Goal: Information Seeking & Learning: Check status

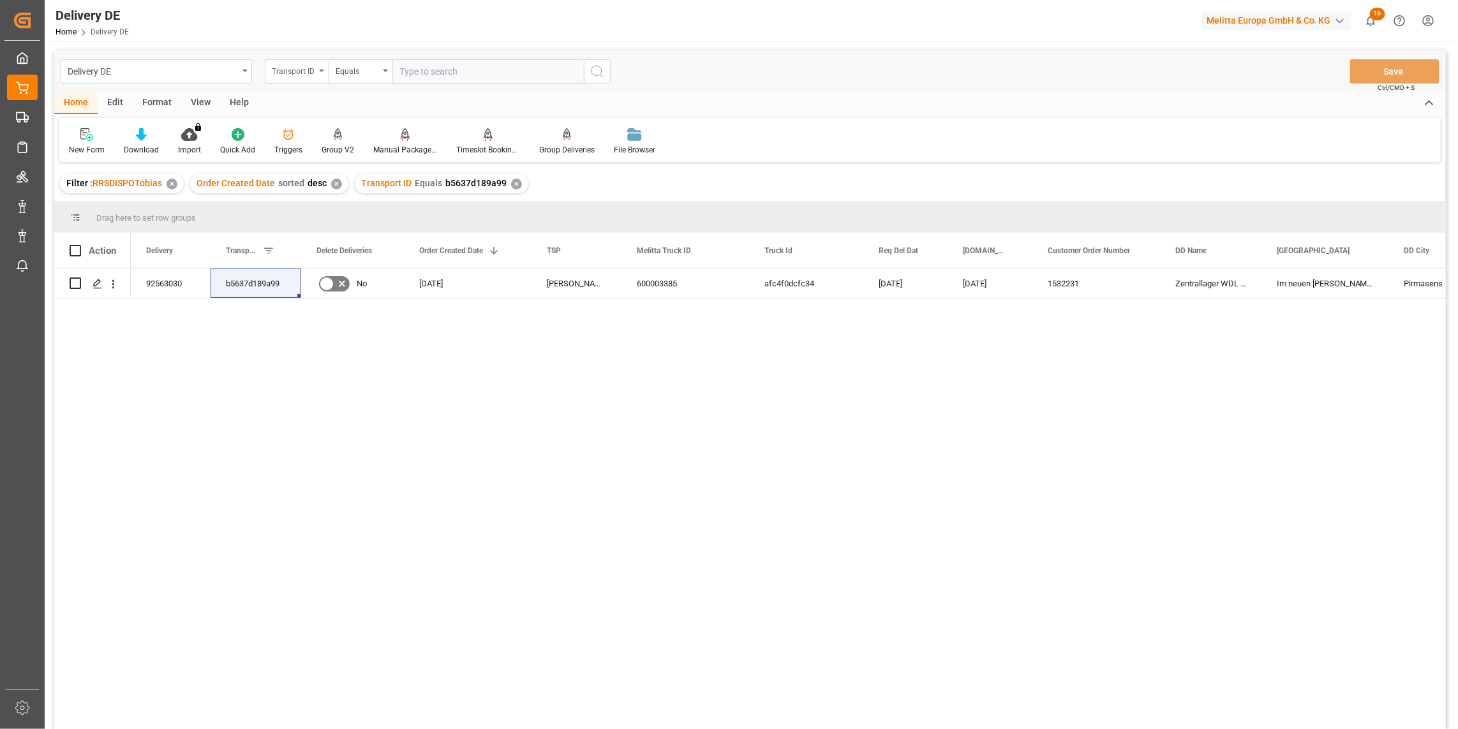
click at [294, 71] on div "Transport ID" at bounding box center [293, 70] width 43 height 15
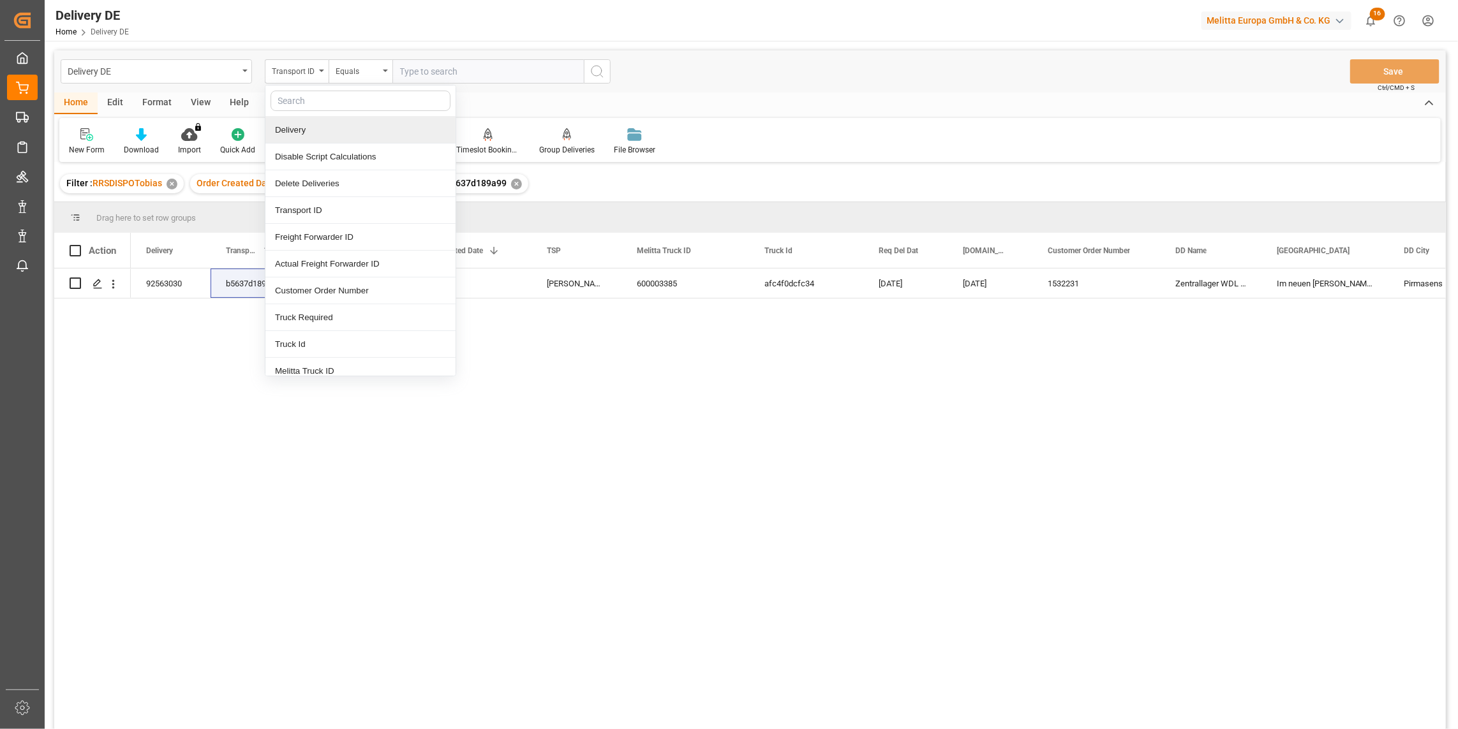
click at [309, 132] on div "Delivery" at bounding box center [360, 130] width 190 height 27
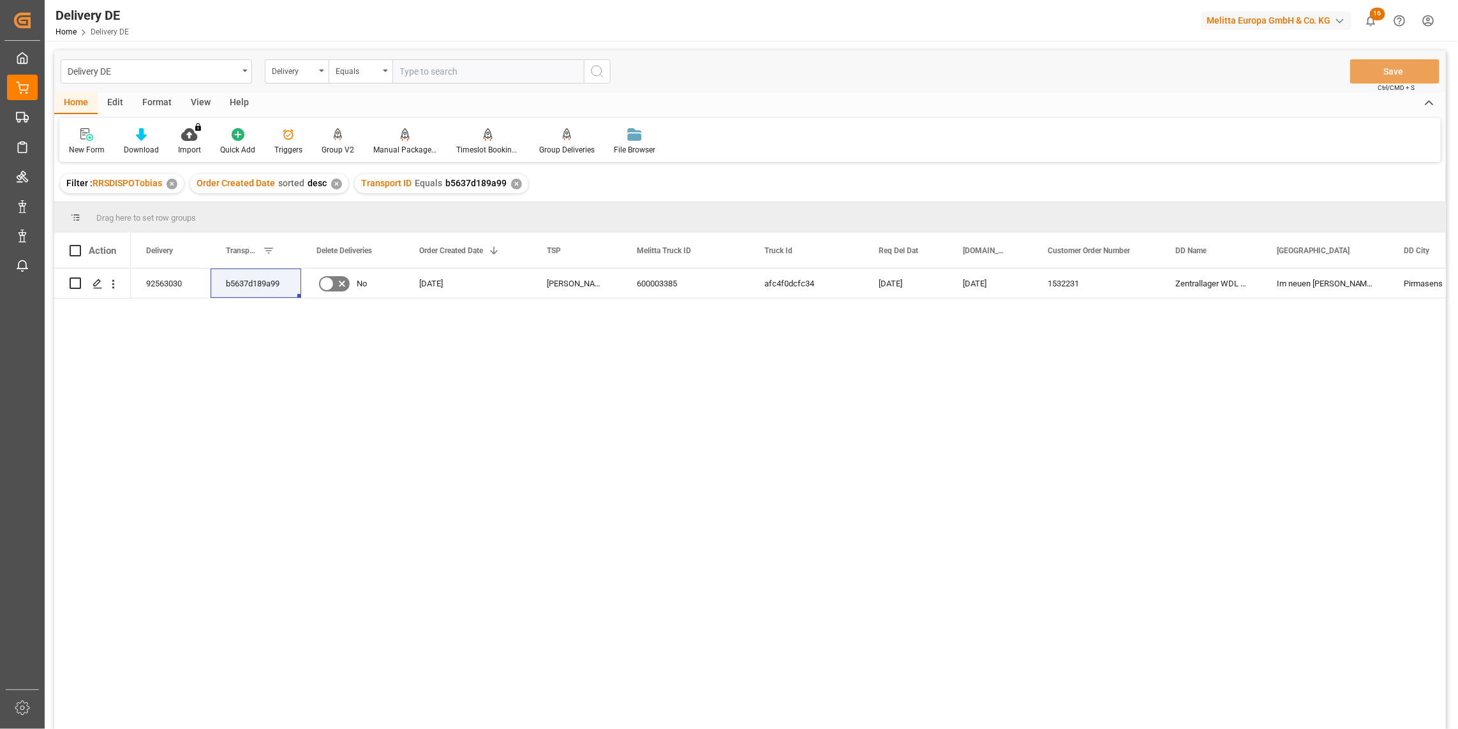
click at [419, 79] on input "text" at bounding box center [487, 71] width 191 height 24
type input "92566622"
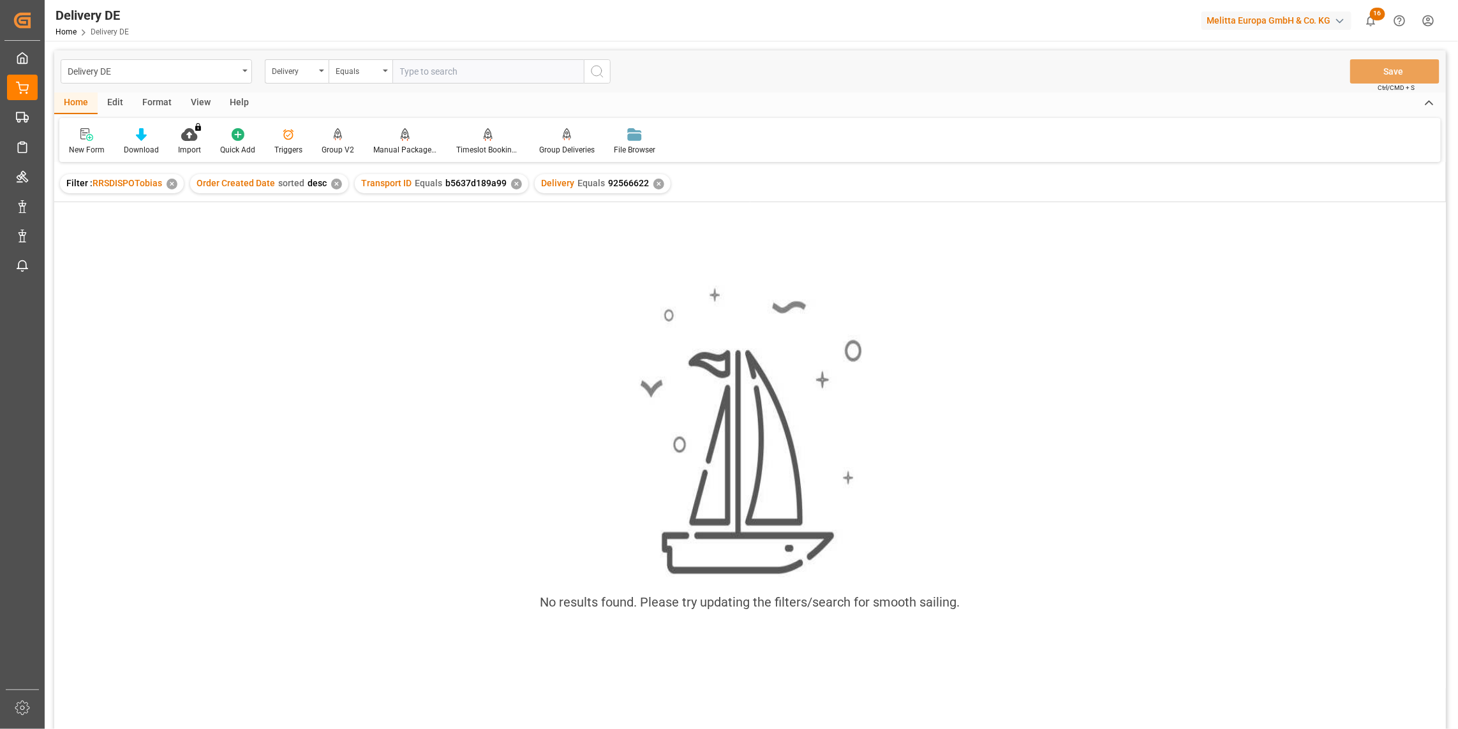
click at [512, 181] on div "✕" at bounding box center [516, 184] width 11 height 11
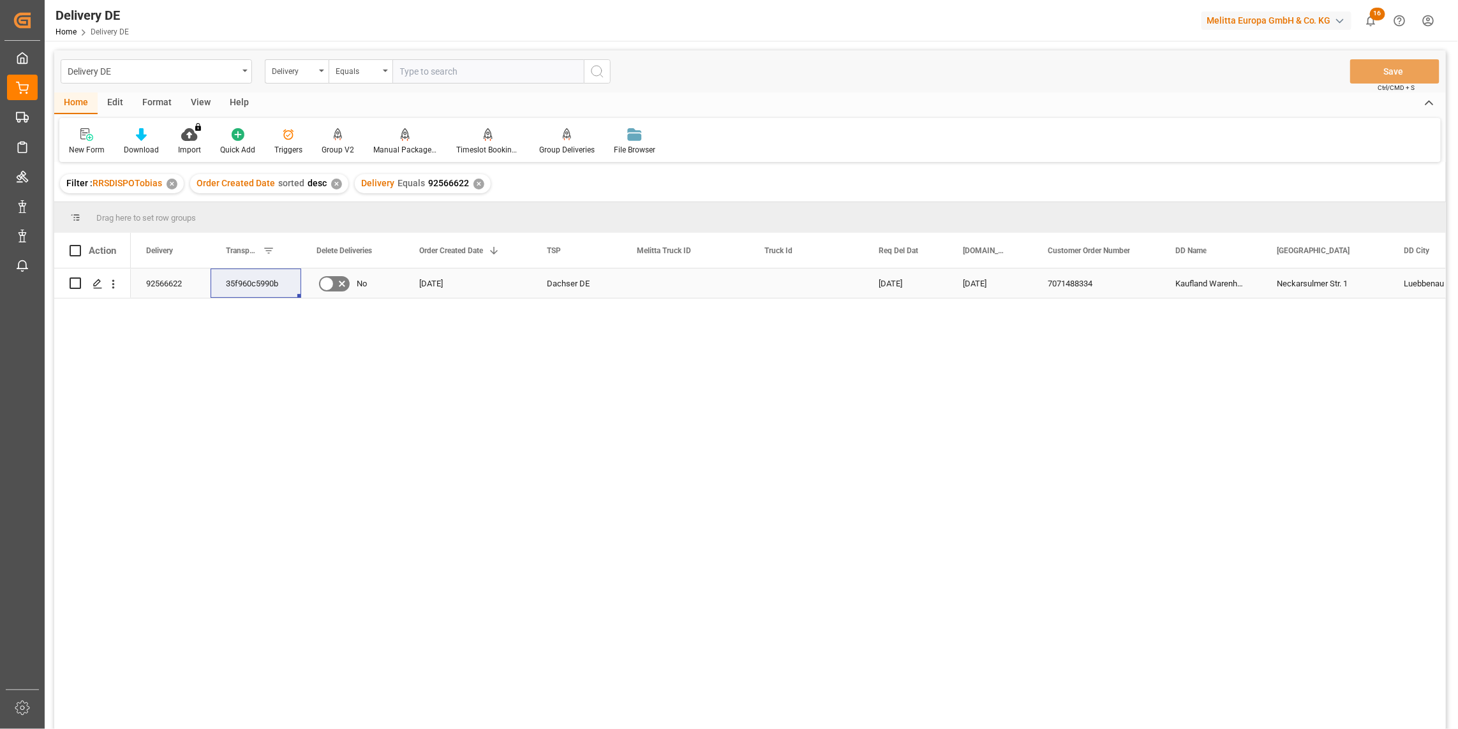
click at [236, 283] on div "35f960c5990b" at bounding box center [256, 283] width 91 height 29
click at [405, 66] on input "text" at bounding box center [487, 71] width 191 height 24
paste input "92566167"
type input "92566167"
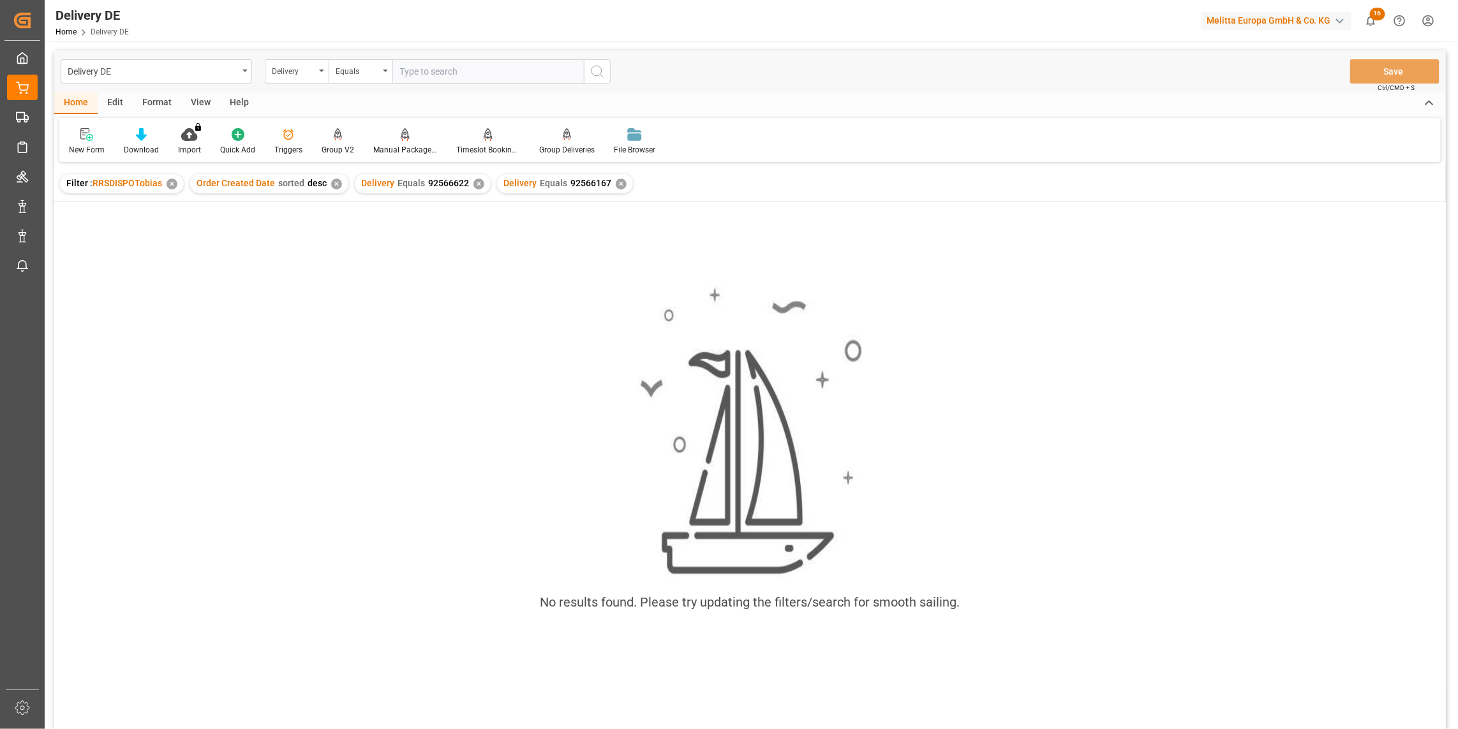
click at [474, 184] on div "✕" at bounding box center [479, 184] width 11 height 11
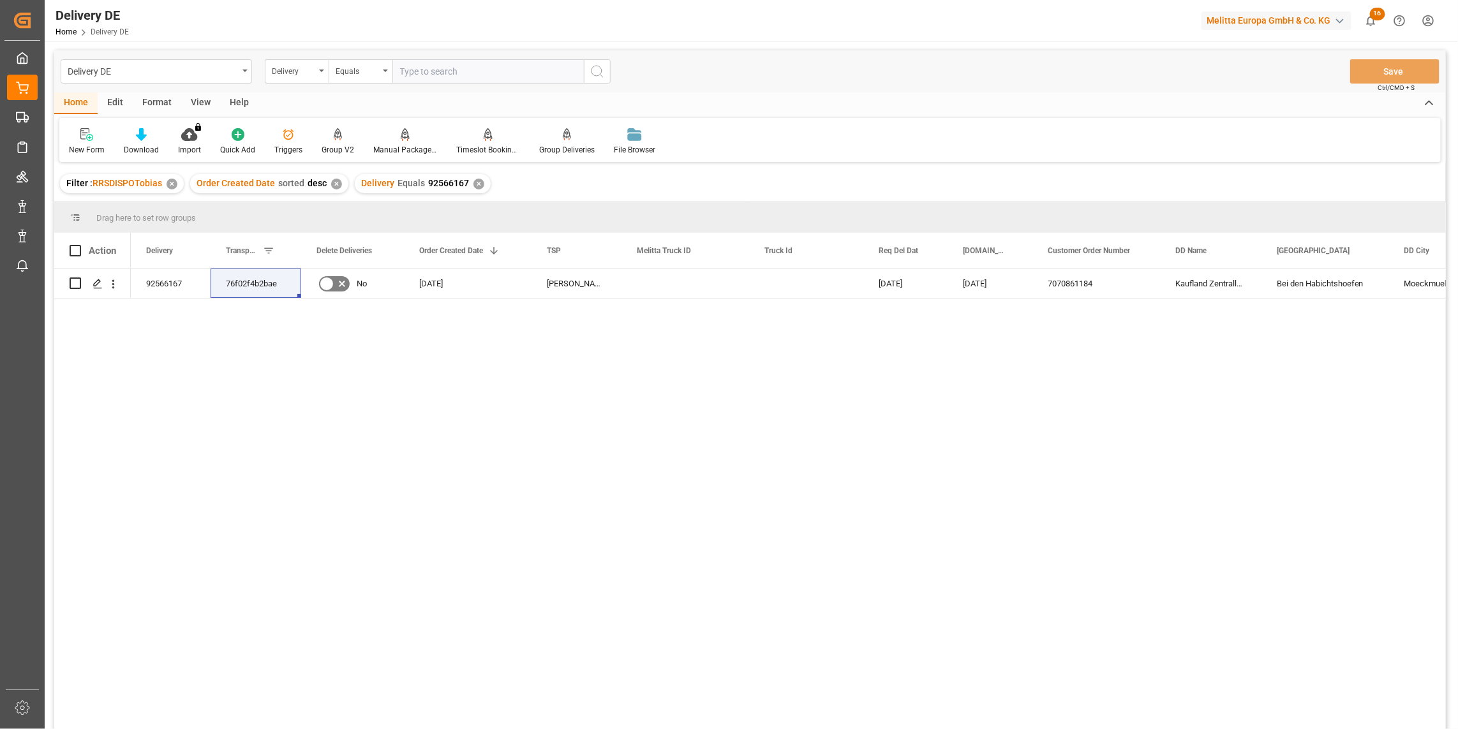
click at [681, 444] on div "92566167 76f02f4b2bae No 08.10.2025 Moeller DE 22.10.2025 20.10.2025 7070861184…" at bounding box center [788, 503] width 1315 height 469
click at [1227, 151] on div "New Form Download Import You don't have permission for this feature. Contact ad…" at bounding box center [750, 140] width 1382 height 44
click at [409, 590] on div "92566167 76f02f4b2bae No 08.10.2025 Moeller DE 22.10.2025 20.10.2025 7070861184…" at bounding box center [788, 503] width 1315 height 469
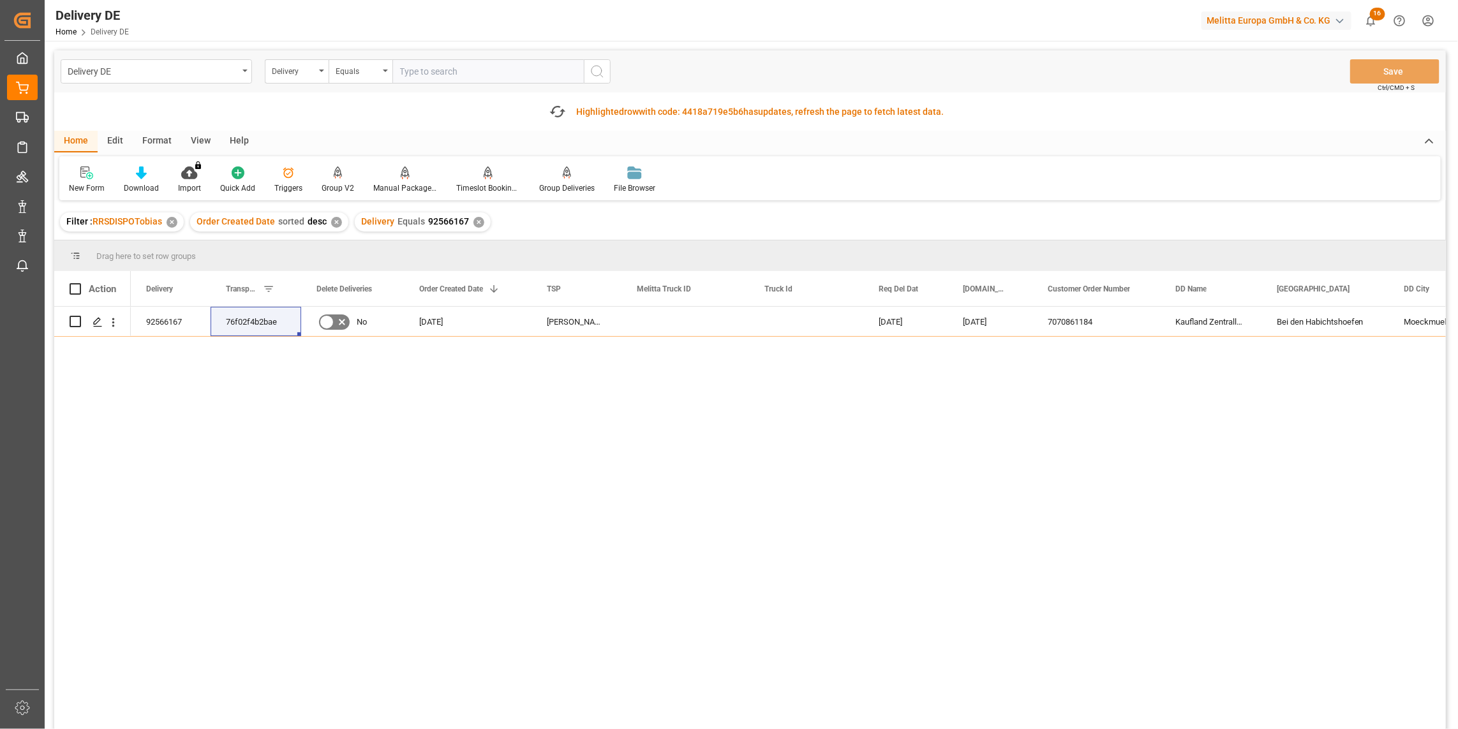
click at [1256, 122] on div "Fetch latest updates Highlighted row with code: 4418a719e5b6 4418a719e5b6 has u…" at bounding box center [750, 112] width 1392 height 38
click at [423, 74] on input "text" at bounding box center [487, 71] width 191 height 24
paste input "92566166"
type input "92566166"
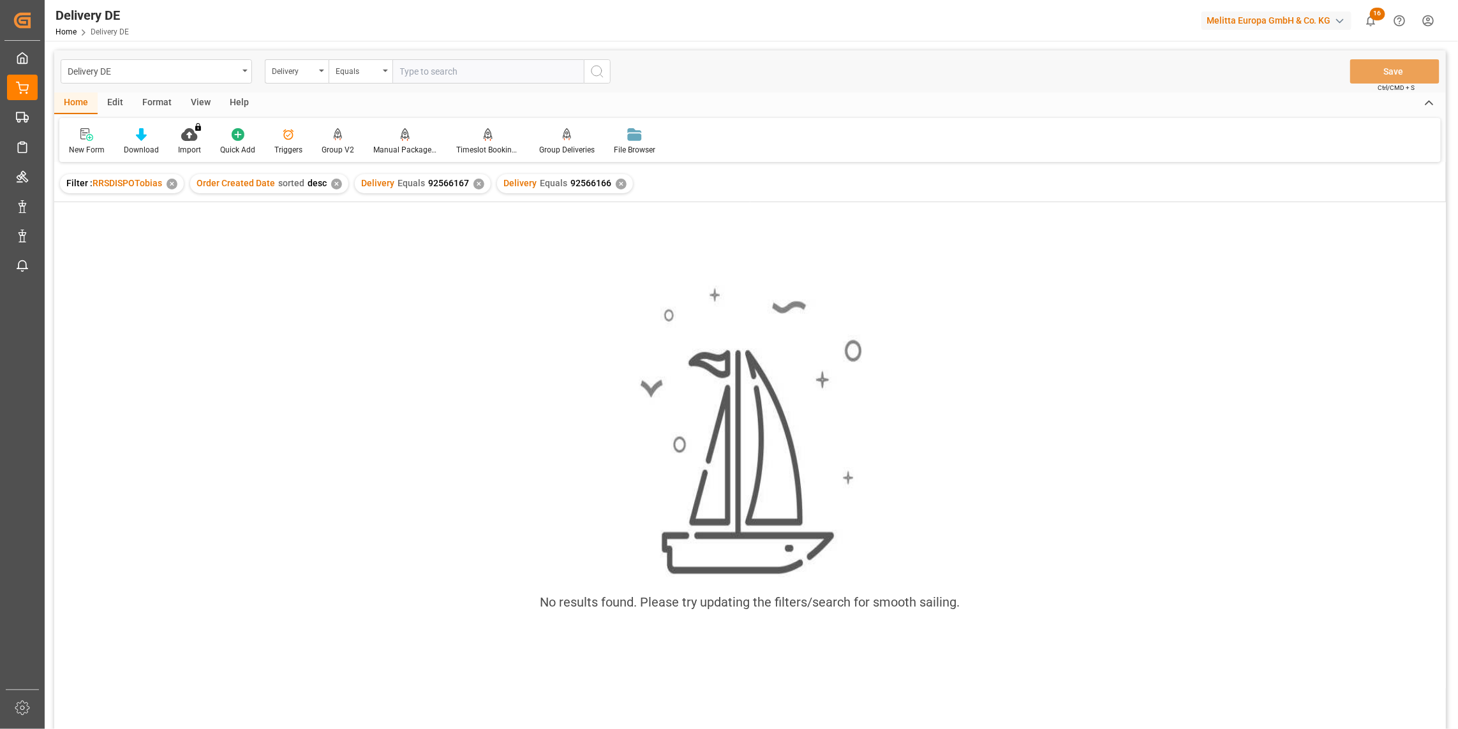
click at [474, 181] on div "✕" at bounding box center [479, 184] width 11 height 11
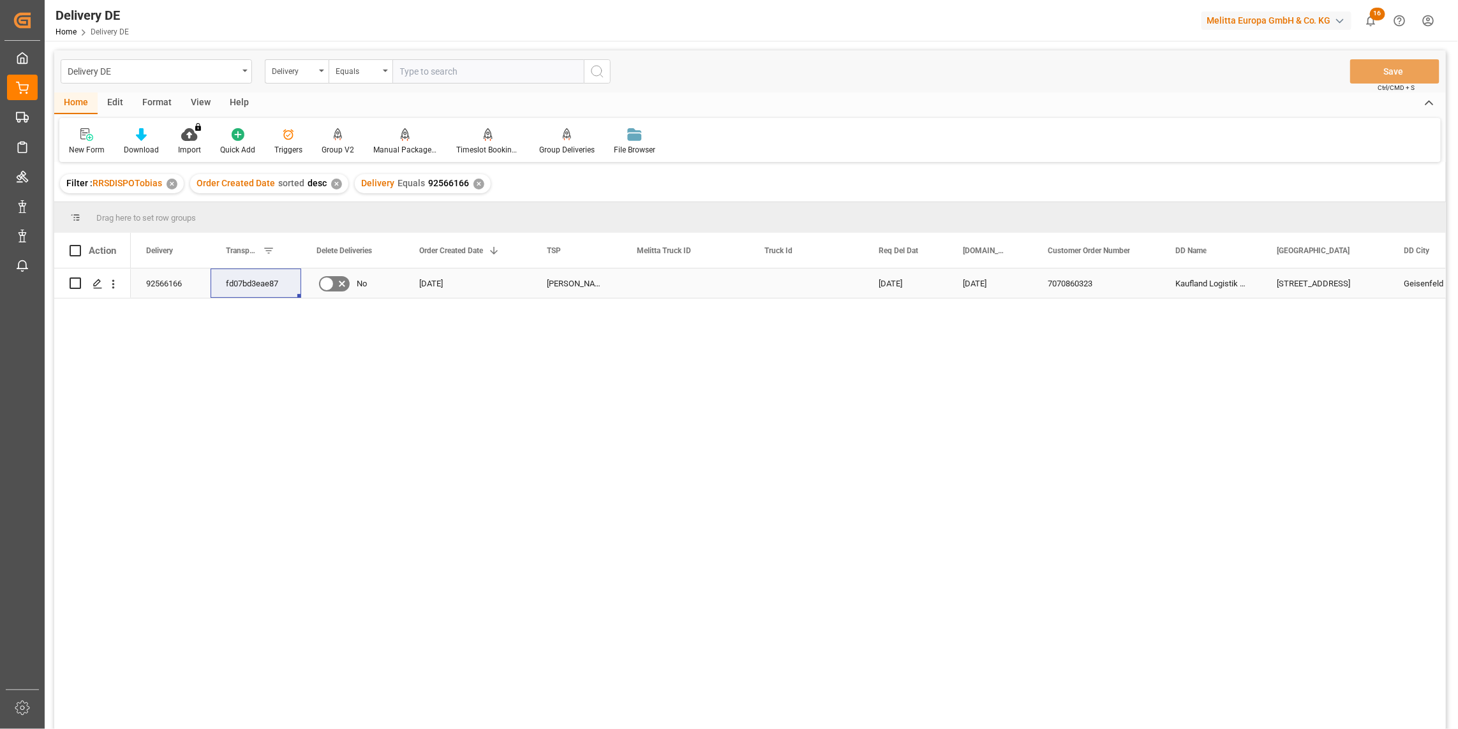
click at [177, 276] on div "92566166" at bounding box center [171, 283] width 80 height 29
click at [256, 281] on div "fd07bd3eae87" at bounding box center [256, 283] width 91 height 29
click at [655, 486] on div "92566166 fd07bd3eae87 No 08.10.2025 Hartmann DE 22.10.2025 20.10.2025 707086032…" at bounding box center [788, 503] width 1315 height 469
click at [428, 73] on input "text" at bounding box center [487, 71] width 191 height 24
paste input "92564824"
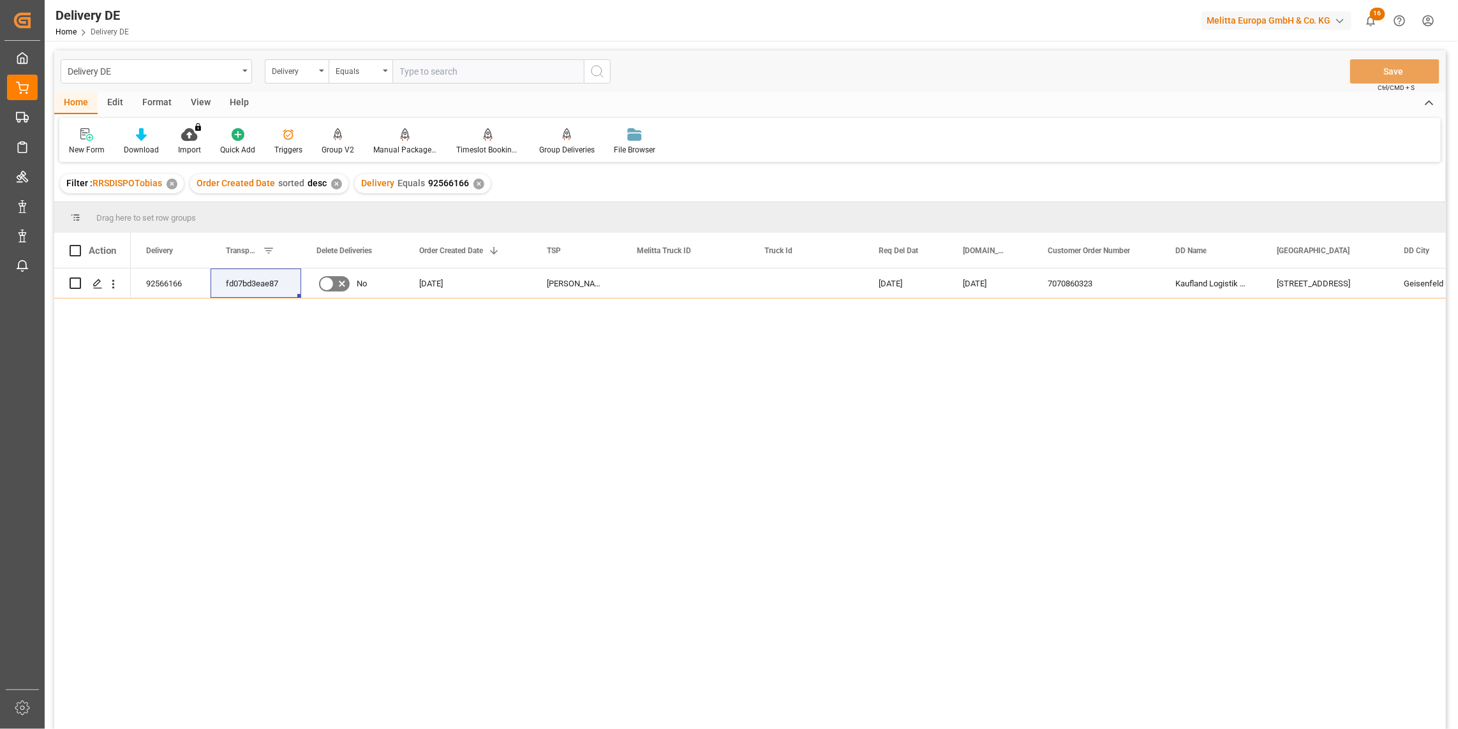
type input "92564824"
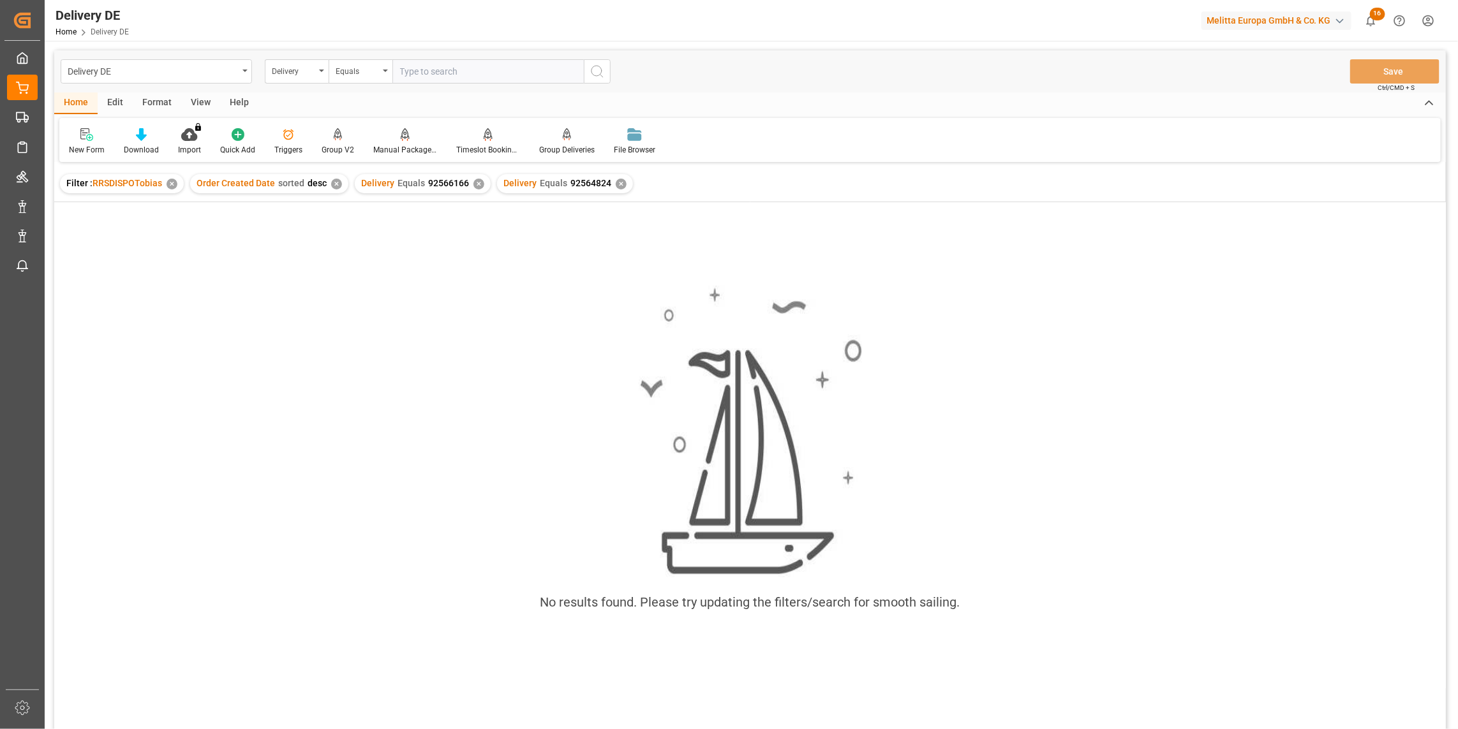
click at [474, 183] on div "✕" at bounding box center [479, 184] width 11 height 11
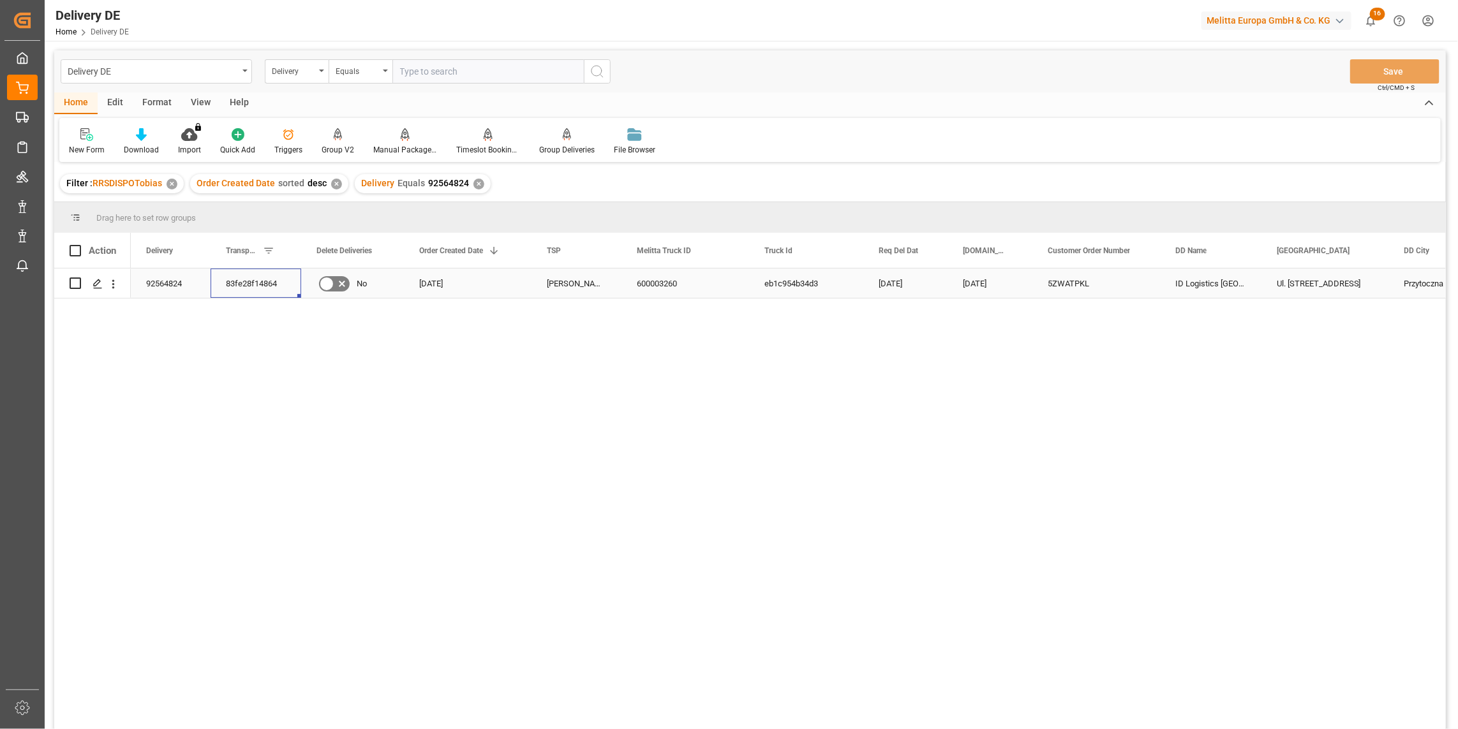
click at [253, 283] on div "83fe28f14864" at bounding box center [256, 283] width 91 height 29
click at [742, 535] on div "92564824 83fe28f14864 No 06.10.2025 Raben PL 600003260 eb1c954b34d3 10.10.2025 …" at bounding box center [788, 503] width 1315 height 469
click at [1131, 480] on div "83fe28f14864 5ZWATPKL ID Logistics Poland Ul. Nowa Niedrzwica 58 Przytoczna PL …" at bounding box center [788, 503] width 1315 height 469
click at [1113, 375] on div "83fe28f14864 5ZWATPKL ID Logistics Poland Ul. Nowa Niedrzwica 58 Przytoczna PL …" at bounding box center [788, 503] width 1315 height 469
click at [249, 285] on div "83fe28f14864" at bounding box center [256, 283] width 91 height 29
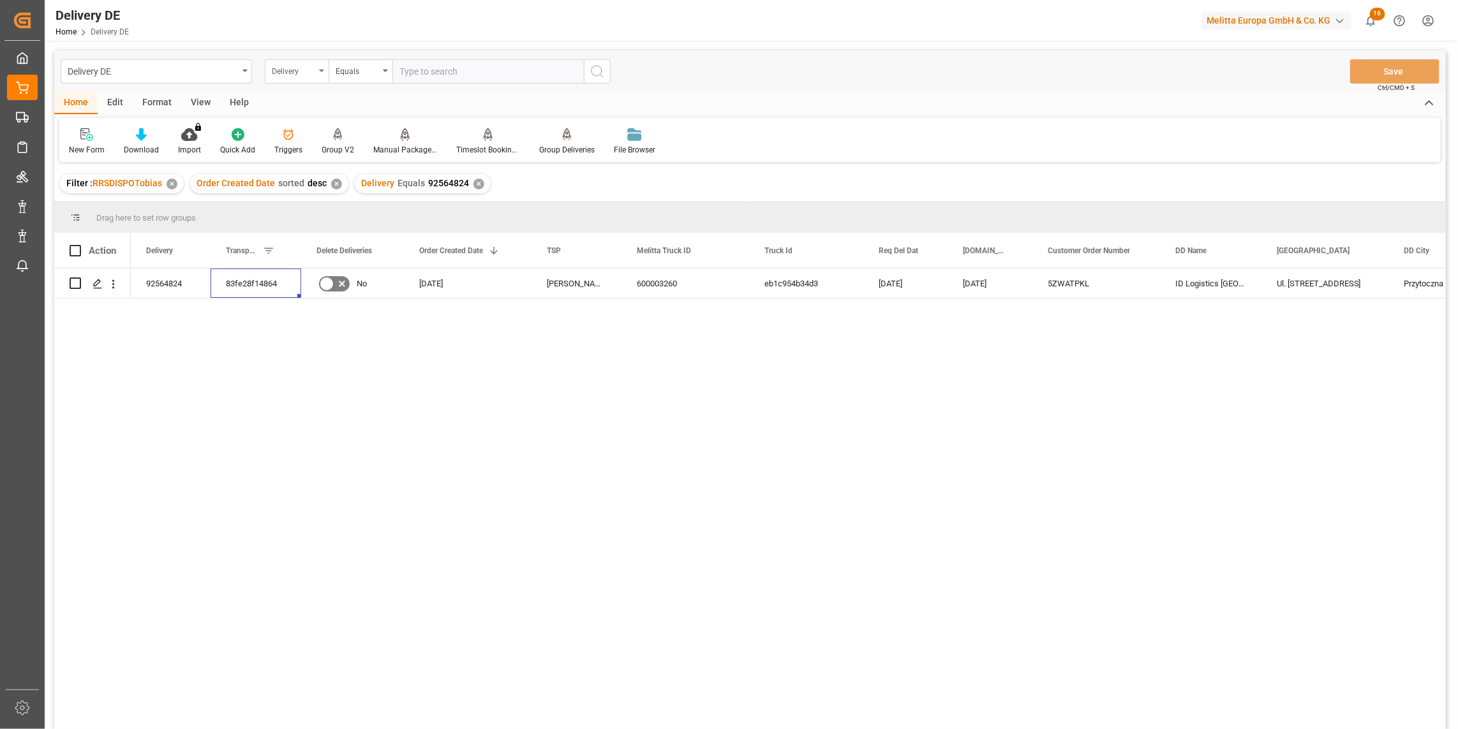
click at [292, 65] on div "Delivery" at bounding box center [293, 70] width 43 height 15
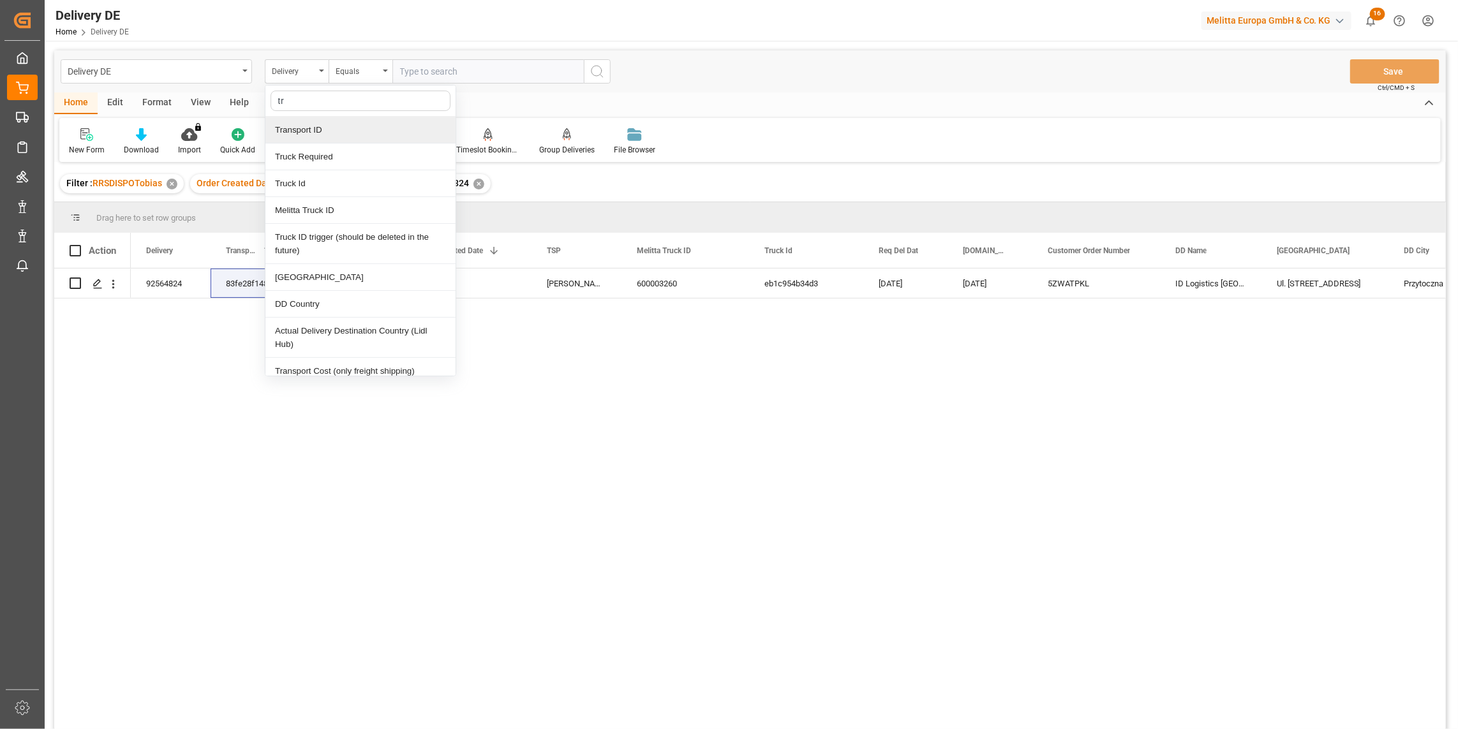
type input "tra"
click at [301, 130] on div "Transport ID" at bounding box center [360, 130] width 190 height 27
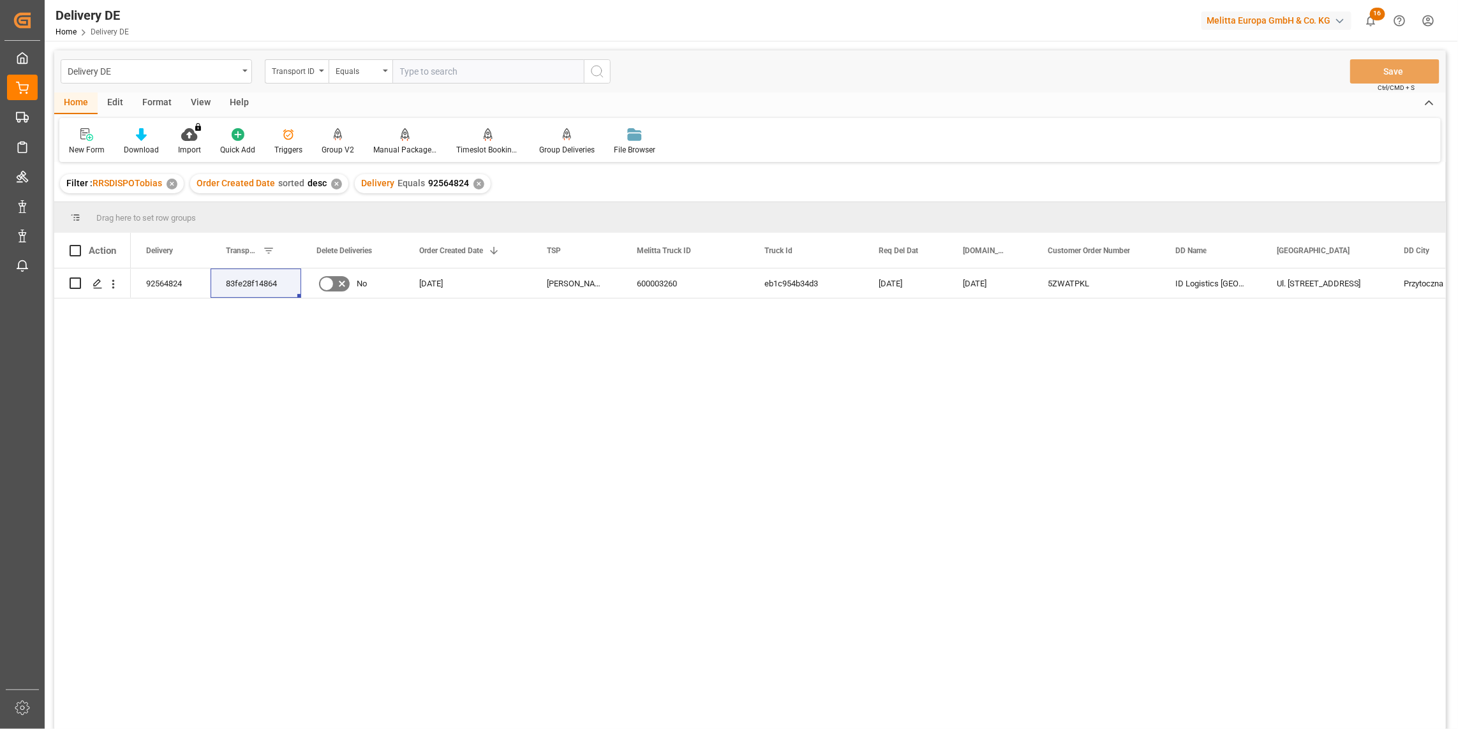
click at [407, 70] on input "text" at bounding box center [487, 71] width 191 height 24
paste input "83fe28f14864"
type input "83fe28f14864"
click at [601, 73] on circle "search button" at bounding box center [597, 71] width 10 height 10
click at [476, 181] on div "✕" at bounding box center [479, 184] width 11 height 11
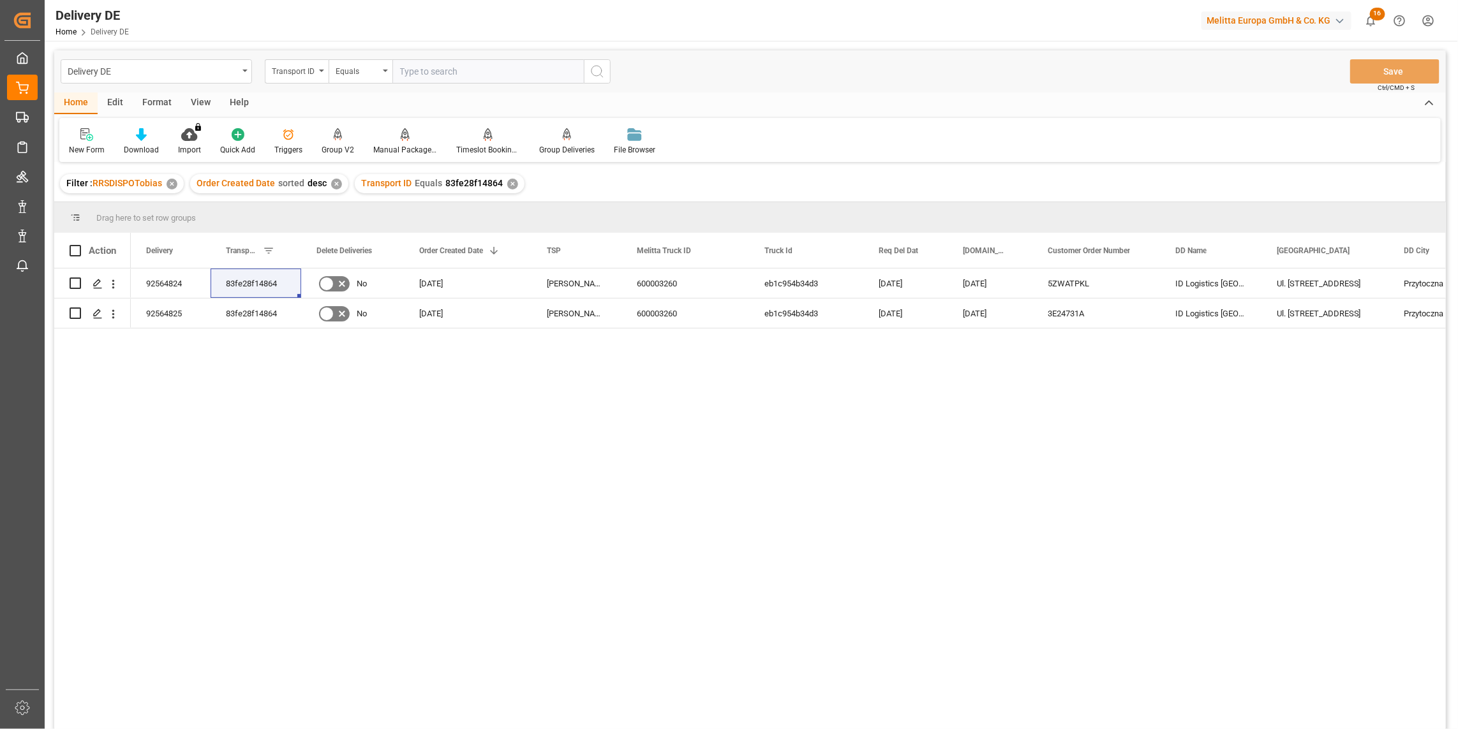
click at [779, 509] on div "92564824 83fe28f14864 No 06.10.2025 Raben PL 600003260 eb1c954b34d3 10.10.2025 …" at bounding box center [788, 503] width 1315 height 469
click at [306, 77] on div "Transport ID" at bounding box center [293, 70] width 43 height 15
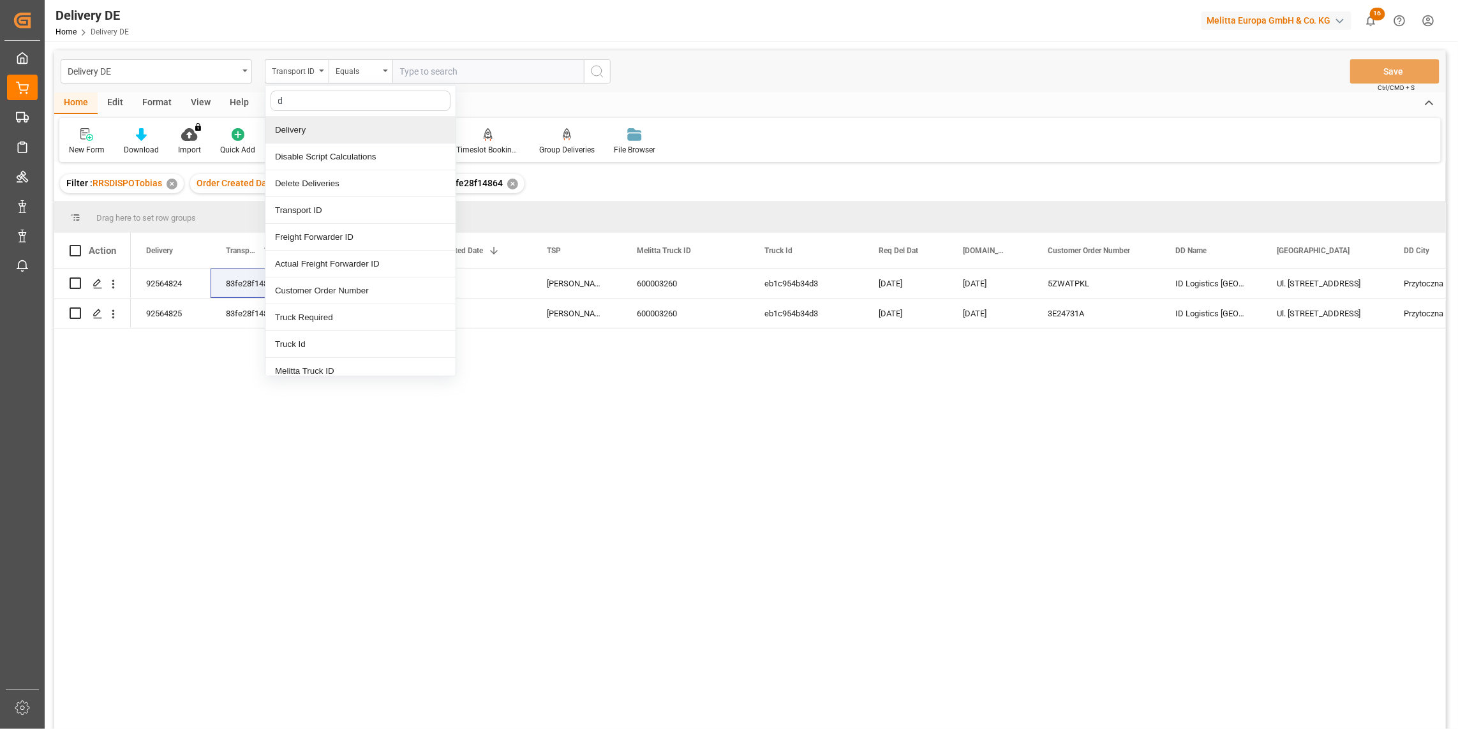
type input "dd"
click at [304, 245] on div "DD Country" at bounding box center [360, 237] width 190 height 27
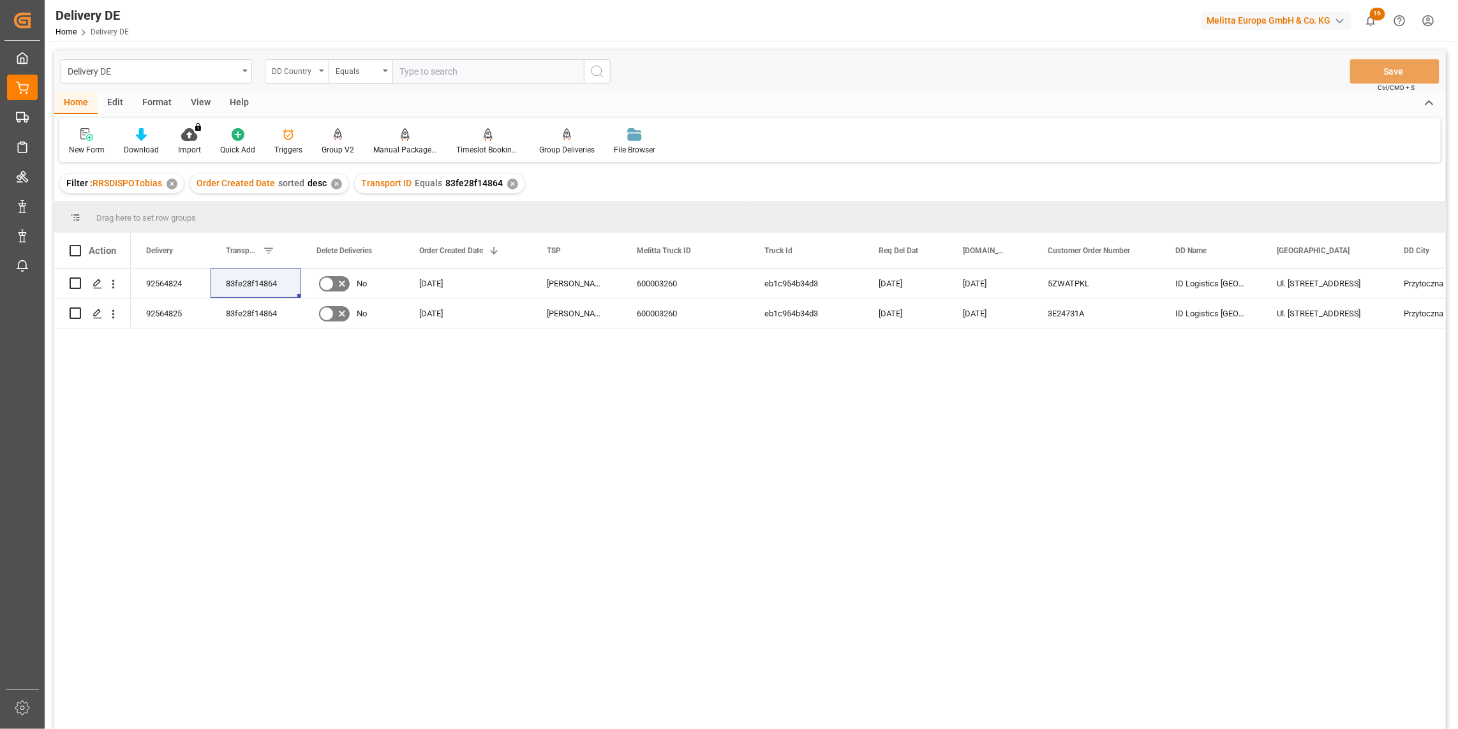
click at [299, 67] on div "DD Country" at bounding box center [293, 70] width 43 height 15
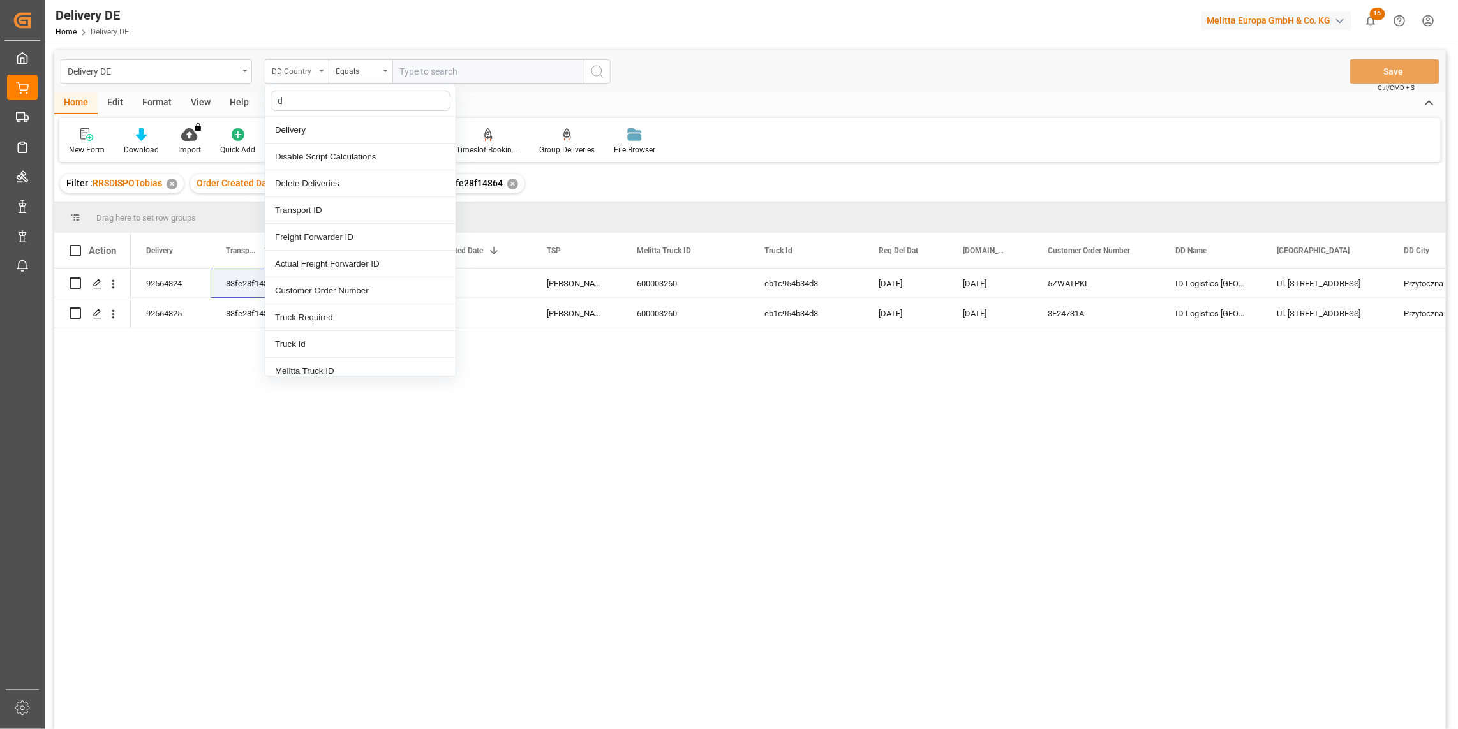
type input "dd"
click at [297, 259] on div "DD City" at bounding box center [360, 264] width 190 height 27
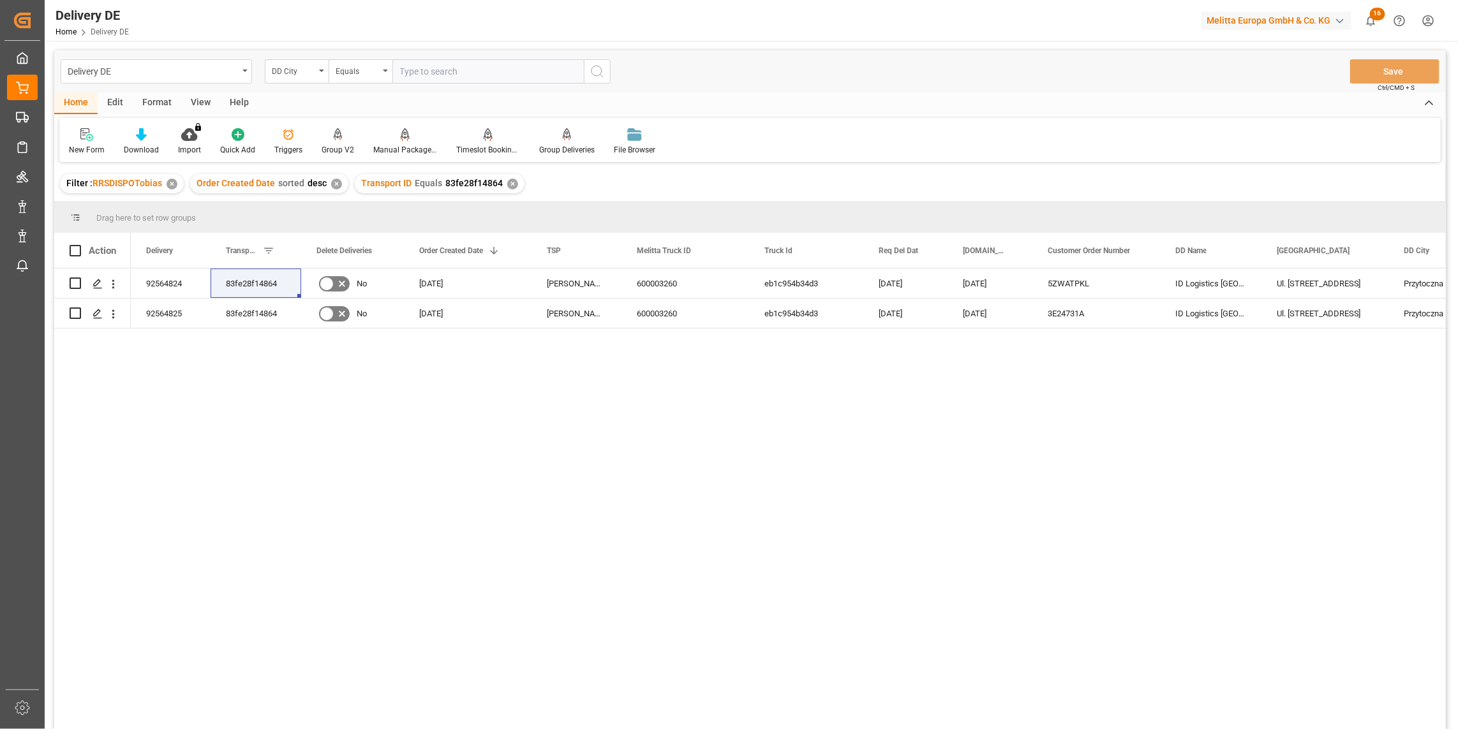
click at [435, 65] on input "text" at bounding box center [487, 71] width 191 height 24
type input "donnersdorf"
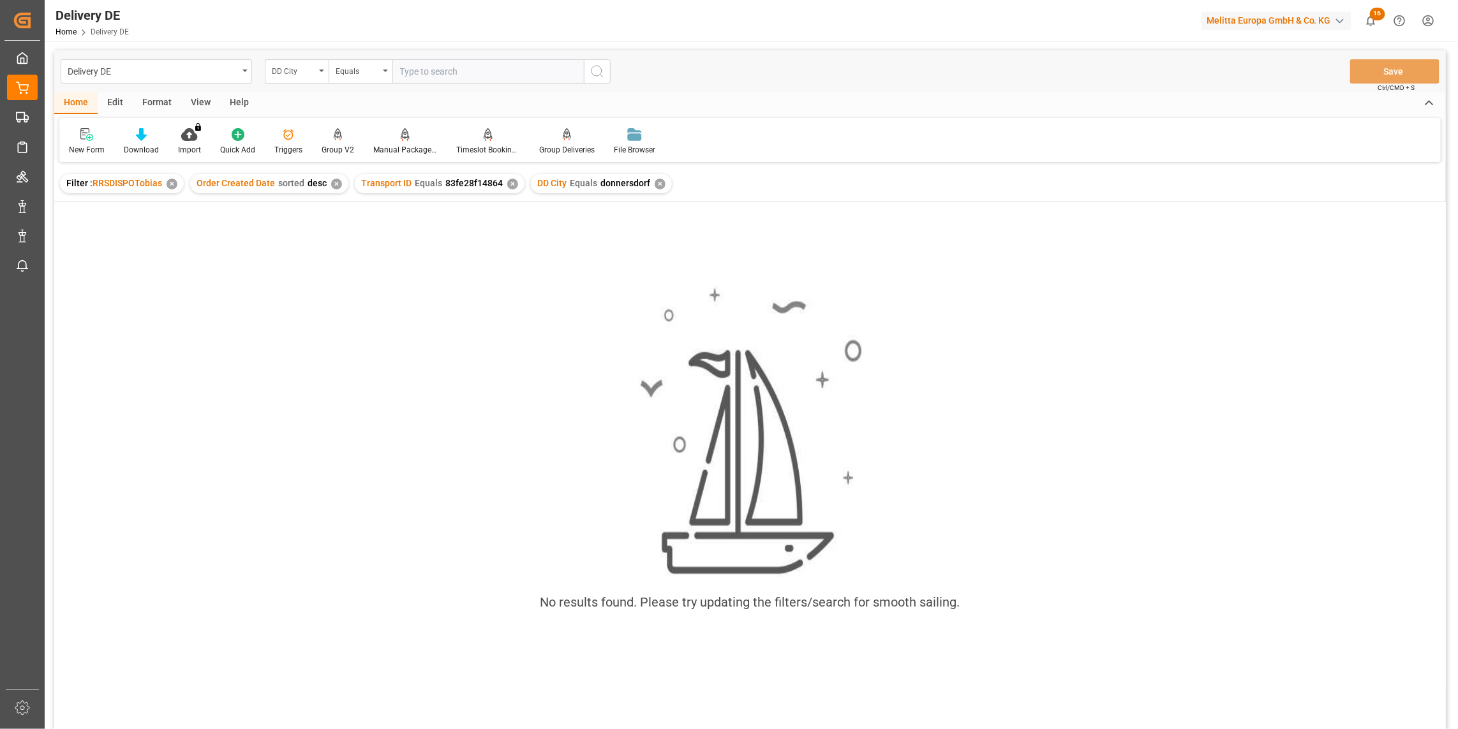
click at [511, 183] on div "✕" at bounding box center [512, 184] width 11 height 11
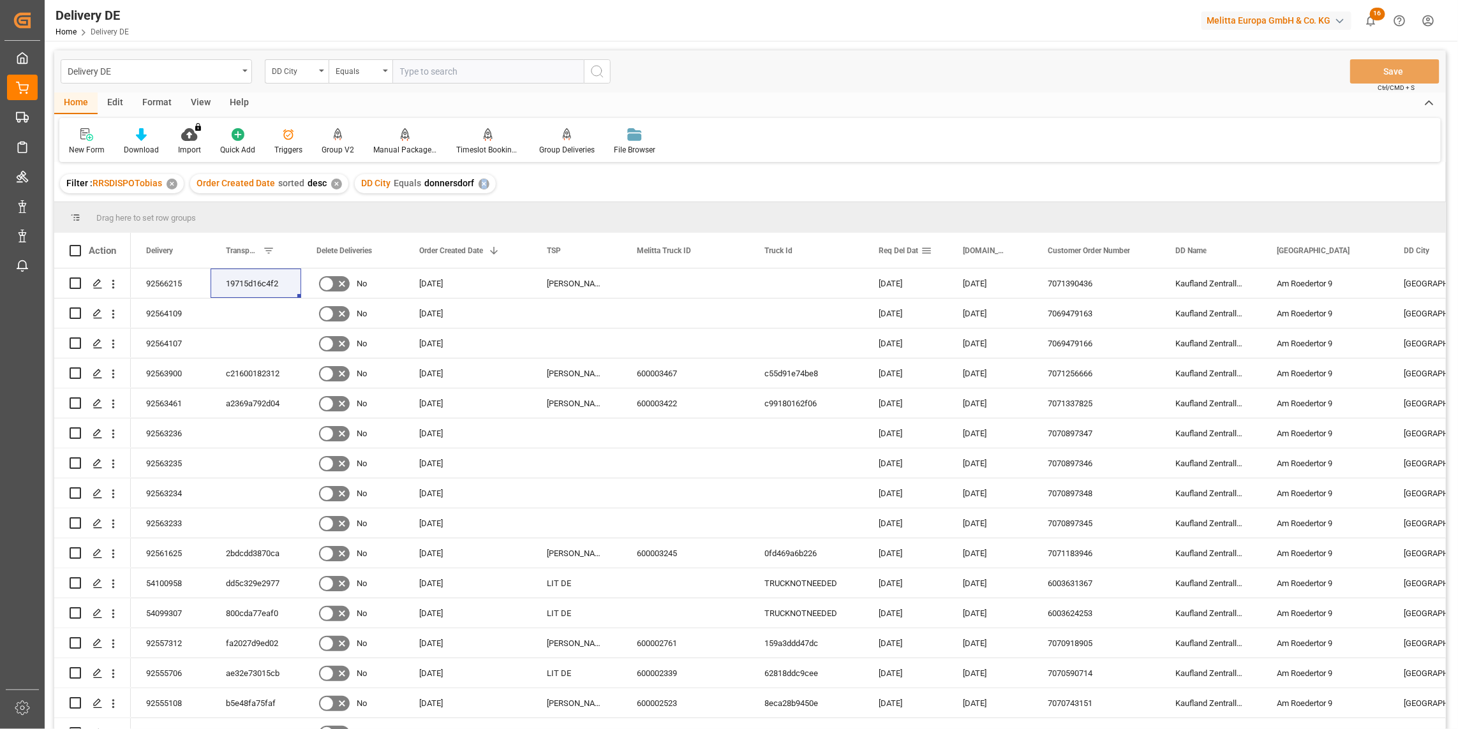
click at [928, 249] on span at bounding box center [926, 250] width 11 height 11
click at [989, 251] on span "filter" at bounding box center [985, 252] width 11 height 11
click at [984, 253] on span "filter" at bounding box center [985, 252] width 11 height 11
click at [907, 253] on span "Req Del Dat" at bounding box center [899, 250] width 40 height 9
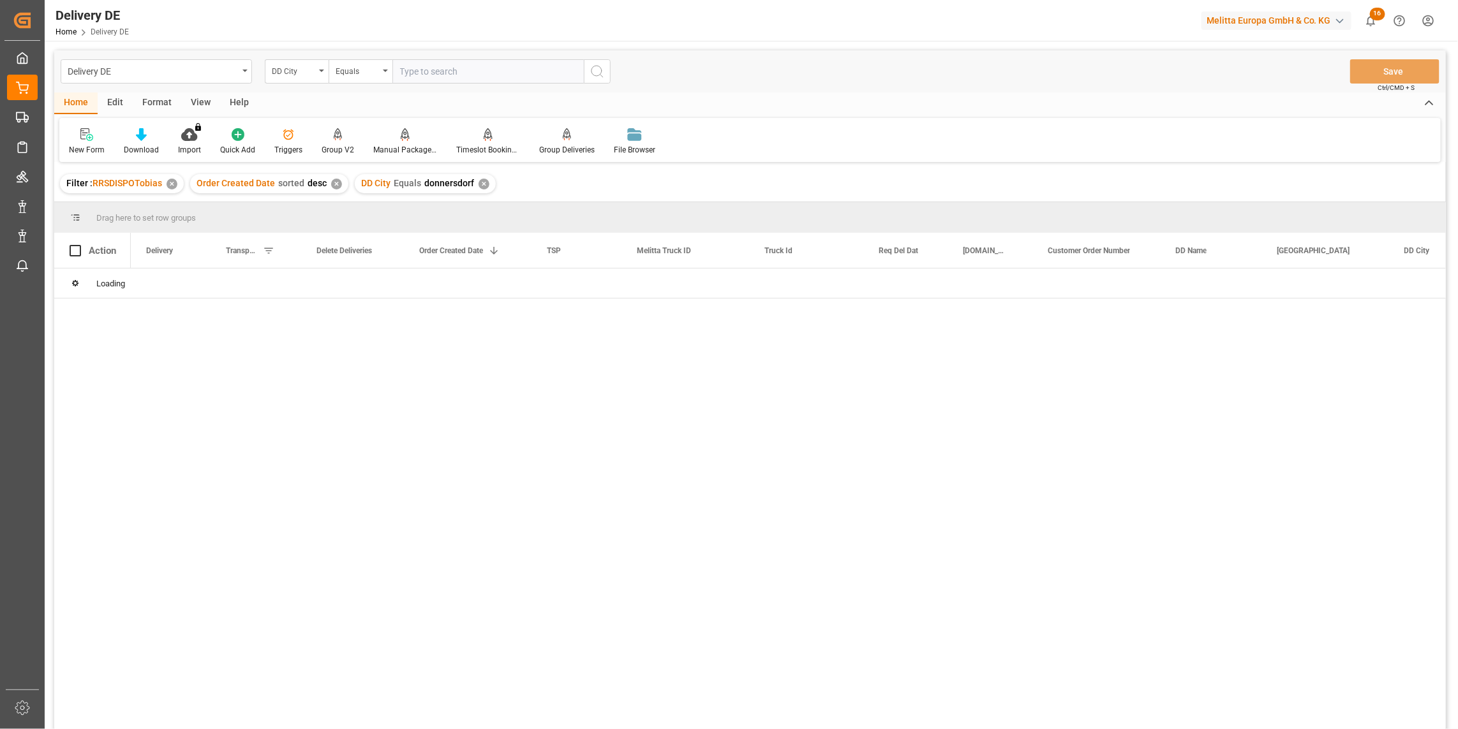
click at [332, 182] on div "✕" at bounding box center [336, 184] width 11 height 11
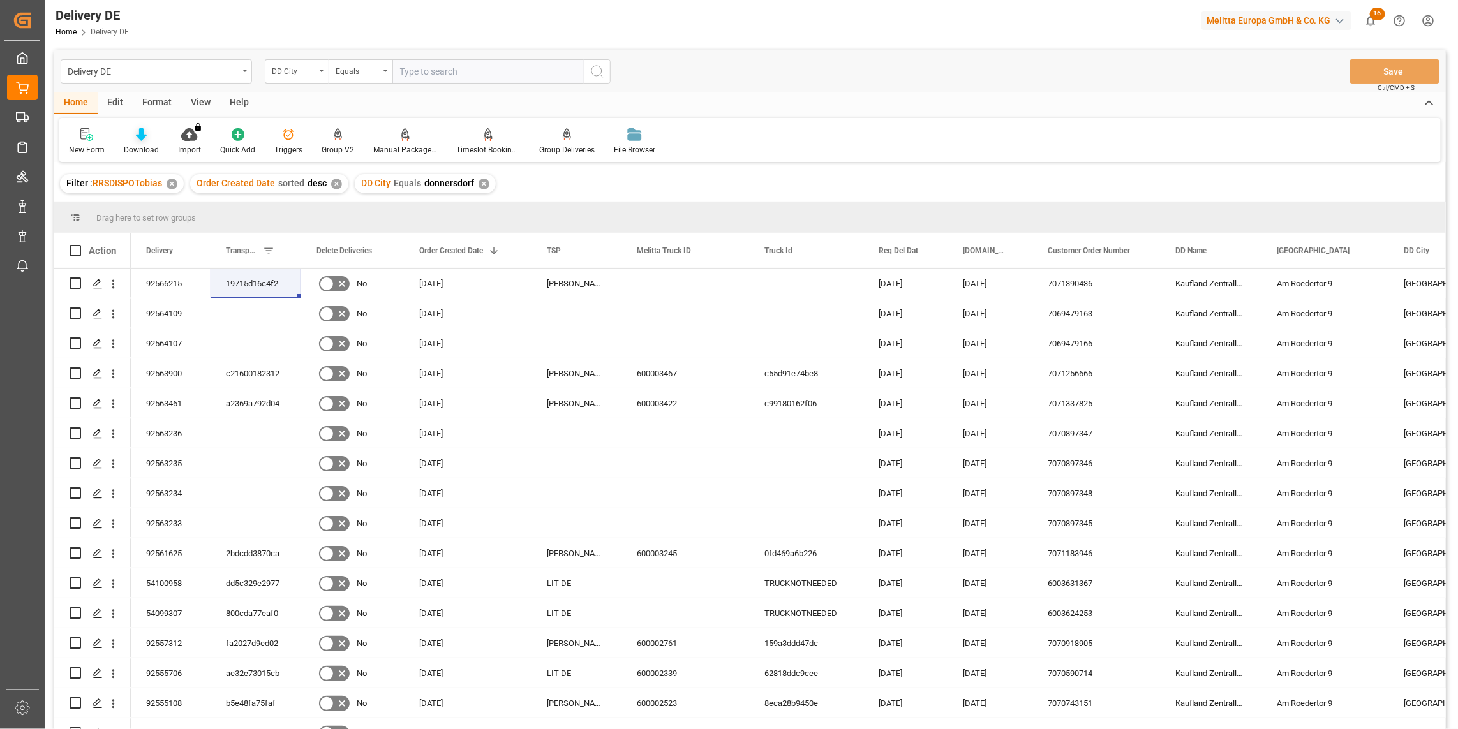
click at [138, 139] on icon at bounding box center [141, 134] width 11 height 13
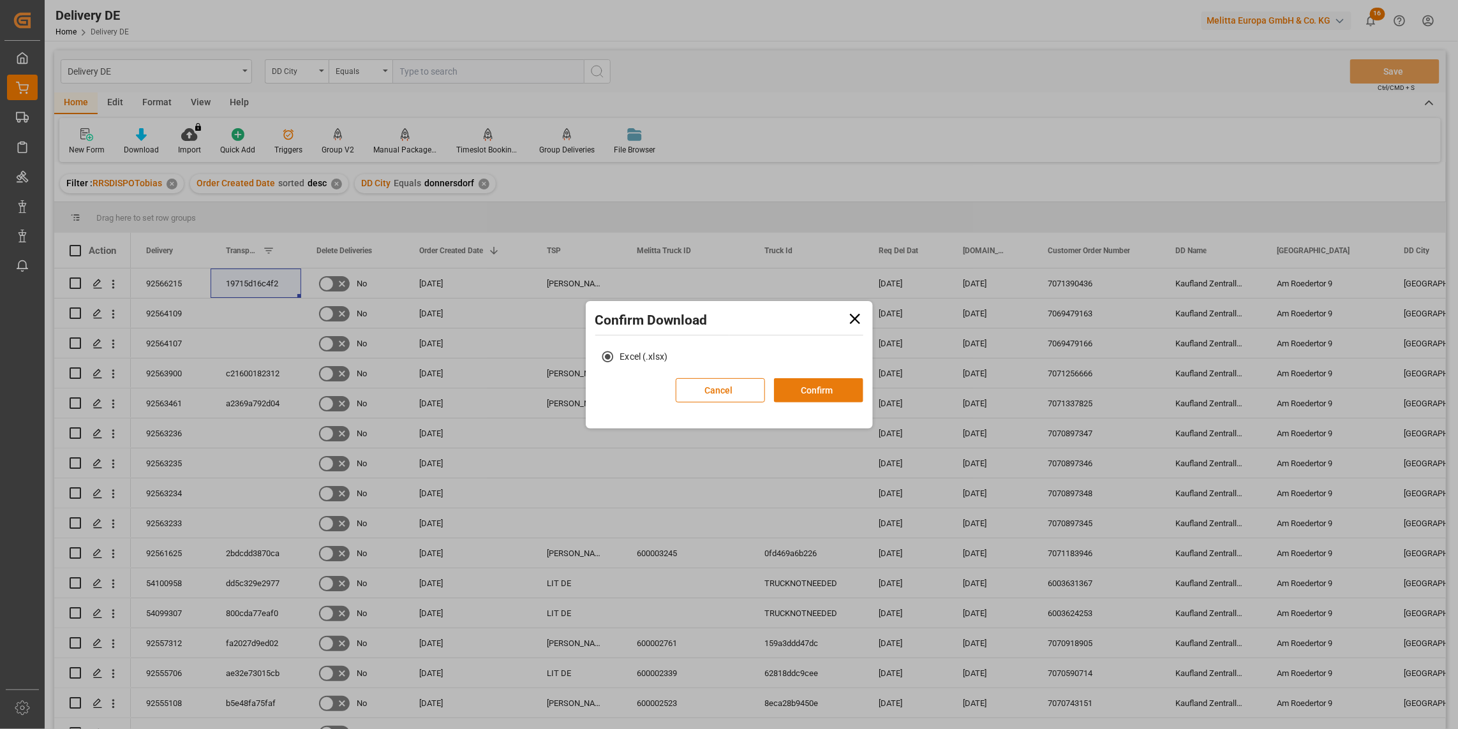
click at [812, 394] on button "Confirm" at bounding box center [818, 390] width 89 height 24
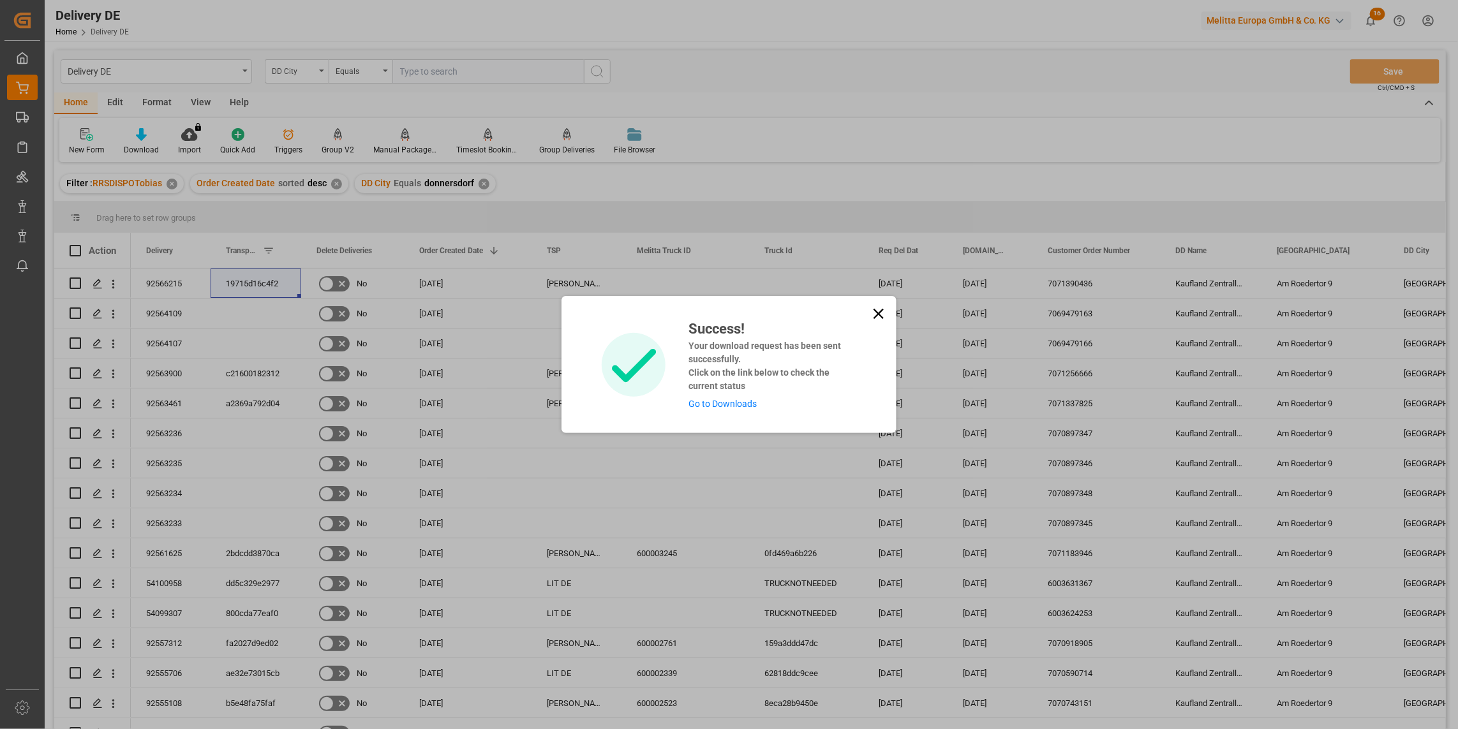
click at [747, 407] on link "Go to Downloads" at bounding box center [723, 404] width 68 height 10
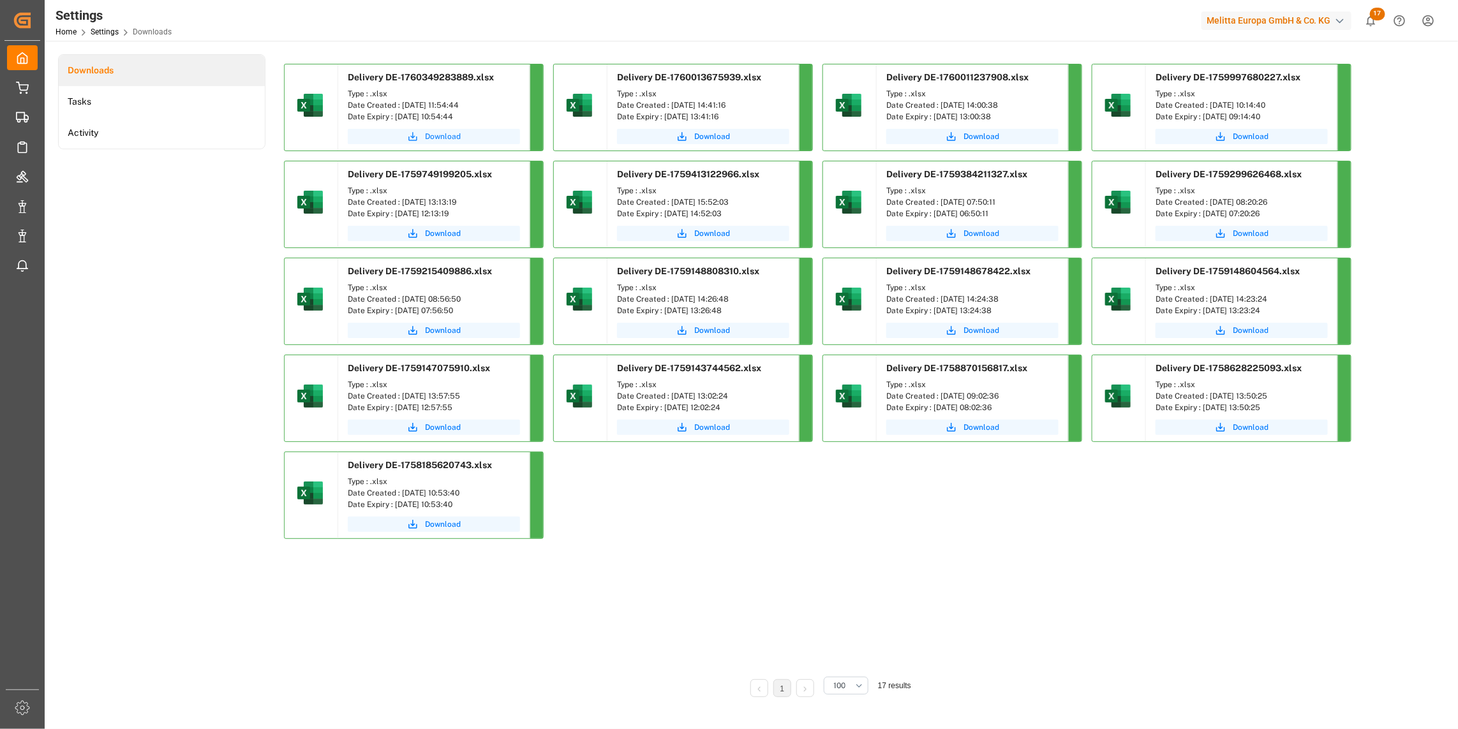
click at [437, 137] on span "Download" at bounding box center [443, 136] width 36 height 11
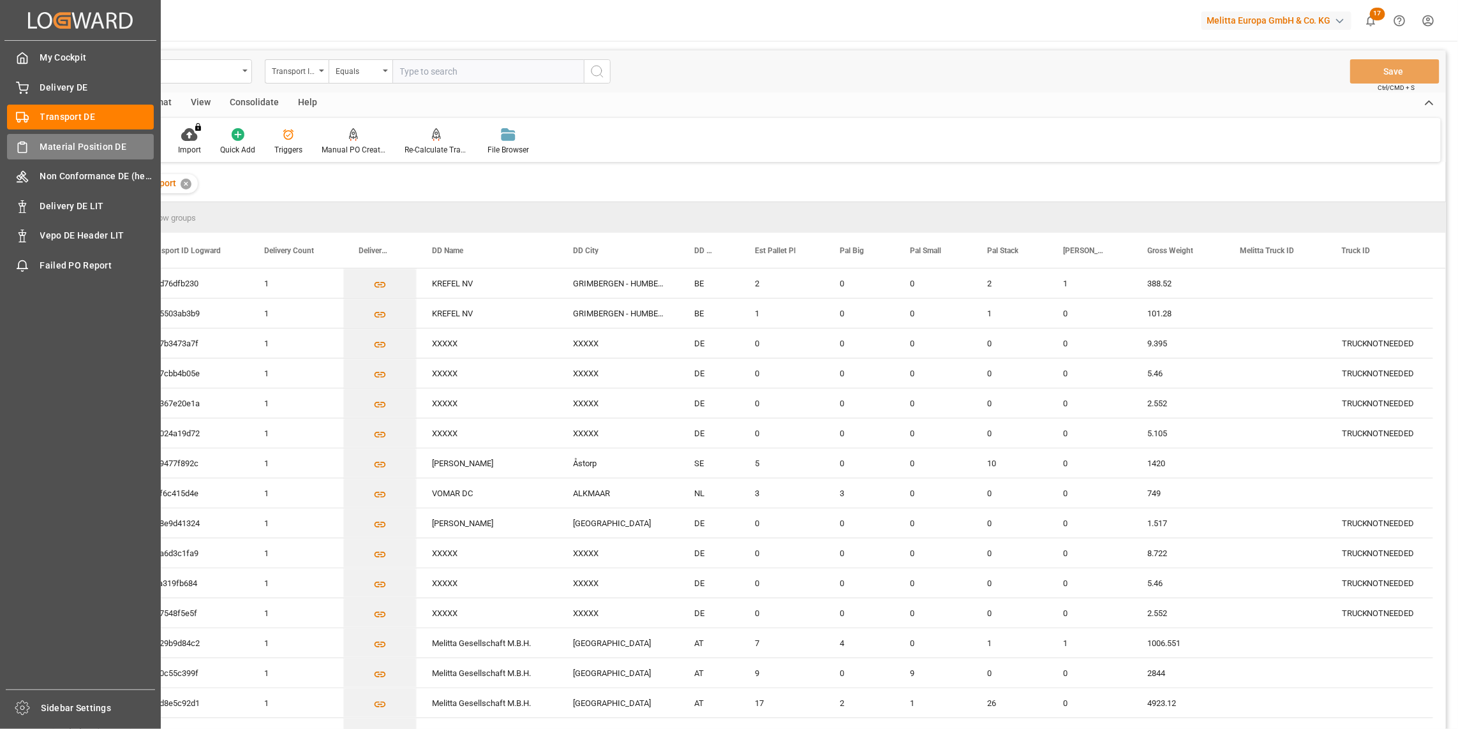
click at [33, 142] on div "Material Position DE Material Position DE" at bounding box center [80, 146] width 147 height 25
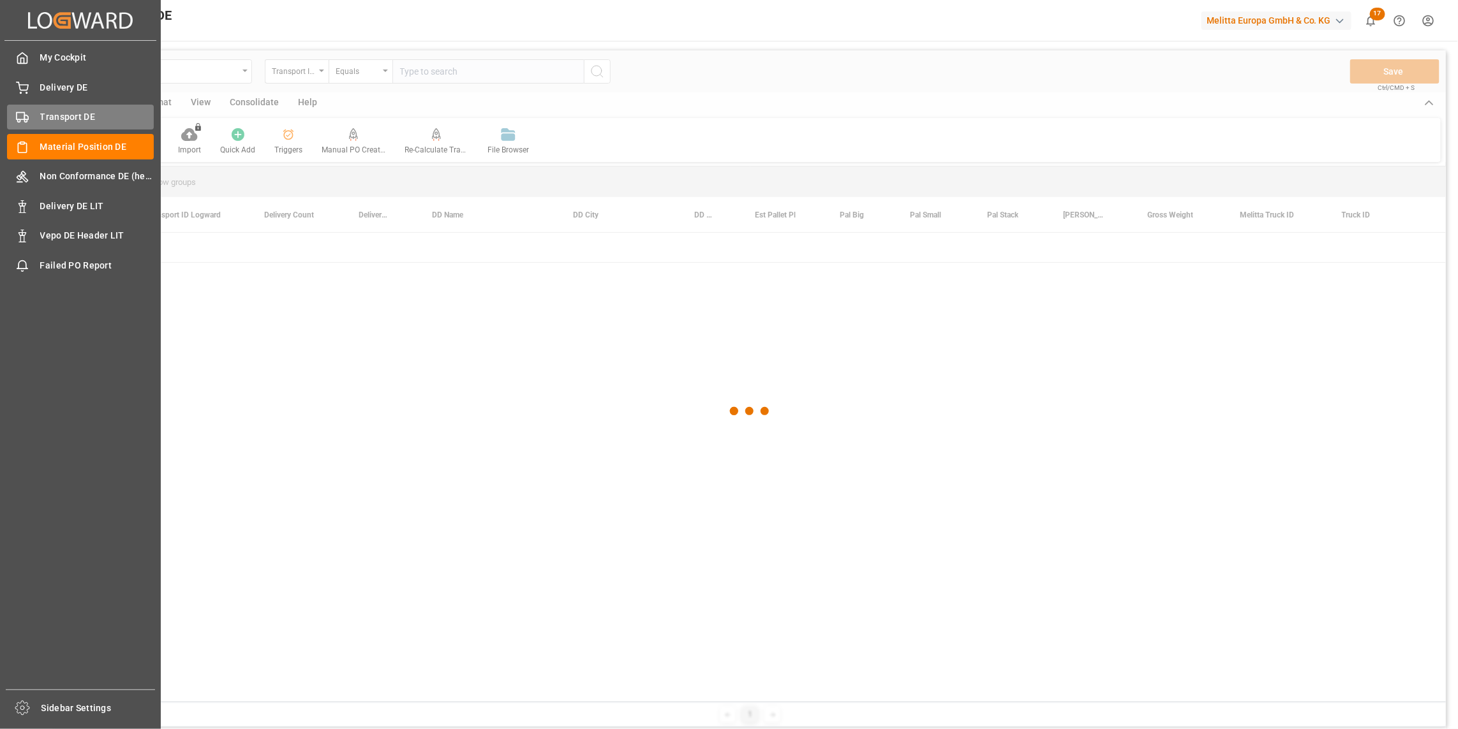
click at [49, 120] on span "Transport DE" at bounding box center [97, 116] width 114 height 13
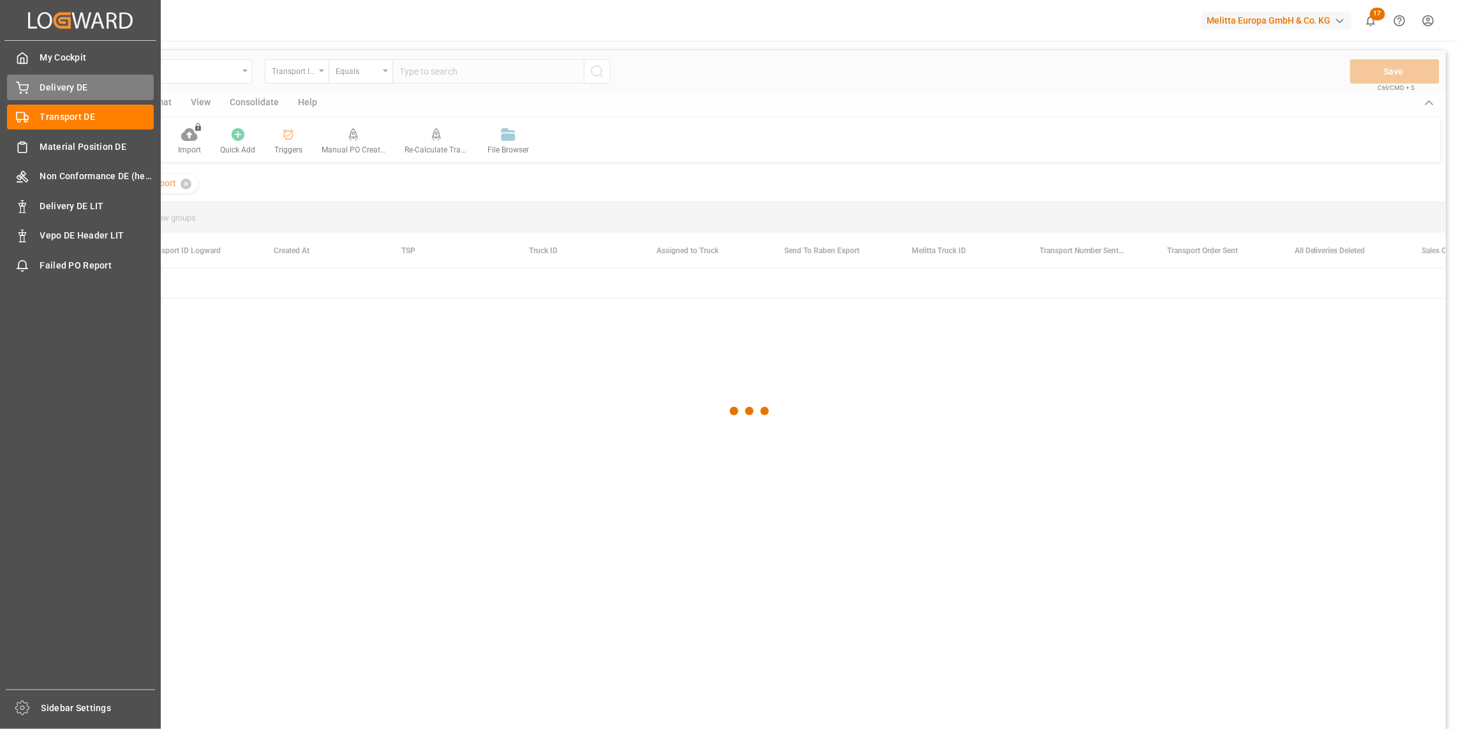
click at [59, 87] on span "Delivery DE" at bounding box center [97, 87] width 114 height 13
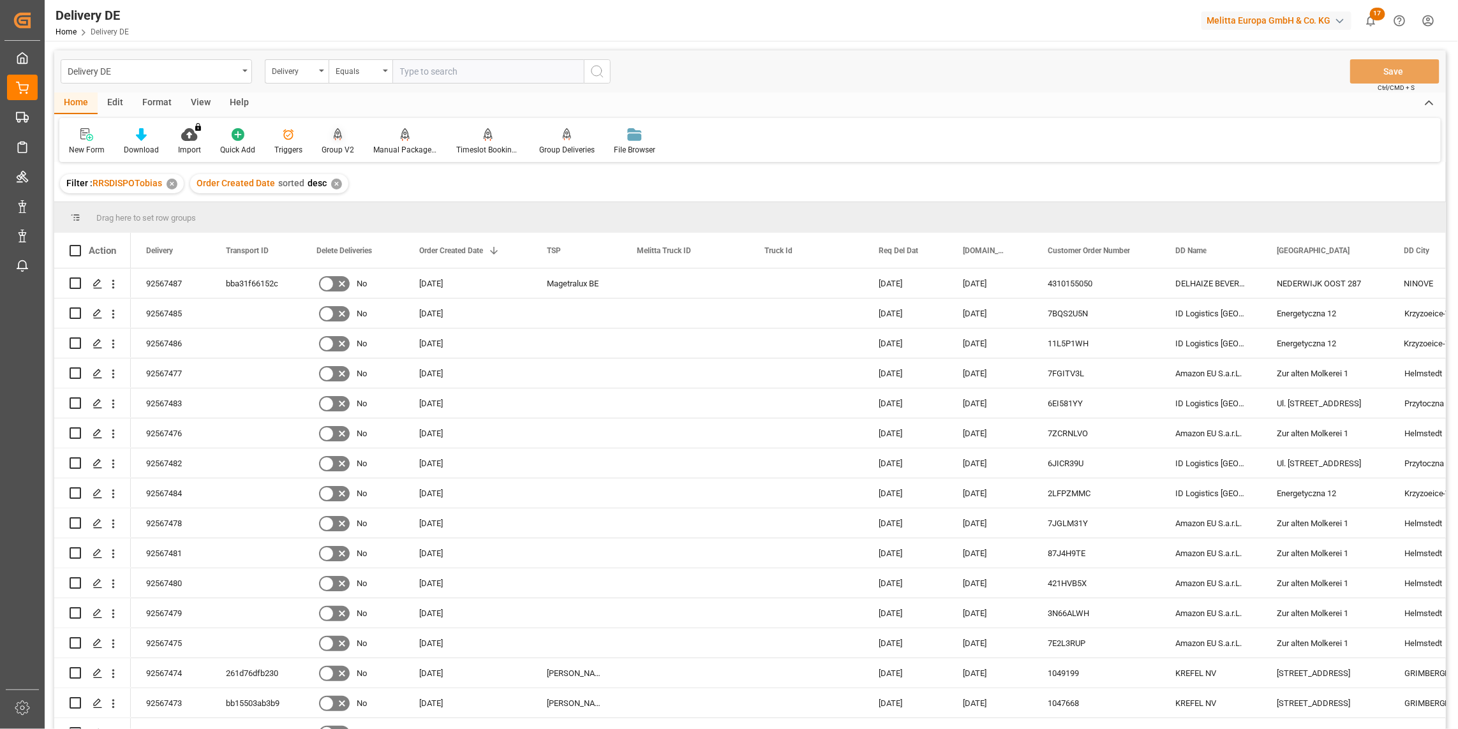
click at [334, 147] on div "Group V2" at bounding box center [338, 149] width 33 height 11
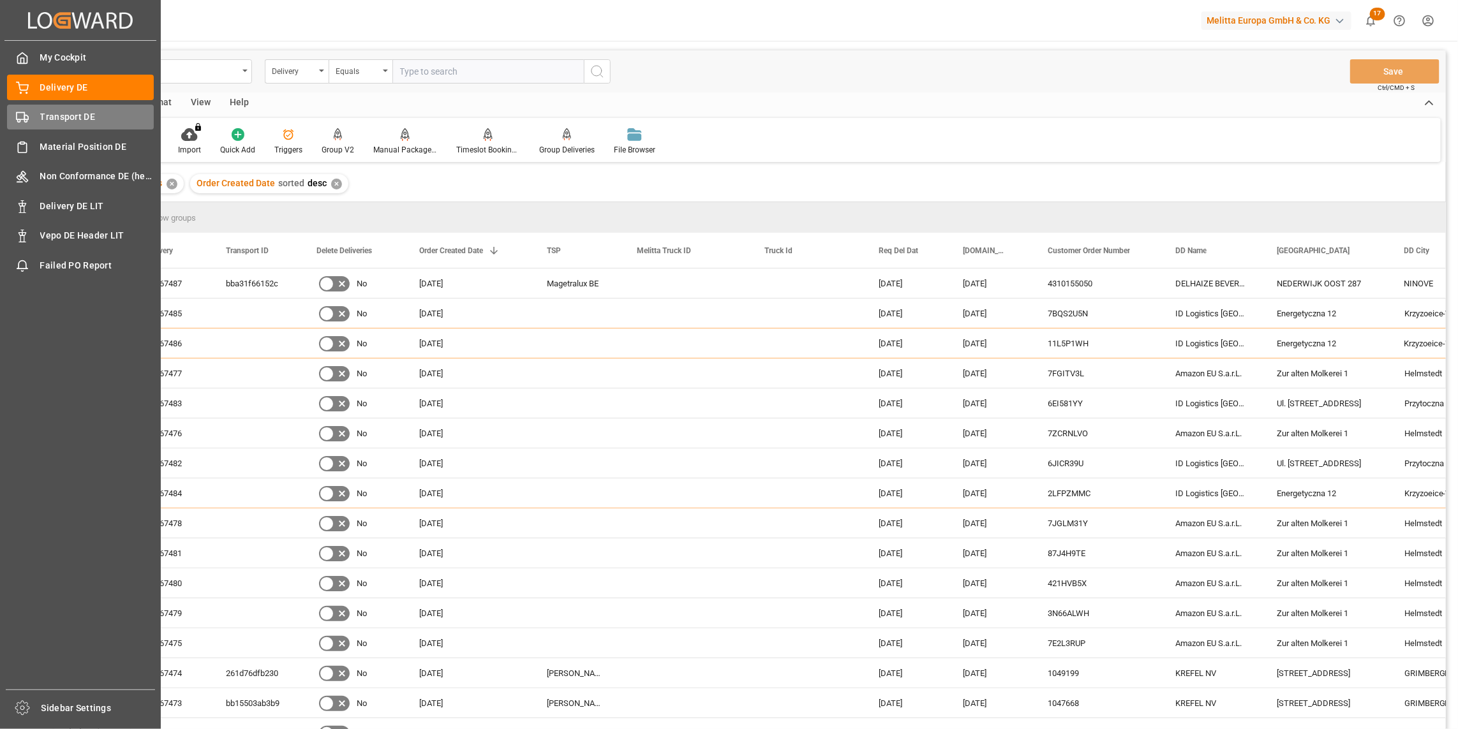
click at [27, 116] on polygon at bounding box center [26, 118] width 4 height 4
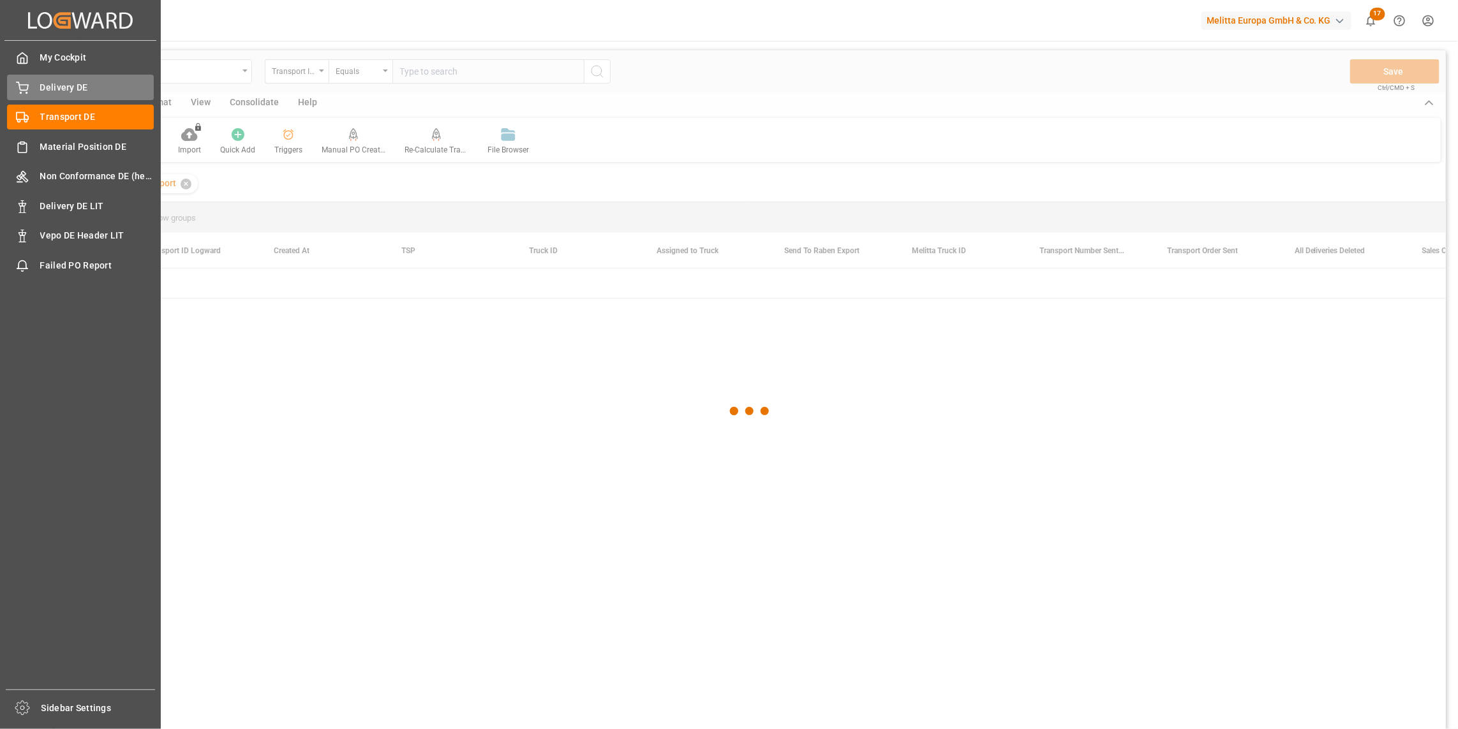
click at [52, 81] on span "Delivery DE" at bounding box center [97, 87] width 114 height 13
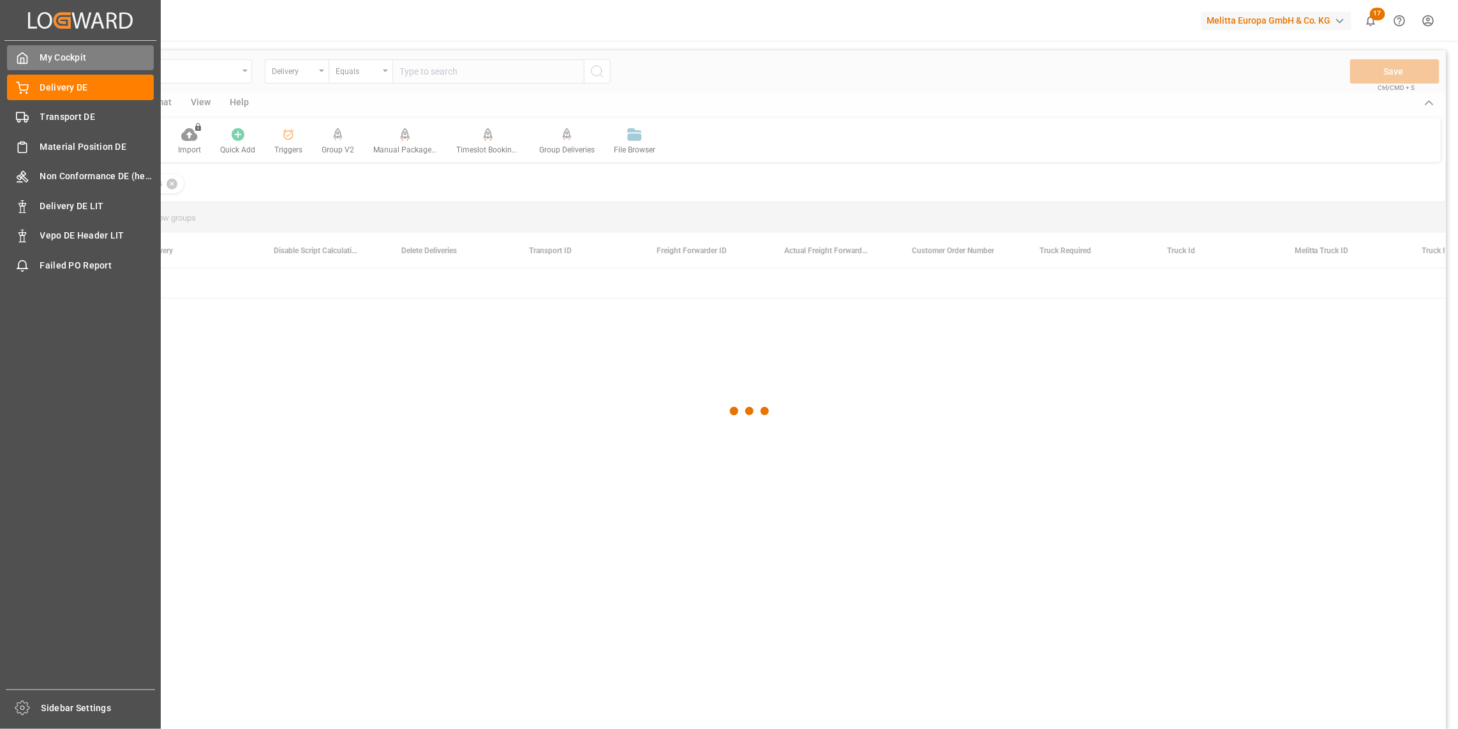
click at [66, 54] on span "My Cockpit" at bounding box center [97, 57] width 114 height 13
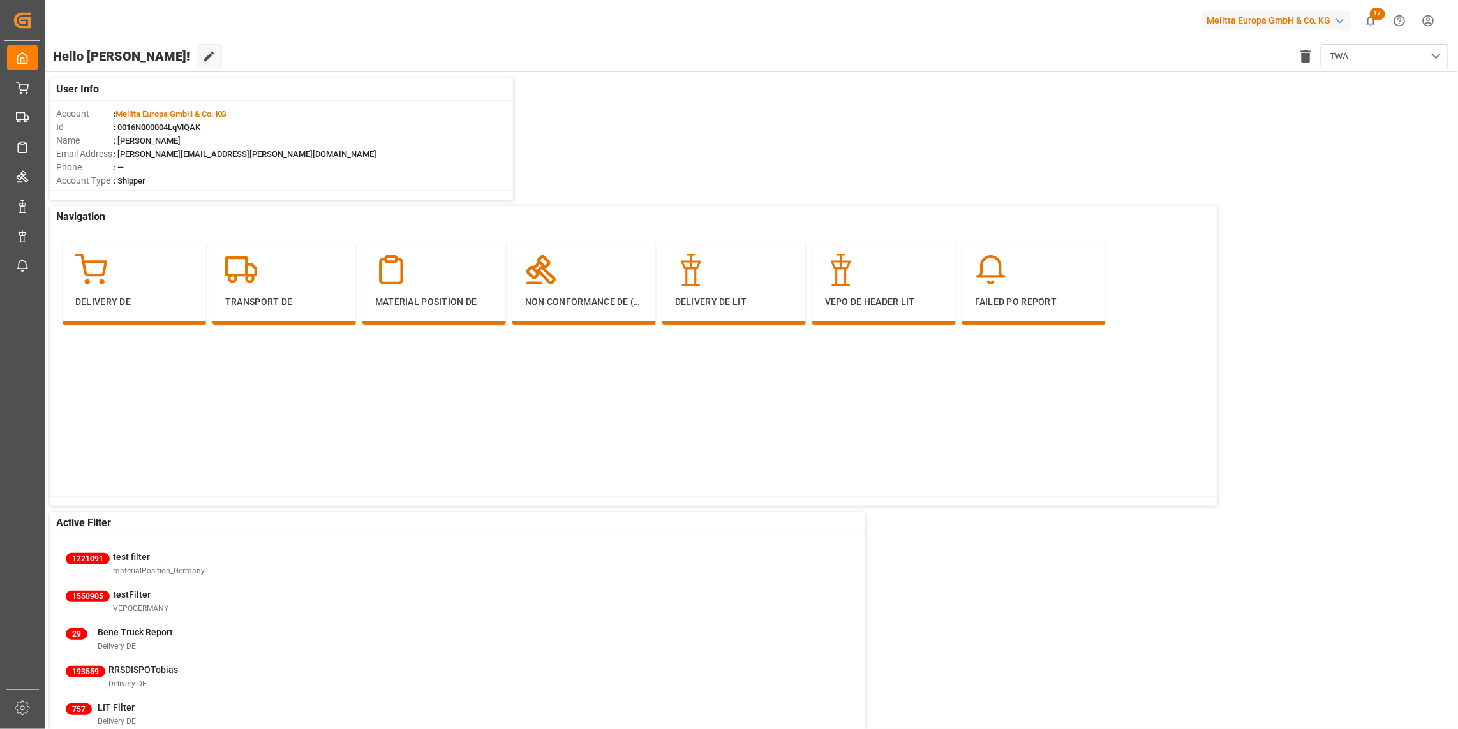
click at [1377, 21] on icon "show 17 new notifications" at bounding box center [1370, 20] width 13 height 13
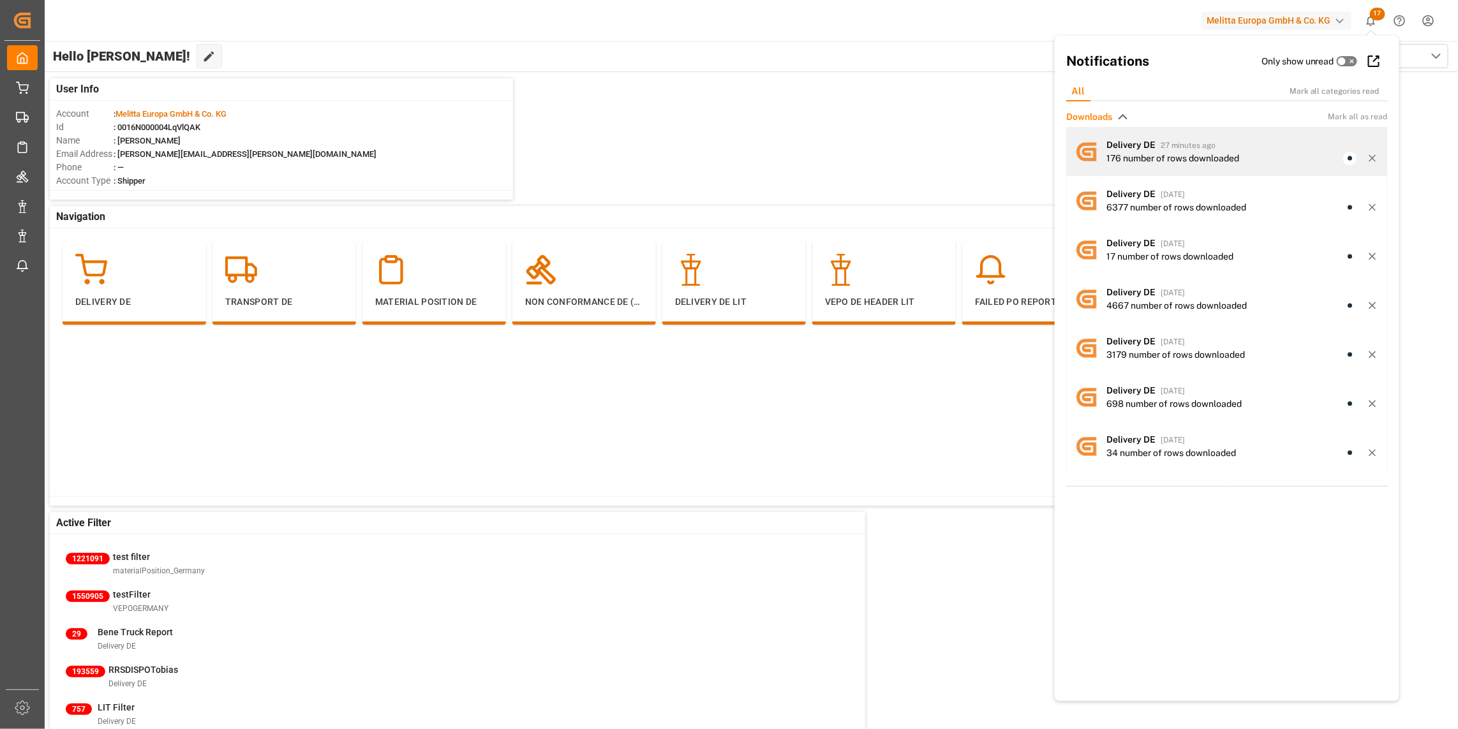
click at [1145, 157] on div "176 number of rows downloaded" at bounding box center [1173, 158] width 133 height 13
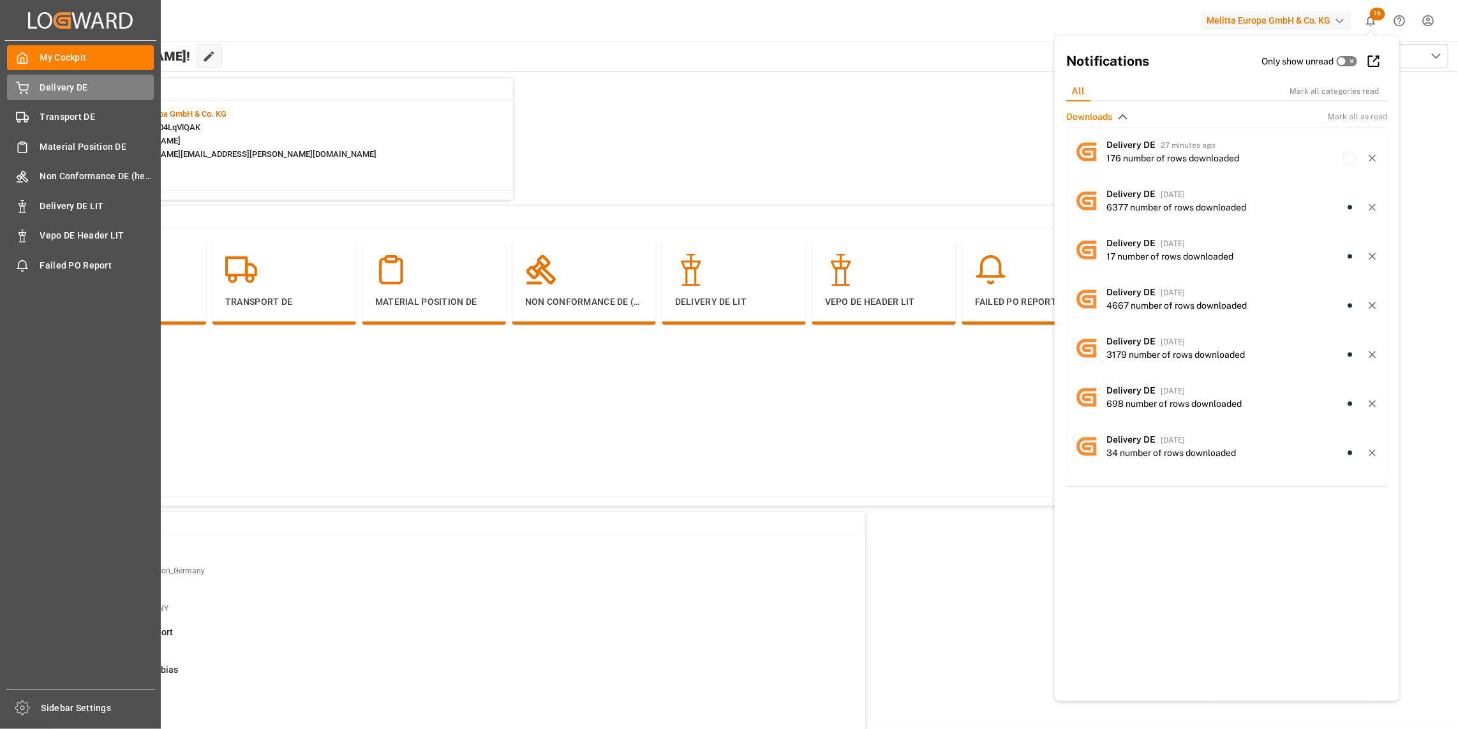
click at [39, 89] on div "Delivery DE Delivery DE" at bounding box center [80, 87] width 147 height 25
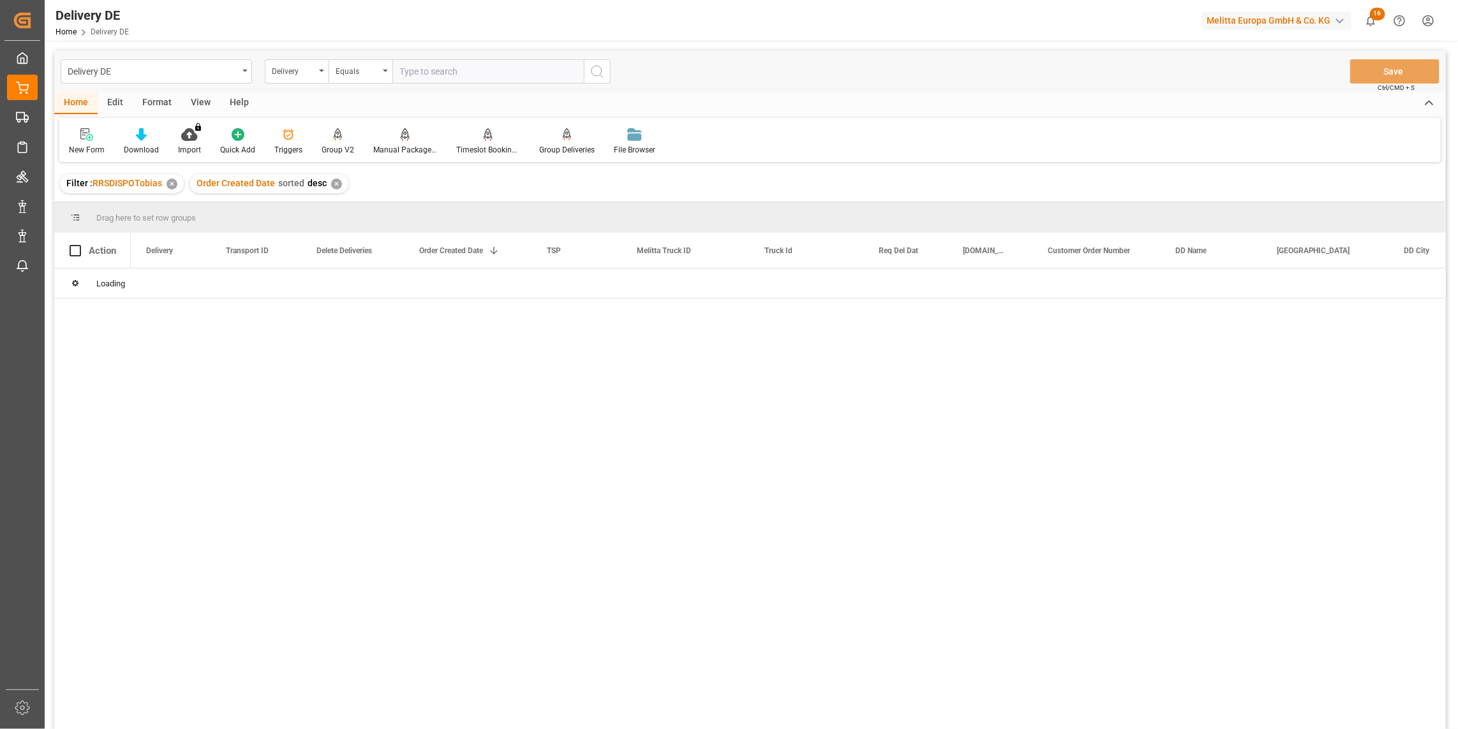
click at [419, 71] on input "text" at bounding box center [487, 71] width 191 height 24
type input "92559962"
click at [672, 426] on div "92559962 929a4074319b No 19.09.2025 Hartmann DE 600002772 25391d1a04b1 24.09.20…" at bounding box center [788, 503] width 1315 height 469
click at [477, 184] on div "✕" at bounding box center [479, 184] width 11 height 11
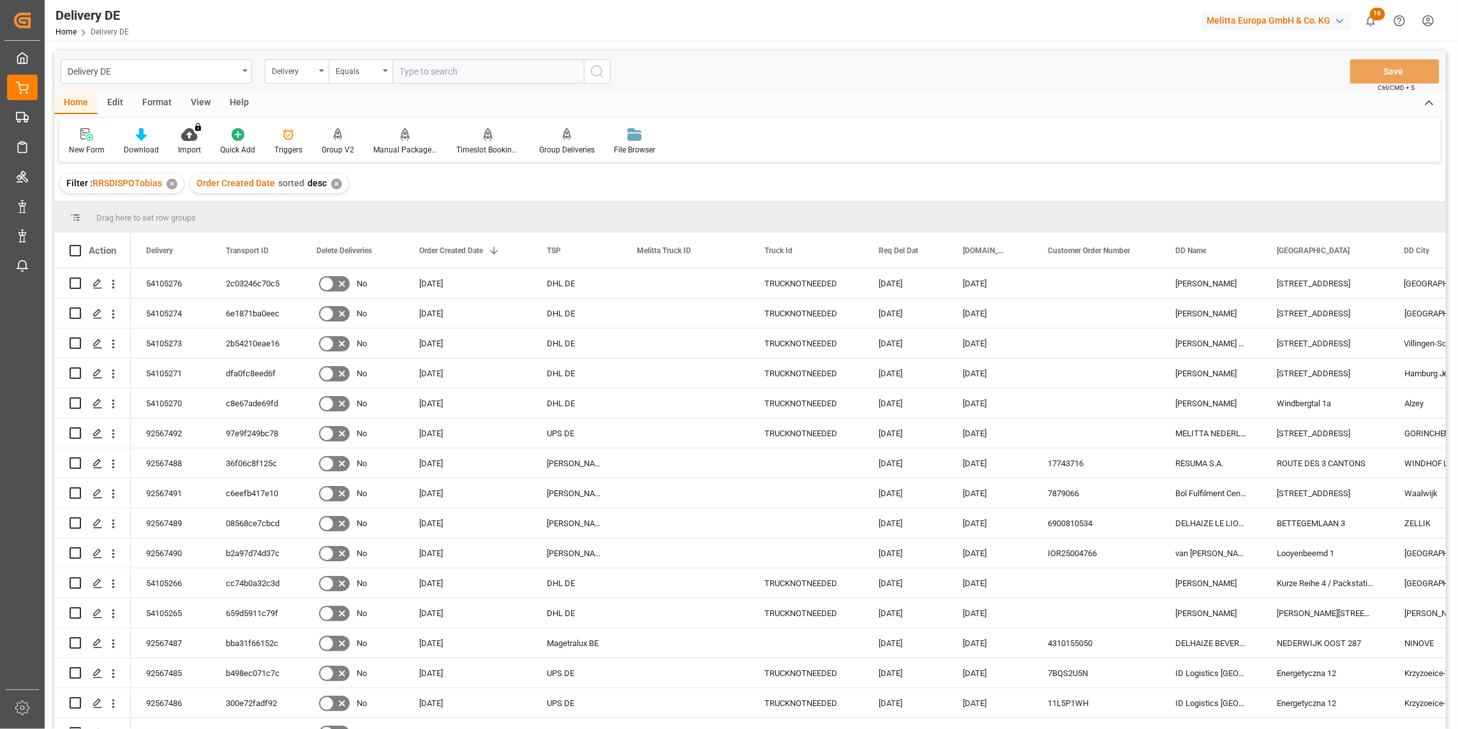
click at [418, 75] on input "text" at bounding box center [487, 71] width 191 height 24
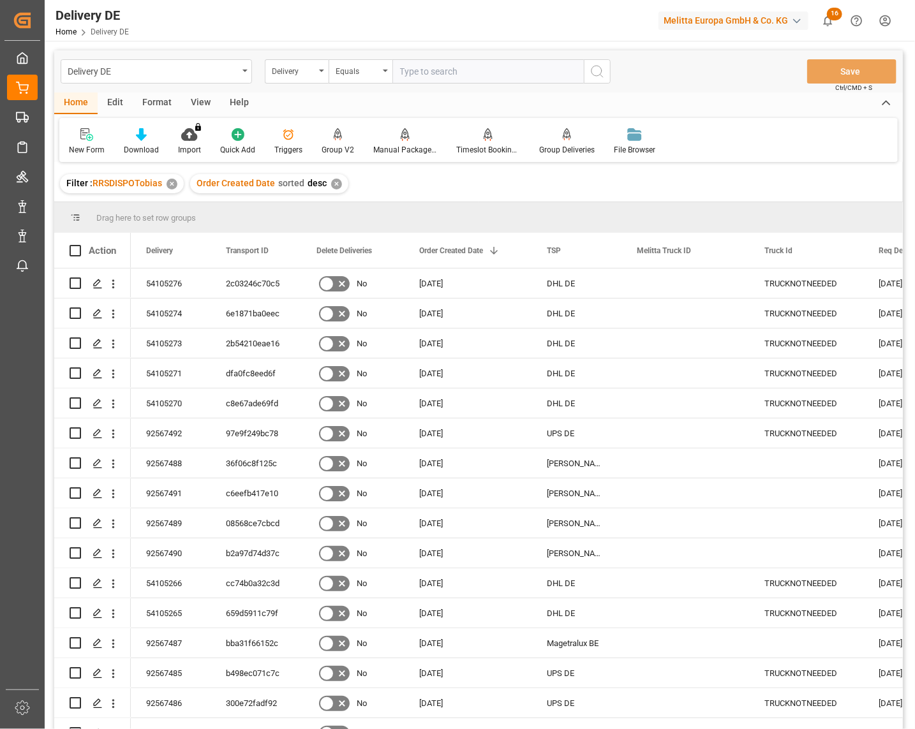
click at [416, 73] on input "text" at bounding box center [487, 71] width 191 height 24
type input "92559727"
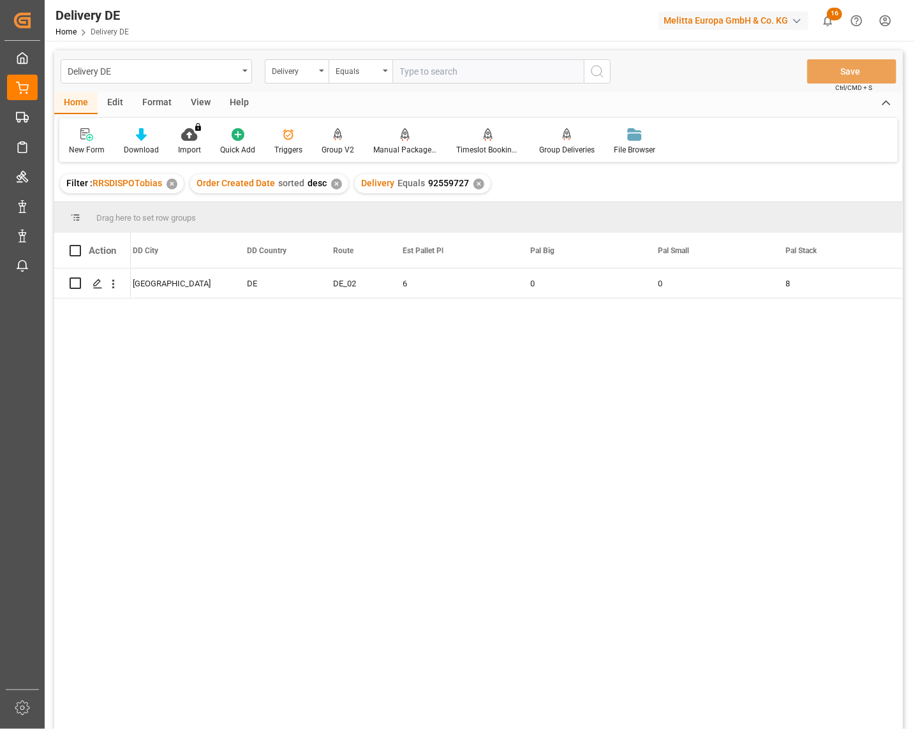
scroll to position [0, 1276]
click at [310, 68] on div "Delivery" at bounding box center [293, 70] width 43 height 15
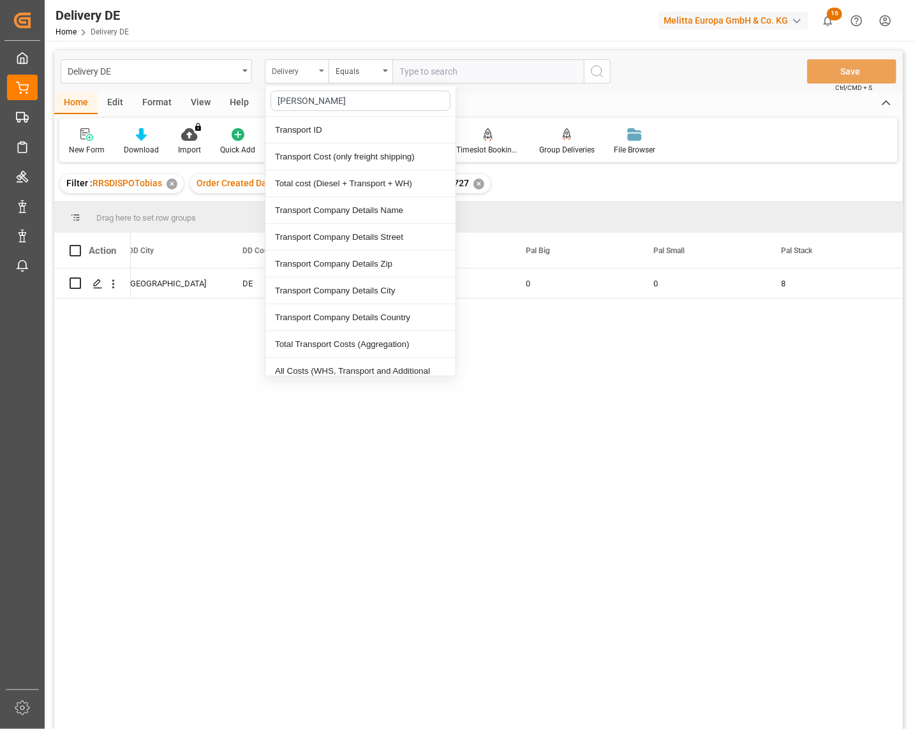
type input "trans"
click at [305, 126] on div "Transport ID" at bounding box center [360, 130] width 190 height 27
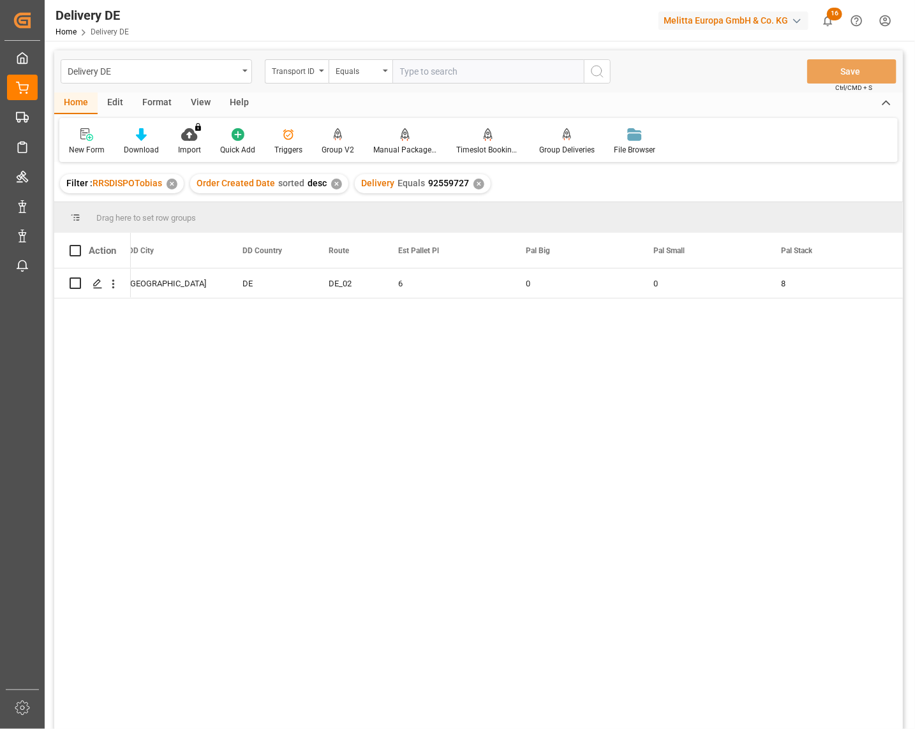
click at [447, 80] on input "text" at bounding box center [487, 71] width 191 height 24
paste input "929a4074319b"
type input "929a4074319b"
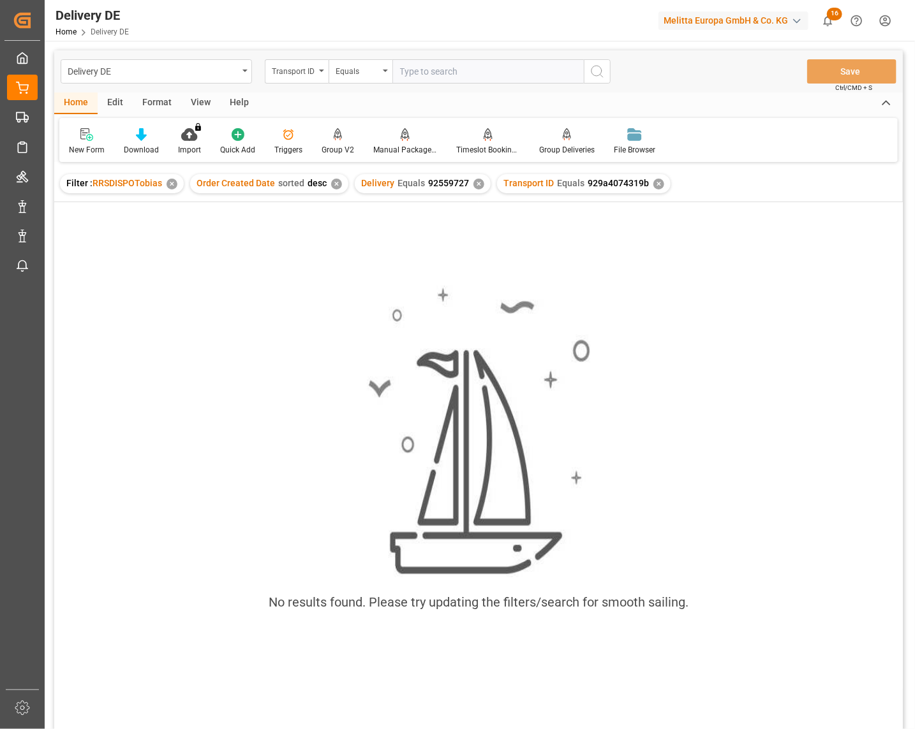
click at [472, 177] on div "Delivery Equals 92559727 ✕" at bounding box center [423, 183] width 136 height 19
click at [479, 186] on div "Delivery Equals 92559727 ✕" at bounding box center [423, 183] width 136 height 19
click at [474, 183] on div "✕" at bounding box center [479, 184] width 11 height 11
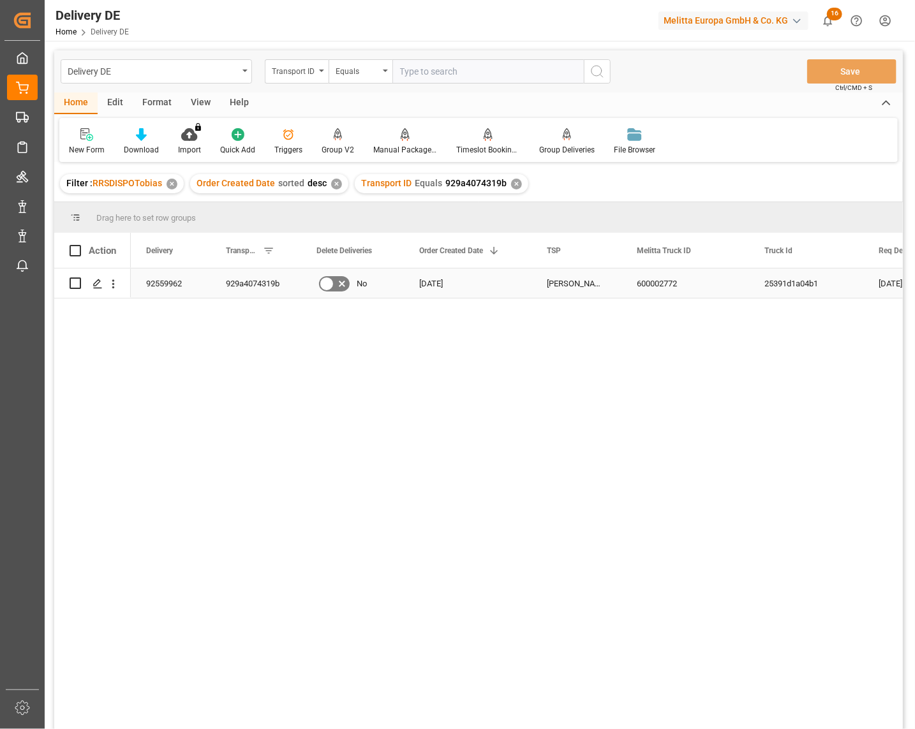
click at [160, 286] on div "92559962" at bounding box center [171, 283] width 80 height 29
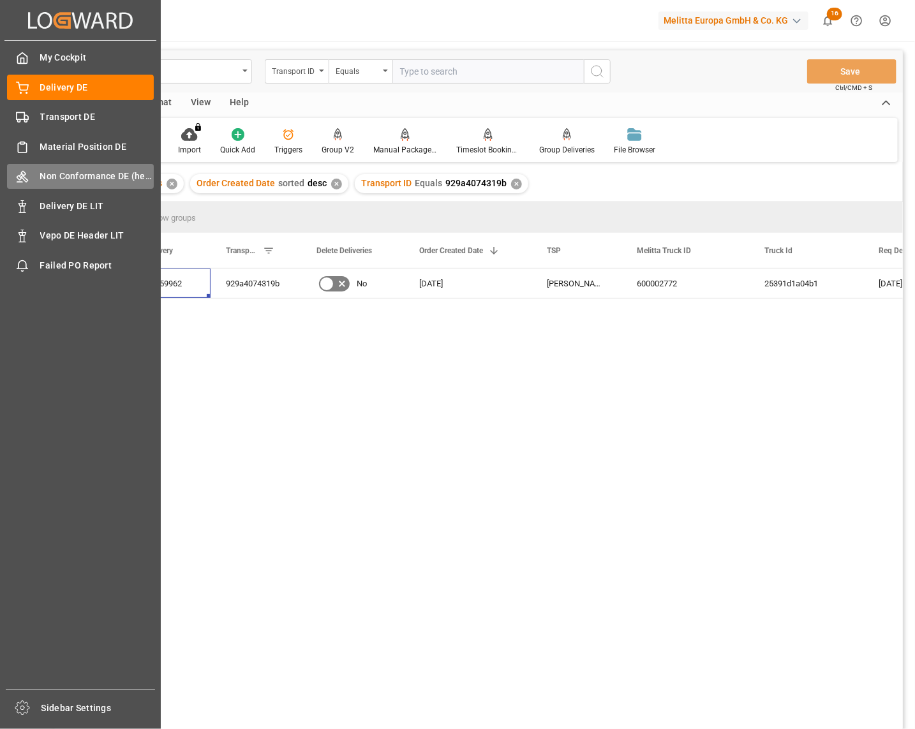
click at [74, 186] on div "Non Conformance DE (header) Non Conformance DE (header)" at bounding box center [80, 176] width 147 height 25
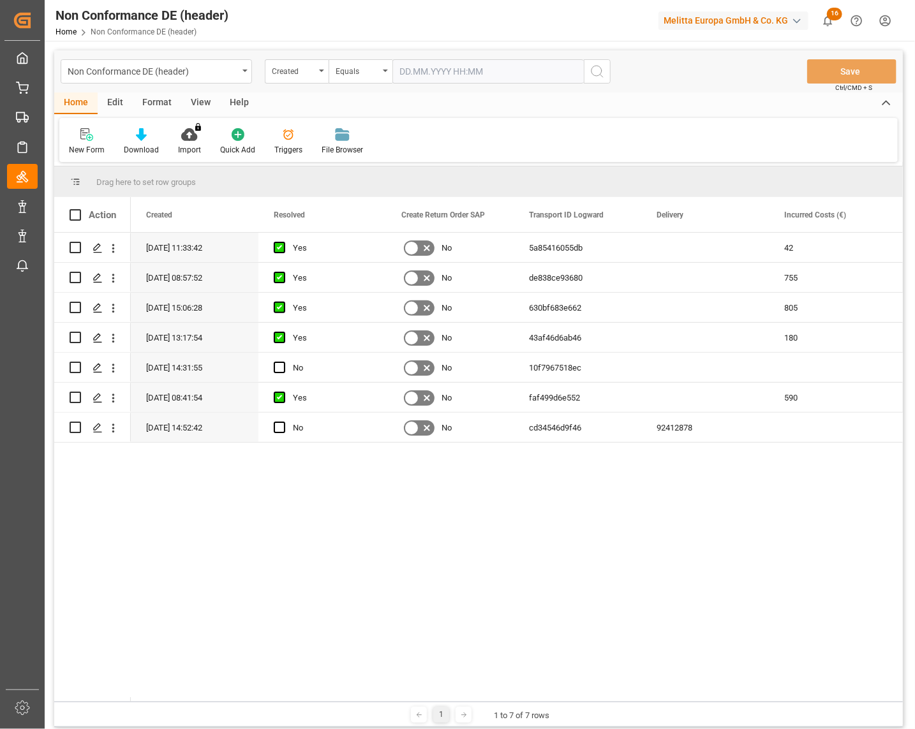
click at [710, 588] on div "08.10.2025 11:33:42 Yes No 5a85416055db 42 CUSTOMER 02.10.2025 08:57:52 Yes No …" at bounding box center [517, 467] width 772 height 469
click at [832, 619] on div "08.10.2025 11:33:42 Yes No 5a85416055db 42 CUSTOMER 02.10.2025 08:57:52 Yes No …" at bounding box center [517, 467] width 772 height 469
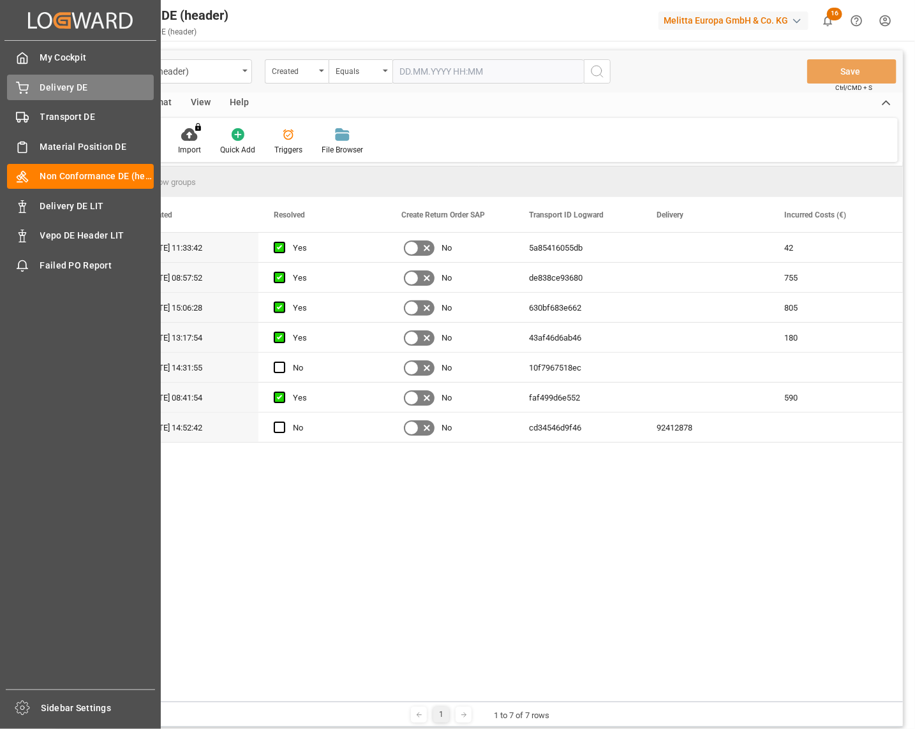
click at [35, 90] on div "Delivery DE Delivery DE" at bounding box center [80, 87] width 147 height 25
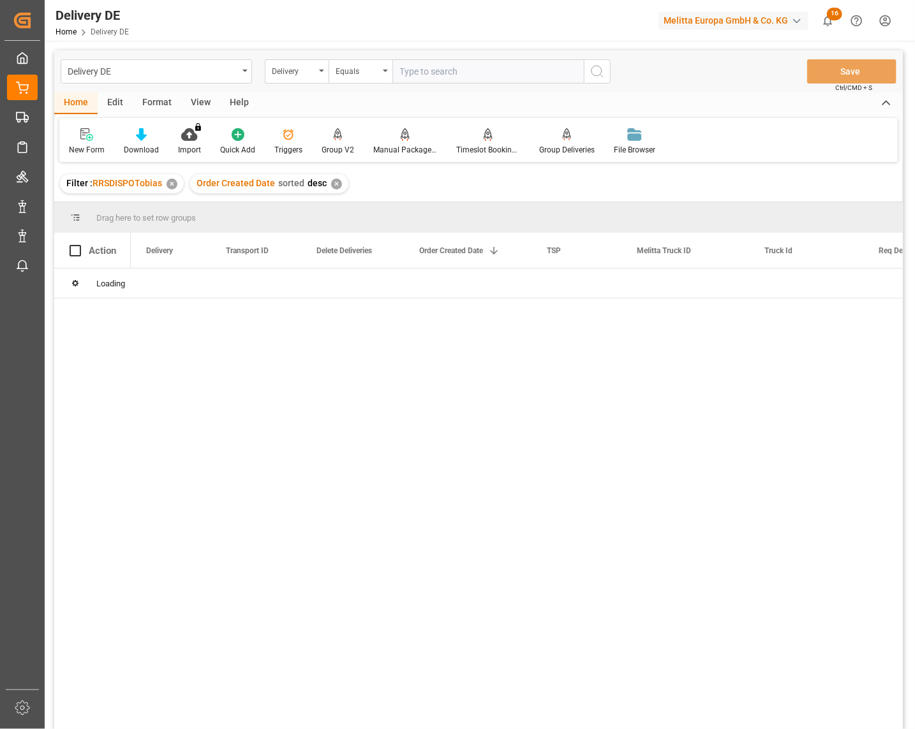
click at [426, 73] on input "text" at bounding box center [487, 71] width 191 height 24
type input "92534644"
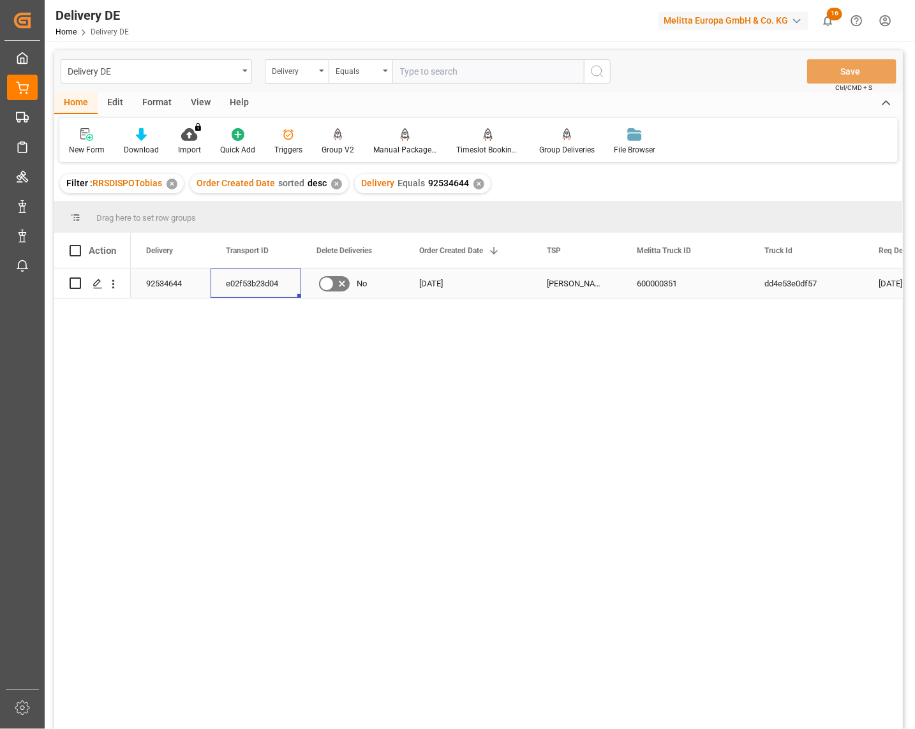
click at [259, 276] on div "e02f53b23d04" at bounding box center [256, 283] width 91 height 29
click at [729, 415] on div "Hartmann DE 600000351 dd4e53e0df57 07.07.2025 03.07.2025 27.06.2025 No e02f53b2…" at bounding box center [517, 503] width 772 height 469
click at [560, 686] on div "Hartmann DE 600000351 dd4e53e0df57 07.07.2025 03.07.2025 27.06.2025 No e02f53b2…" at bounding box center [517, 503] width 772 height 469
click at [433, 78] on input "text" at bounding box center [487, 71] width 191 height 24
paste input "2d71a6ee5e57"
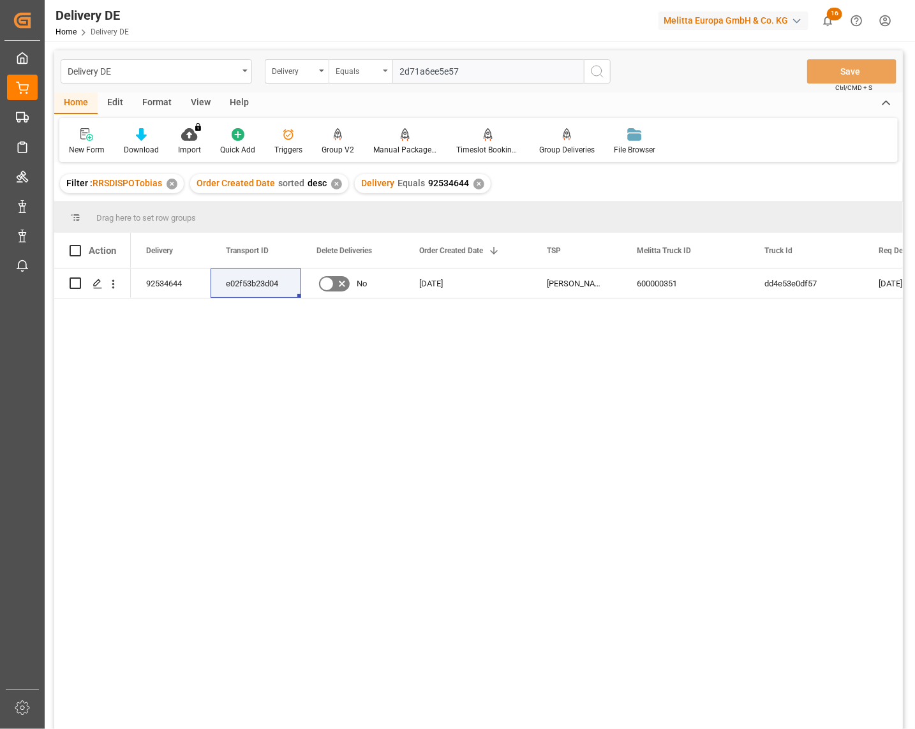
drag, startPoint x: 481, startPoint y: 68, endPoint x: 375, endPoint y: 73, distance: 106.1
click at [375, 73] on div "Delivery Equals 2d71a6ee5e57" at bounding box center [438, 71] width 346 height 24
paste input "92532023"
type input "92532023"
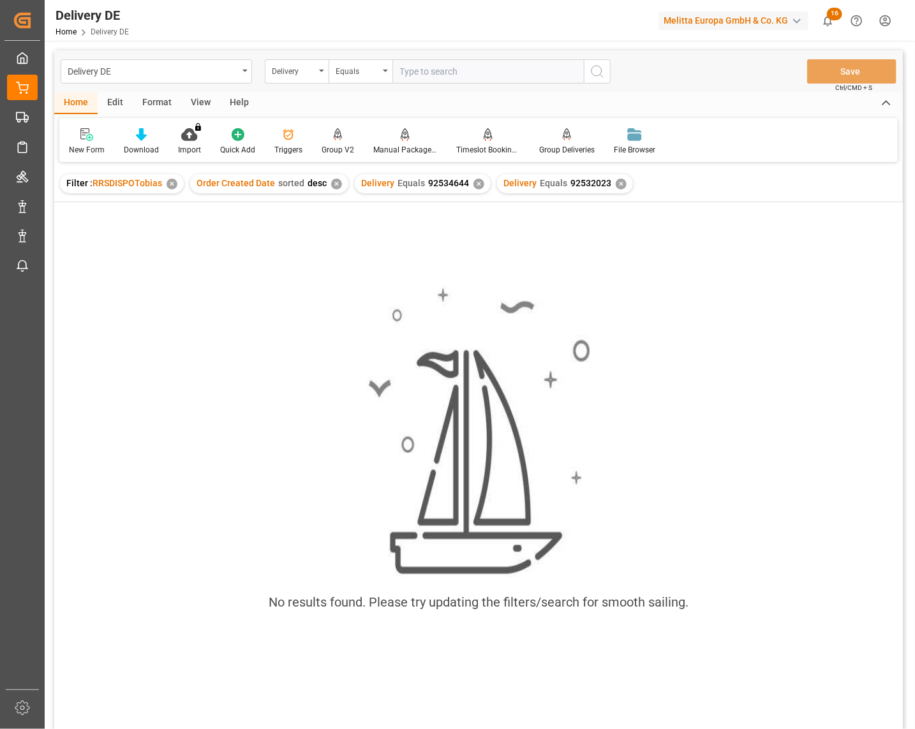
click at [476, 186] on div "✕" at bounding box center [479, 184] width 11 height 11
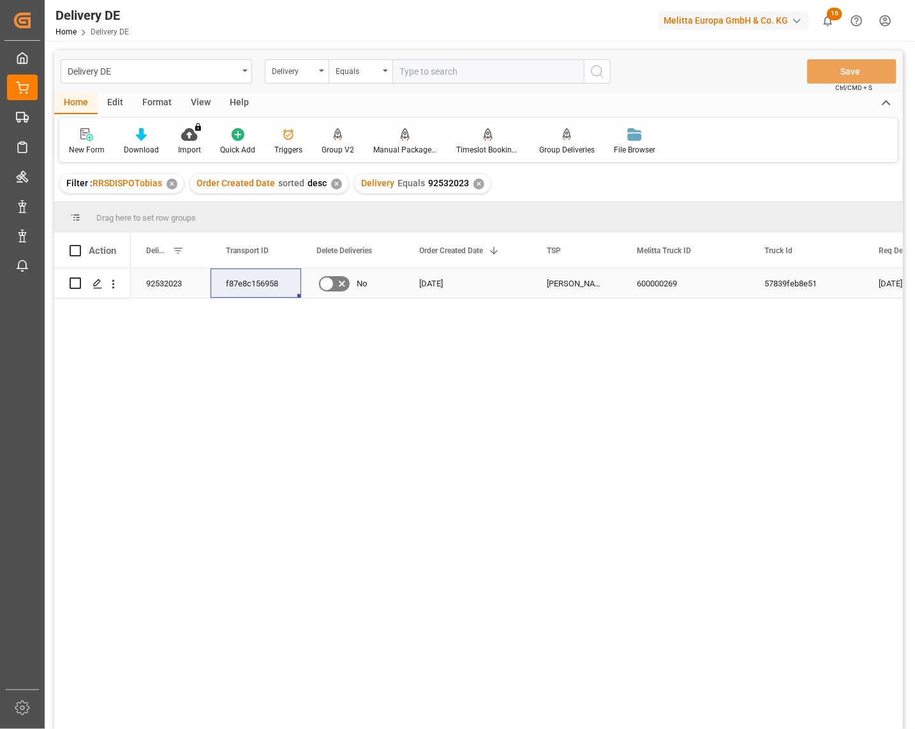
click at [247, 288] on div "f87e8c156958" at bounding box center [256, 283] width 91 height 29
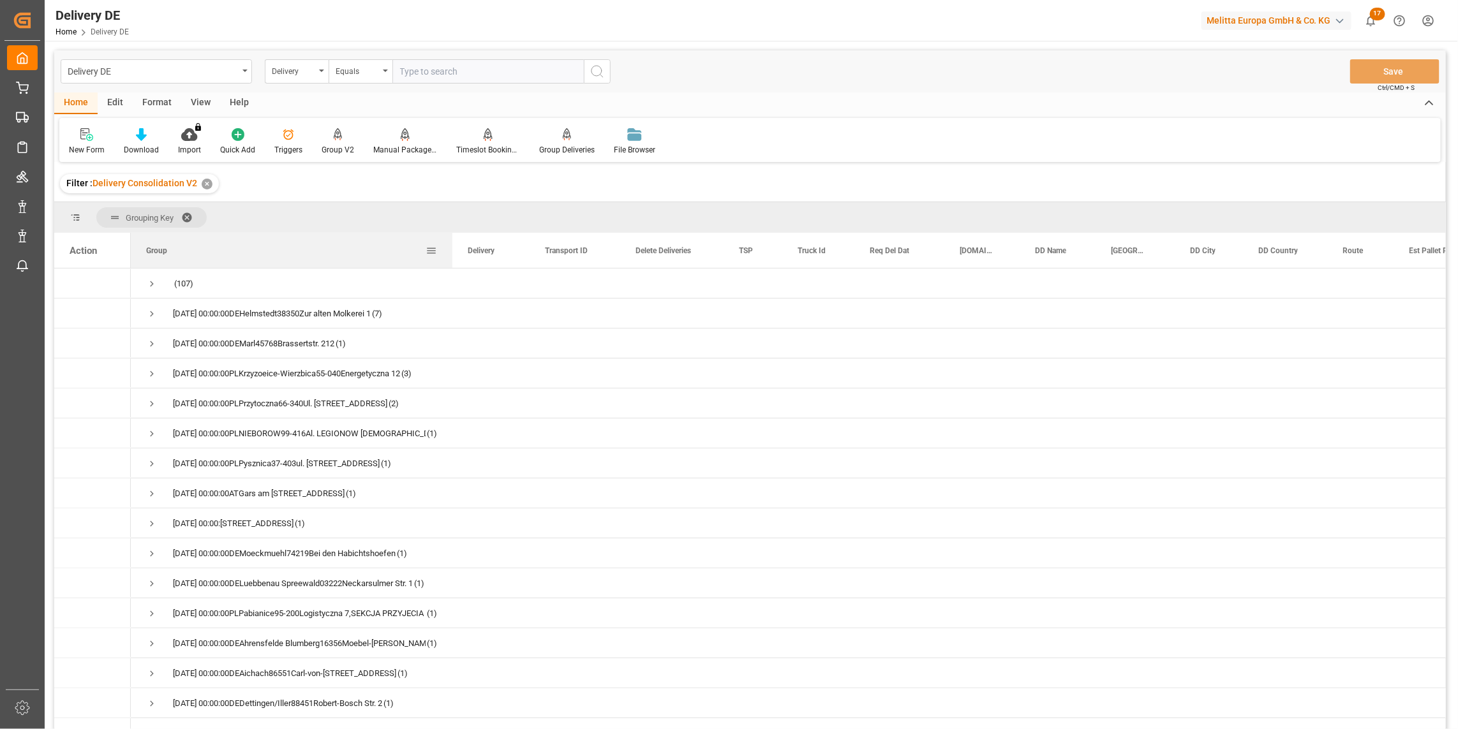
drag, startPoint x: 258, startPoint y: 245, endPoint x: 452, endPoint y: 253, distance: 194.2
click at [452, 253] on div at bounding box center [452, 250] width 5 height 35
click at [152, 310] on span "Press SPACE to select this row." at bounding box center [151, 313] width 11 height 11
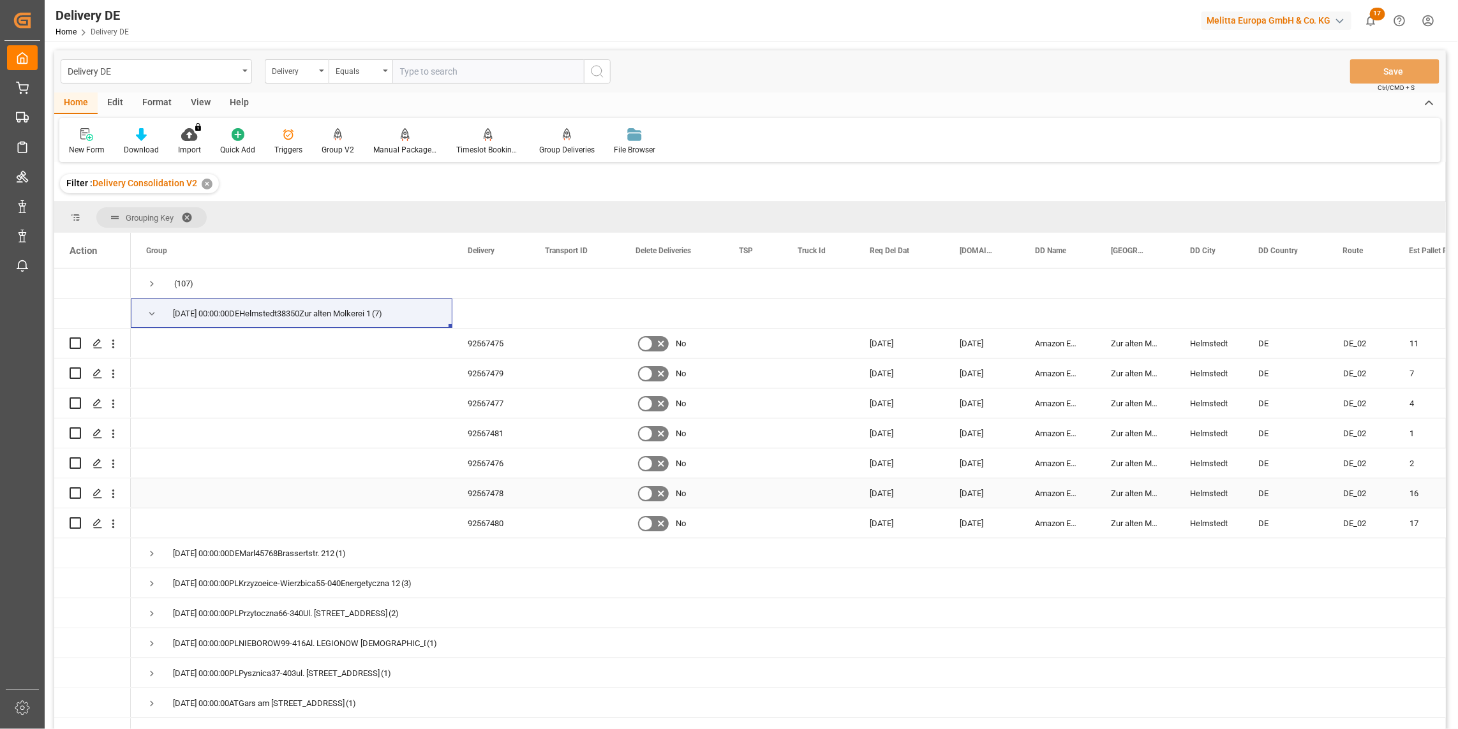
click at [75, 493] on input "Press Space to toggle row selection (unchecked)" at bounding box center [75, 493] width 11 height 11
checkbox input "true"
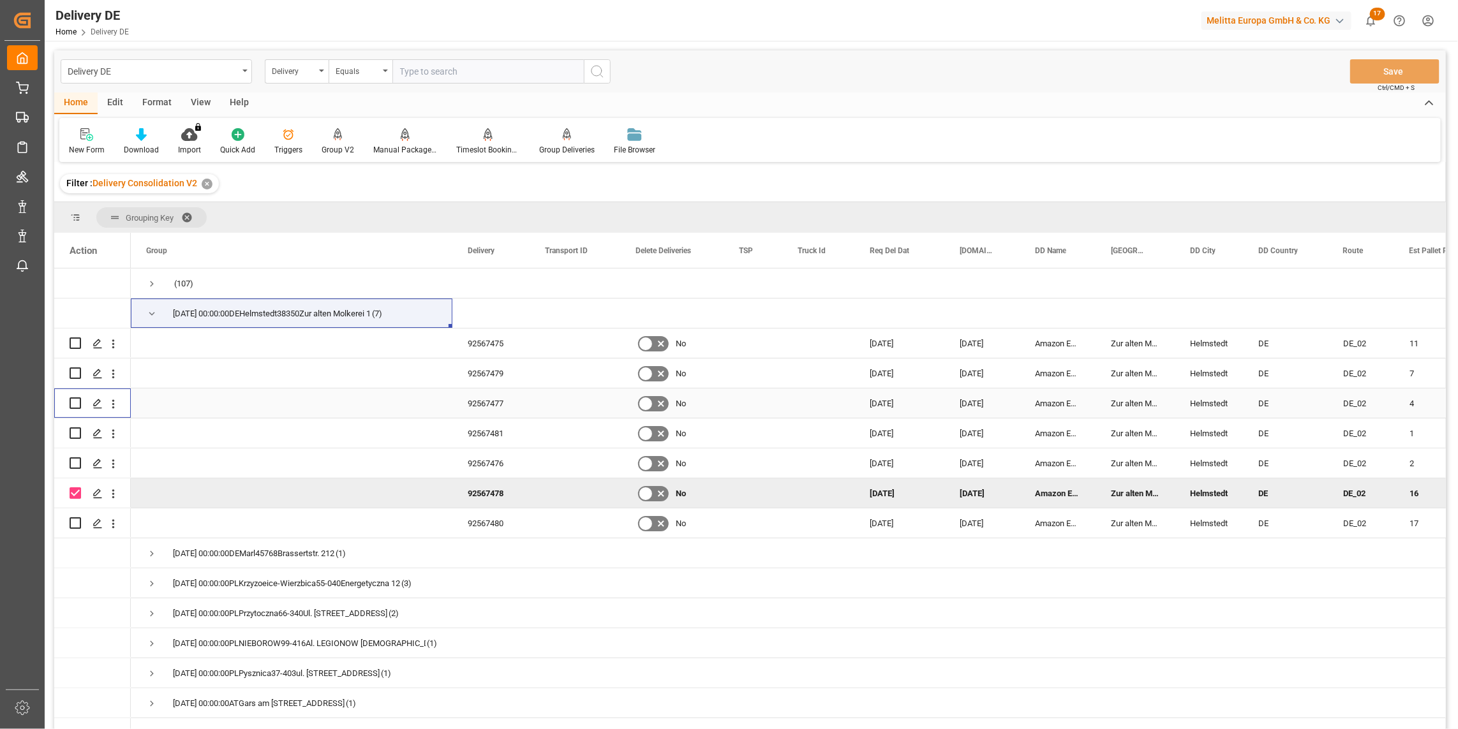
click at [77, 400] on input "Press Space to toggle row selection (unchecked)" at bounding box center [75, 403] width 11 height 11
checkbox input "true"
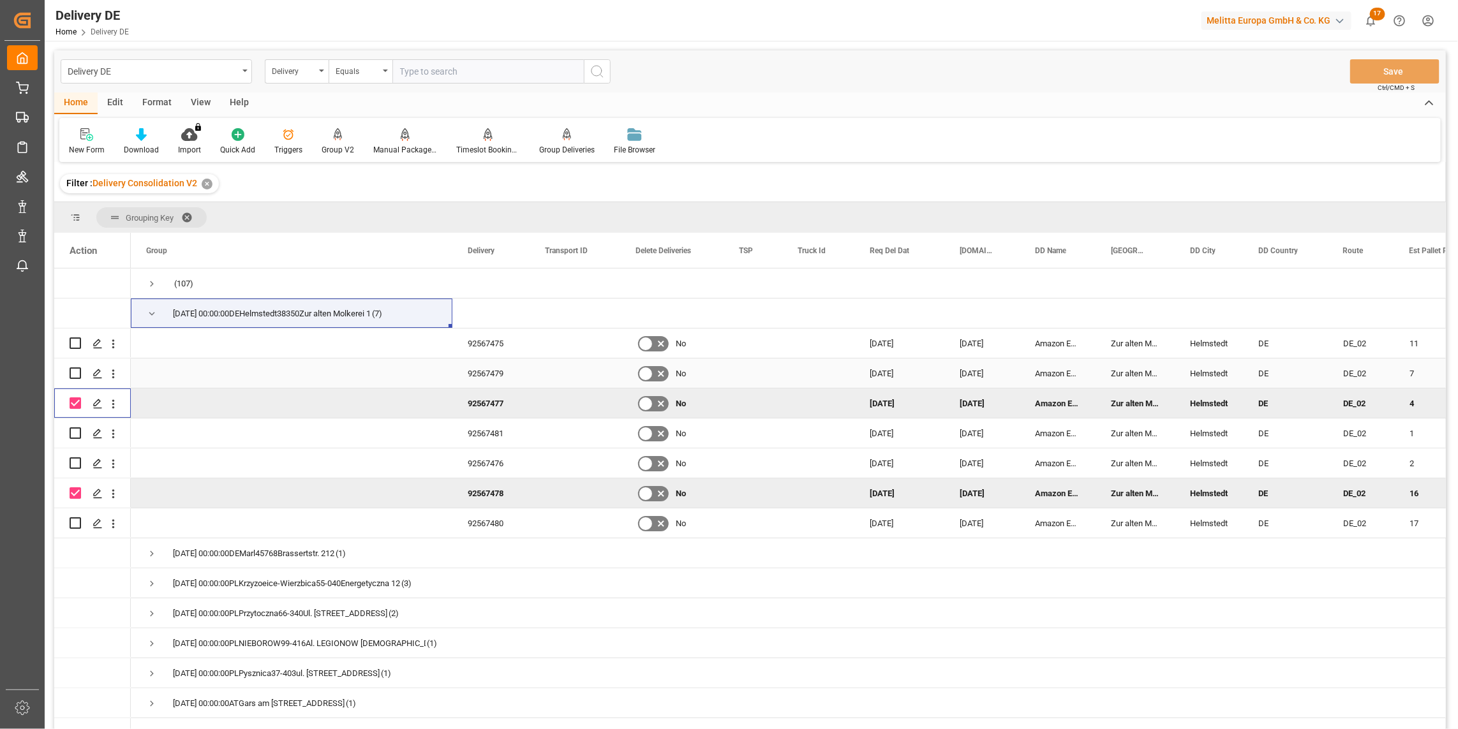
click at [79, 375] on input "Press Space to toggle row selection (unchecked)" at bounding box center [75, 373] width 11 height 11
checkbox input "true"
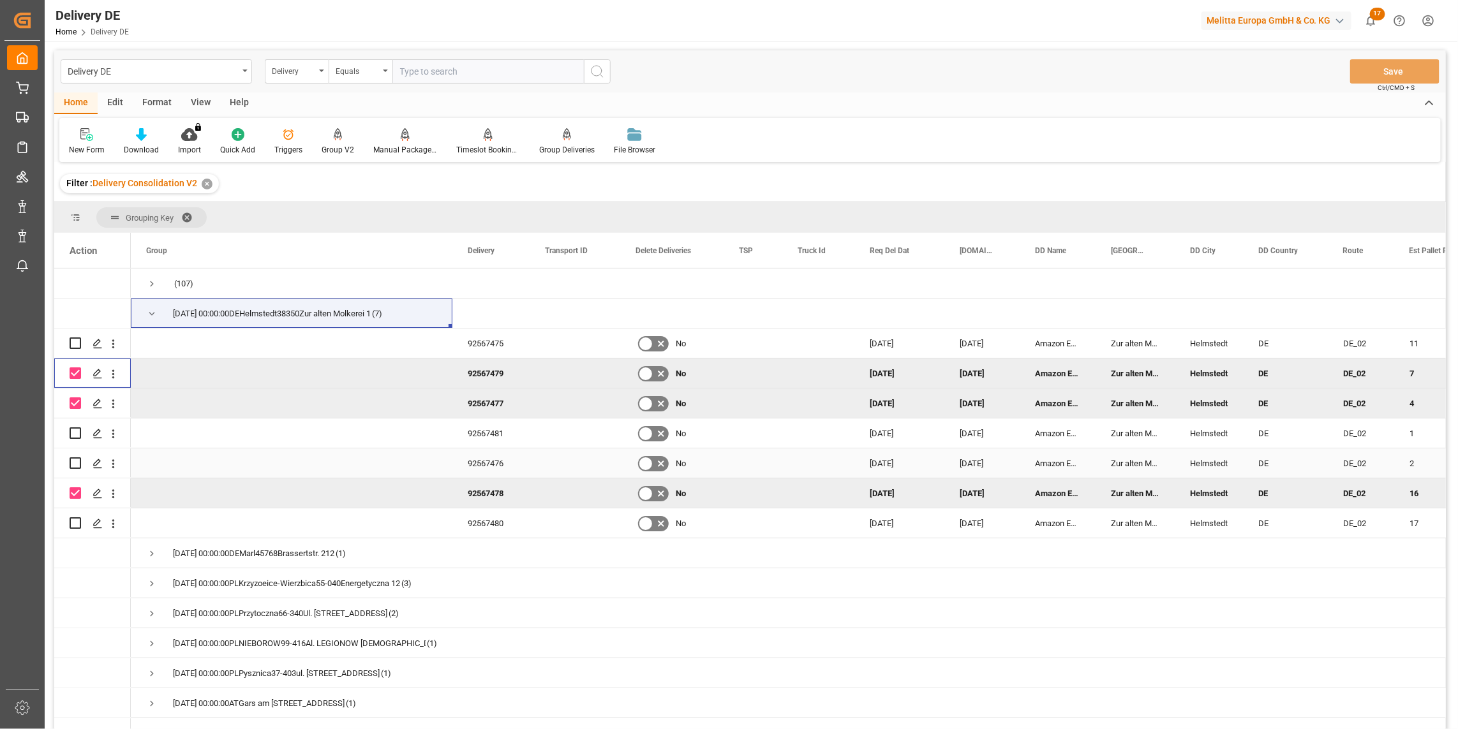
click at [75, 461] on input "Press Space to toggle row selection (unchecked)" at bounding box center [75, 463] width 11 height 11
checkbox input "true"
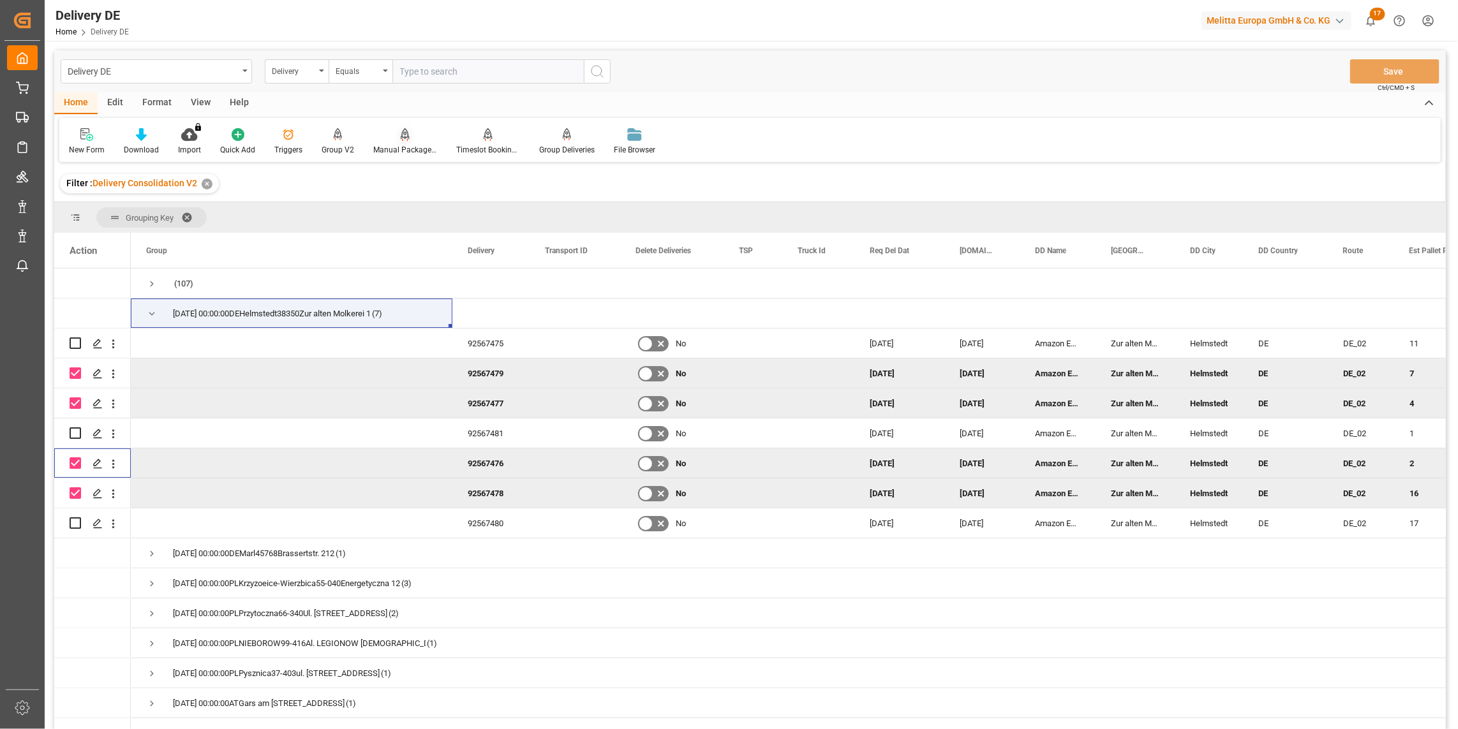
click at [407, 147] on div "Manual Package TypeDetermination" at bounding box center [405, 149] width 64 height 11
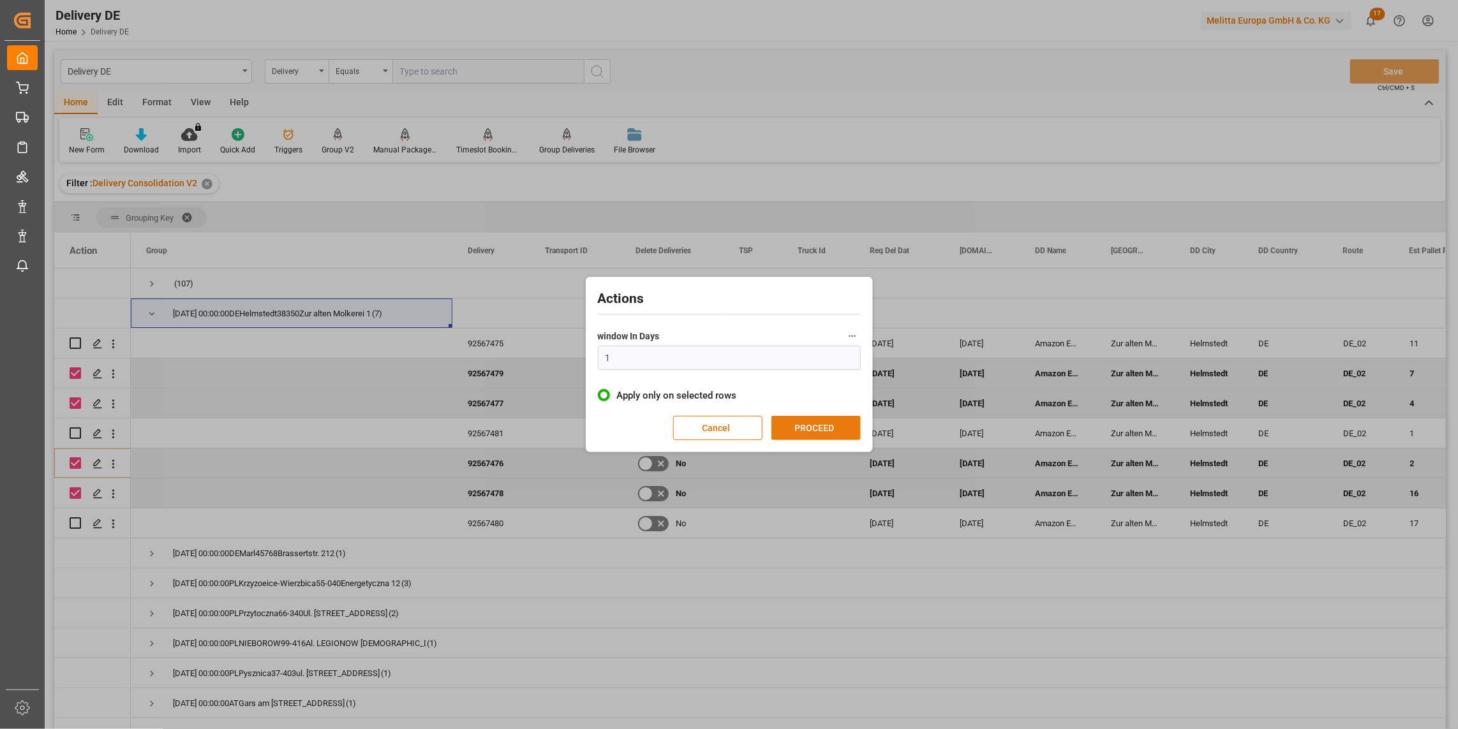
click at [825, 417] on button "PROCEED" at bounding box center [816, 428] width 89 height 24
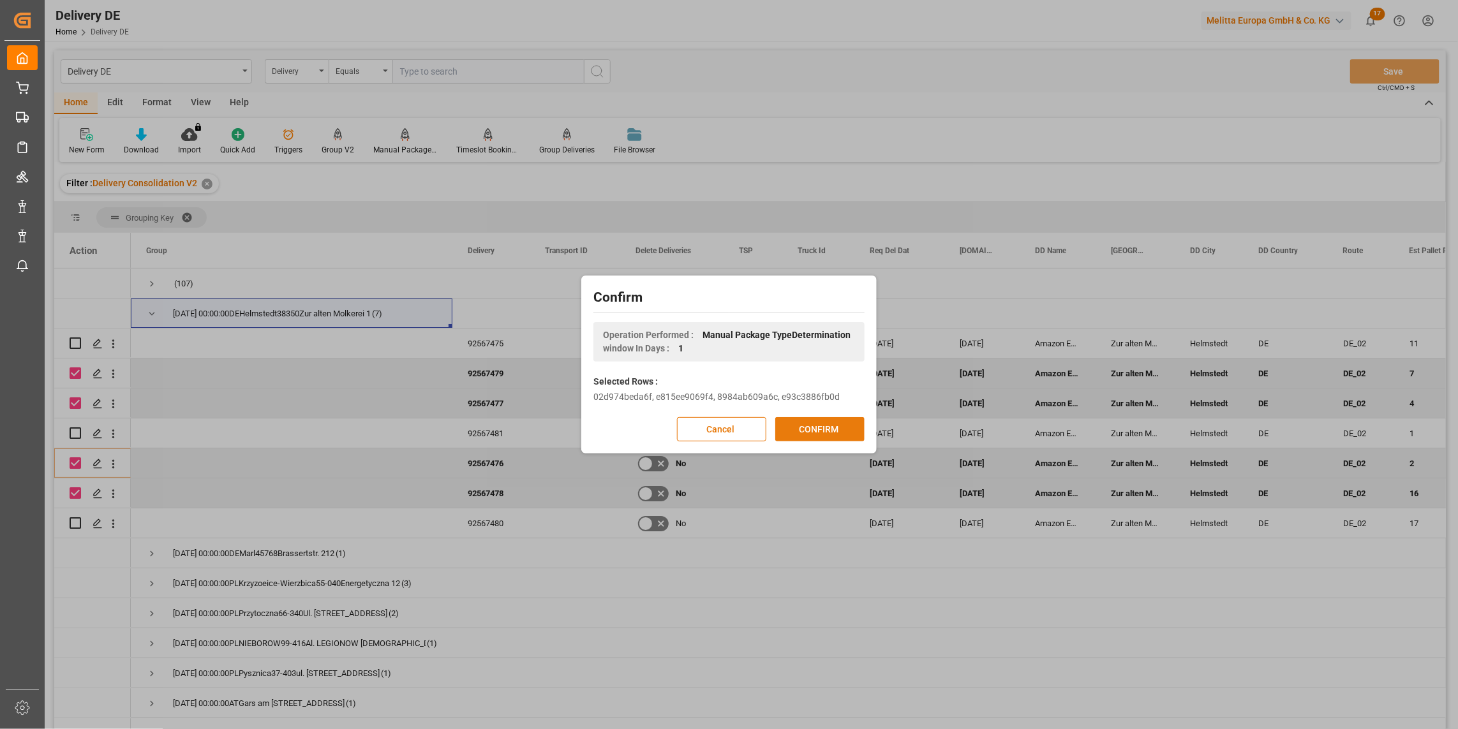
click at [833, 426] on button "CONFIRM" at bounding box center [819, 429] width 89 height 24
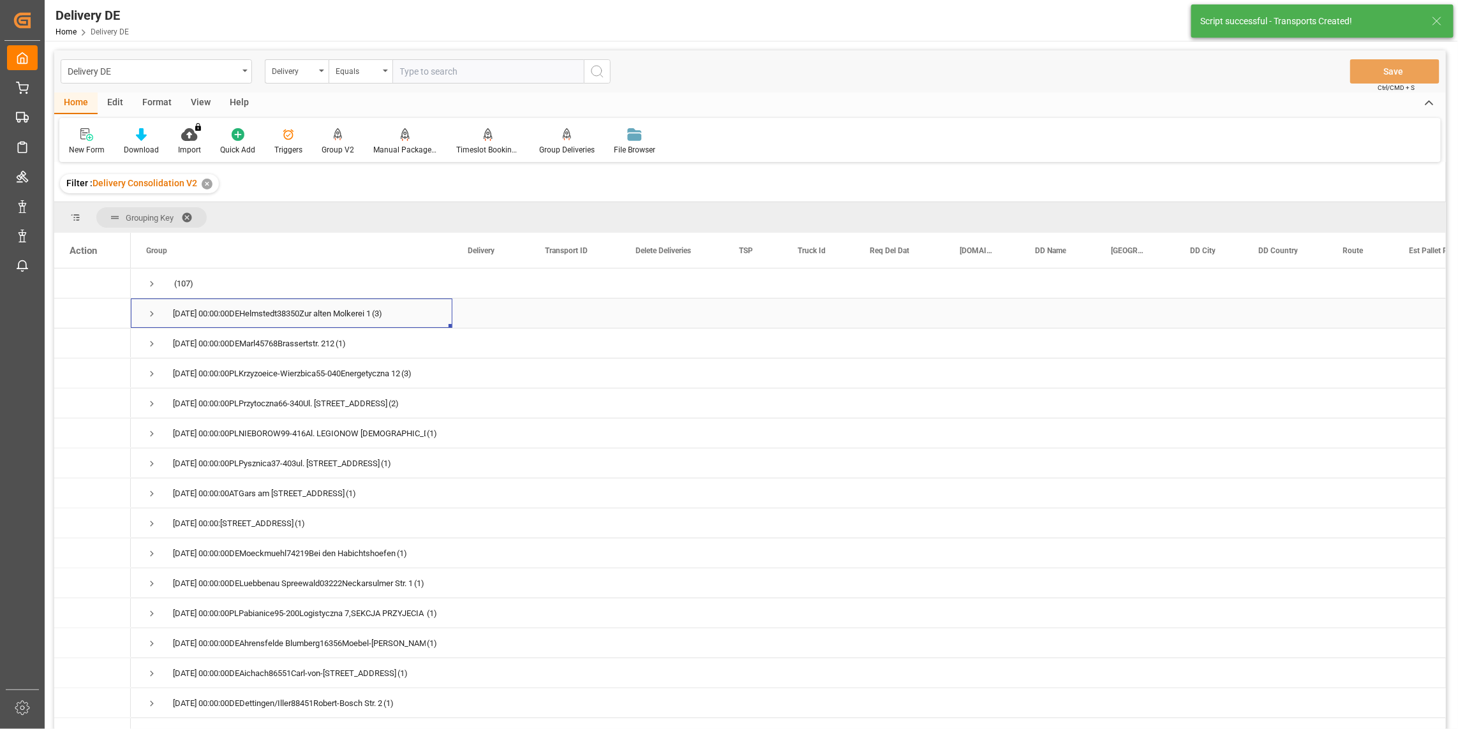
click at [149, 311] on span "Press SPACE to select this row." at bounding box center [151, 313] width 11 height 11
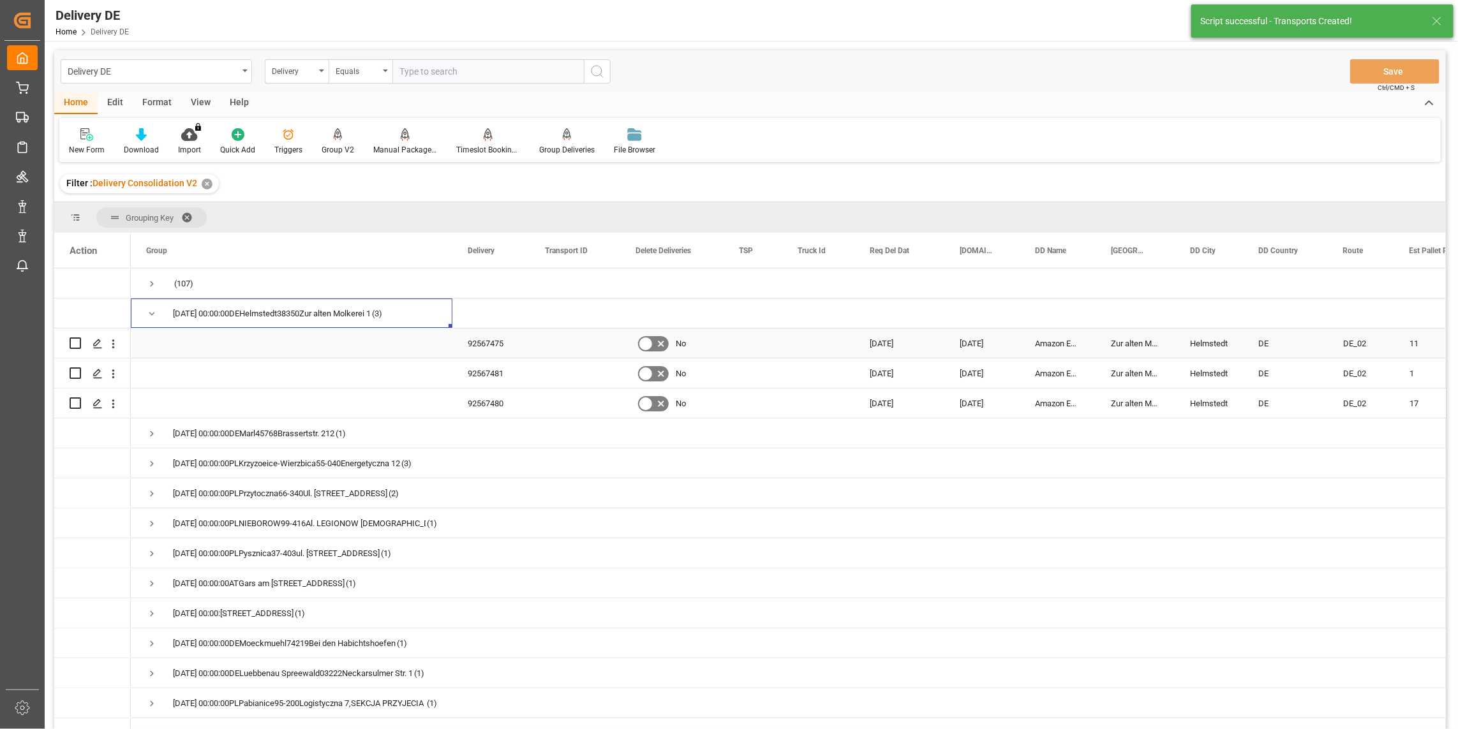
click at [75, 343] on input "Press Space to toggle row selection (unchecked)" at bounding box center [75, 343] width 11 height 11
checkbox input "true"
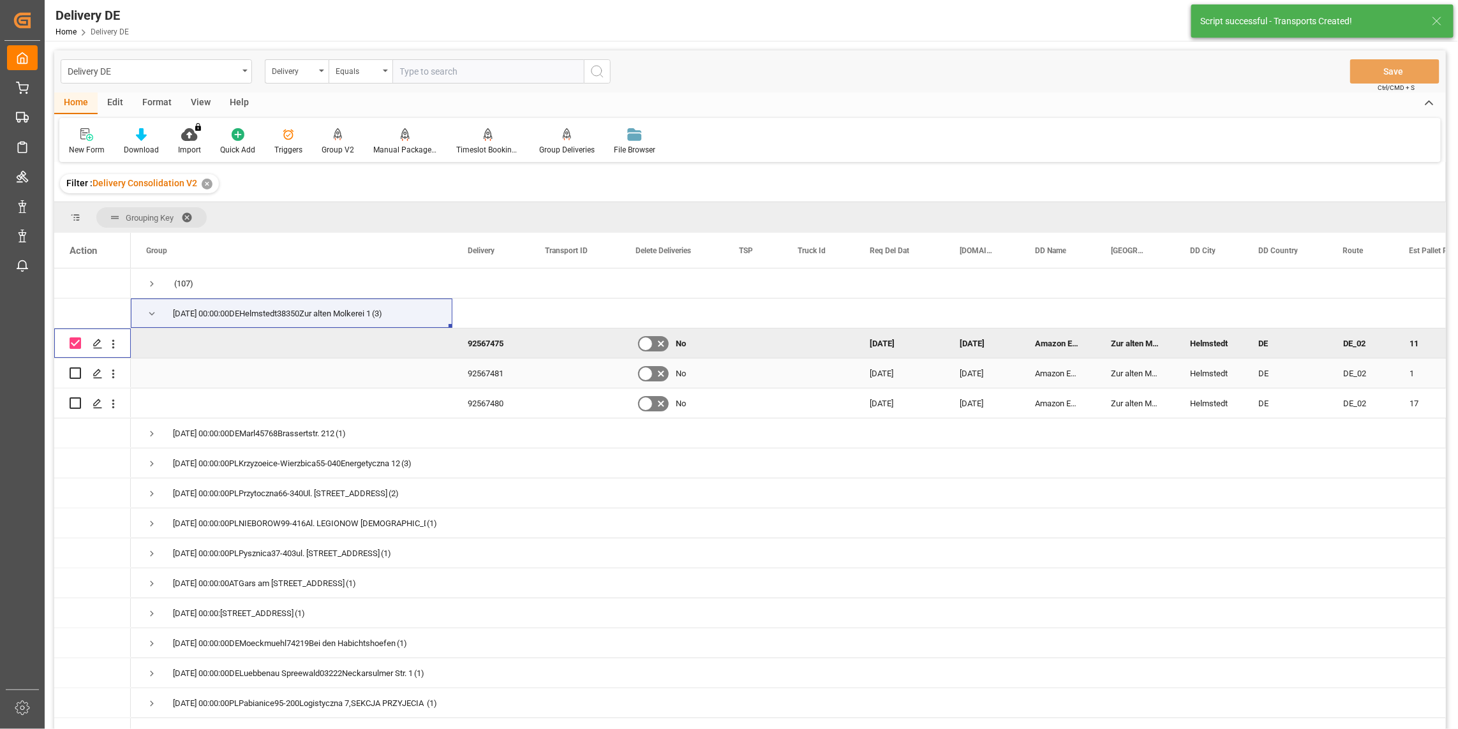
click at [75, 371] on input "Press Space to toggle row selection (unchecked)" at bounding box center [75, 373] width 11 height 11
checkbox input "true"
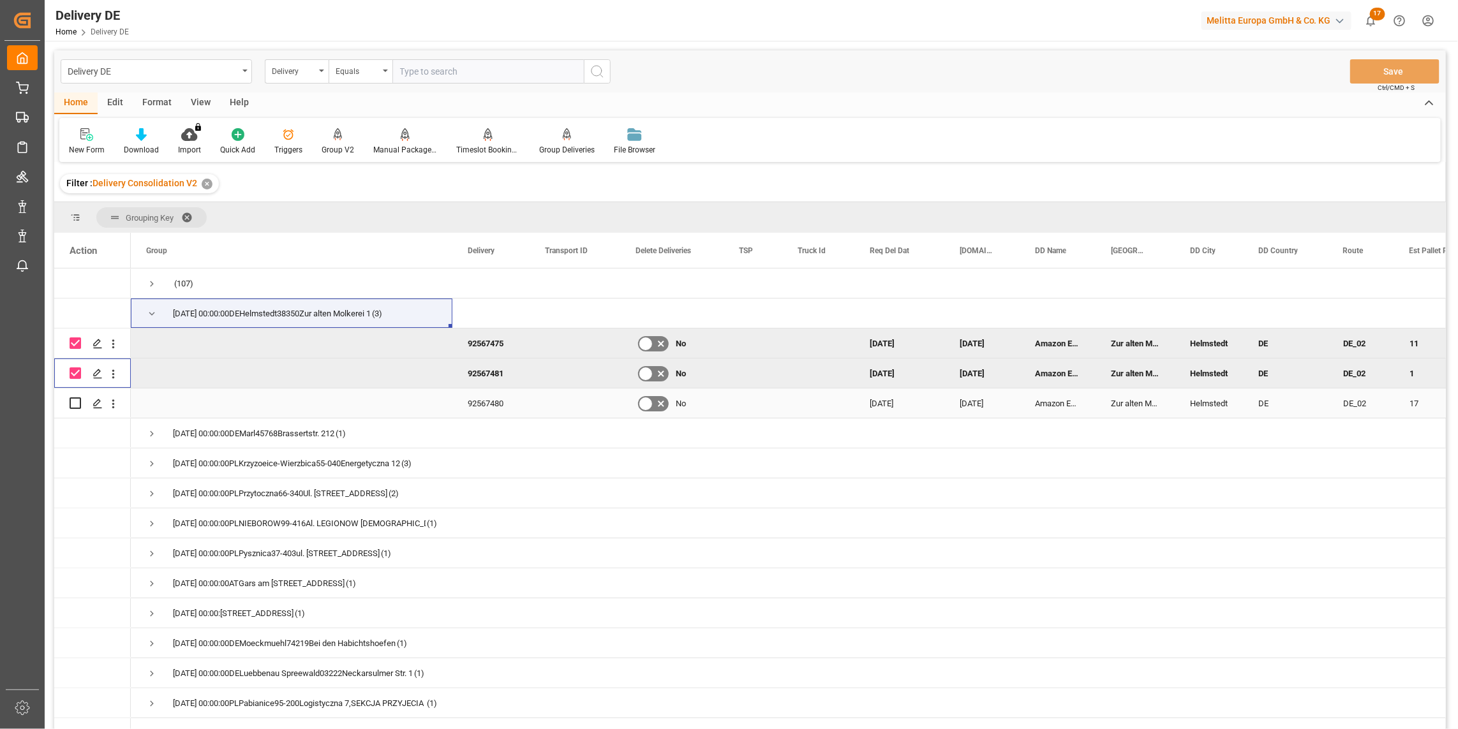
click at [73, 400] on input "Press Space to toggle row selection (unchecked)" at bounding box center [75, 403] width 11 height 11
checkbox input "true"
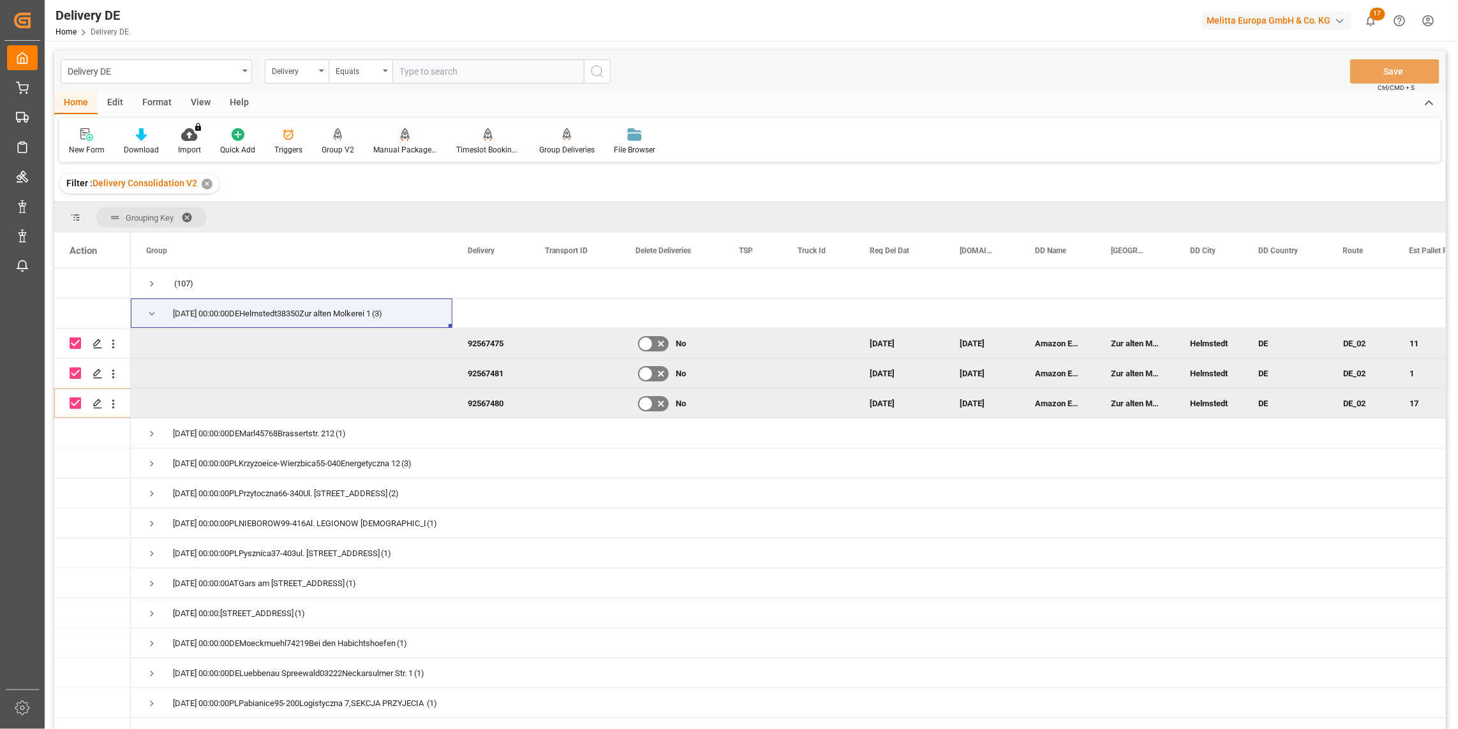
click at [402, 139] on icon at bounding box center [405, 140] width 6 height 3
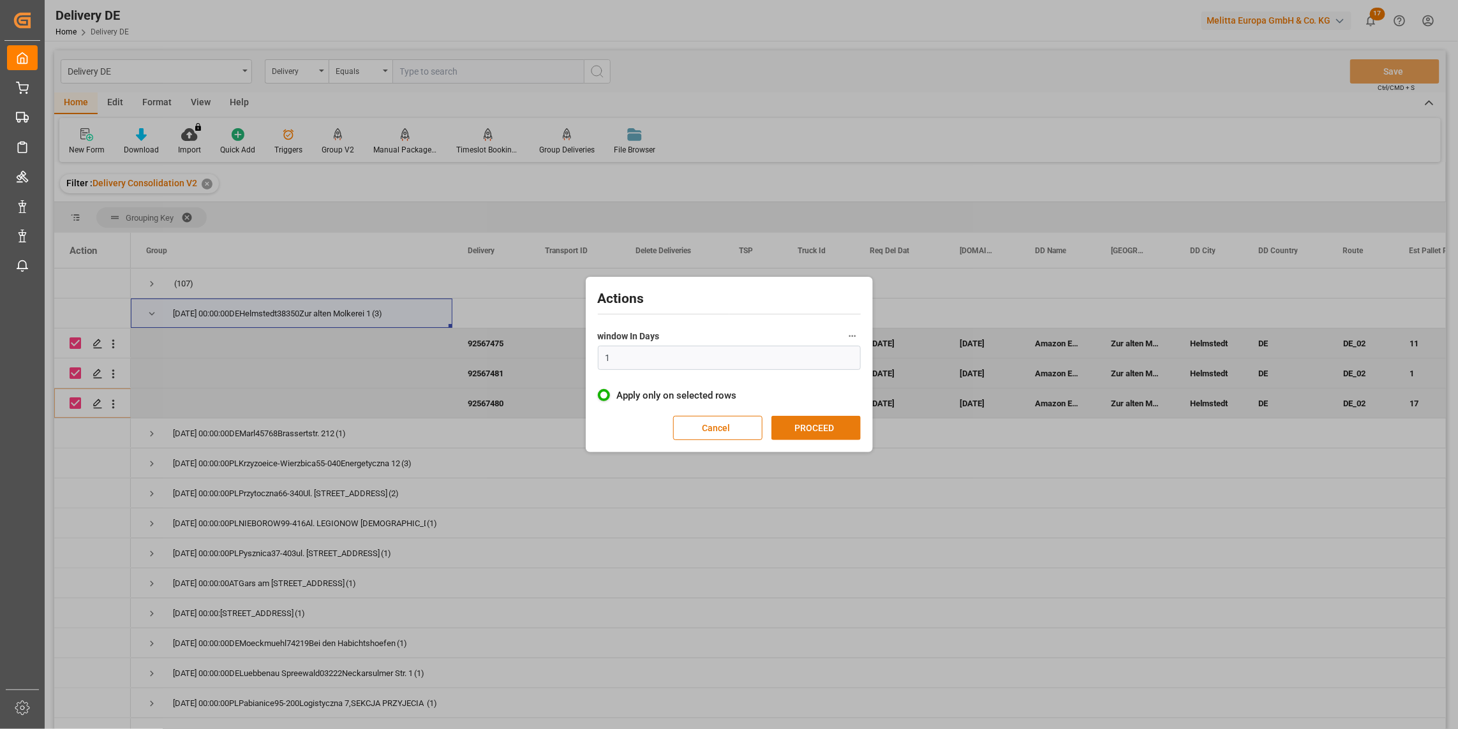
click at [809, 423] on button "PROCEED" at bounding box center [816, 428] width 89 height 24
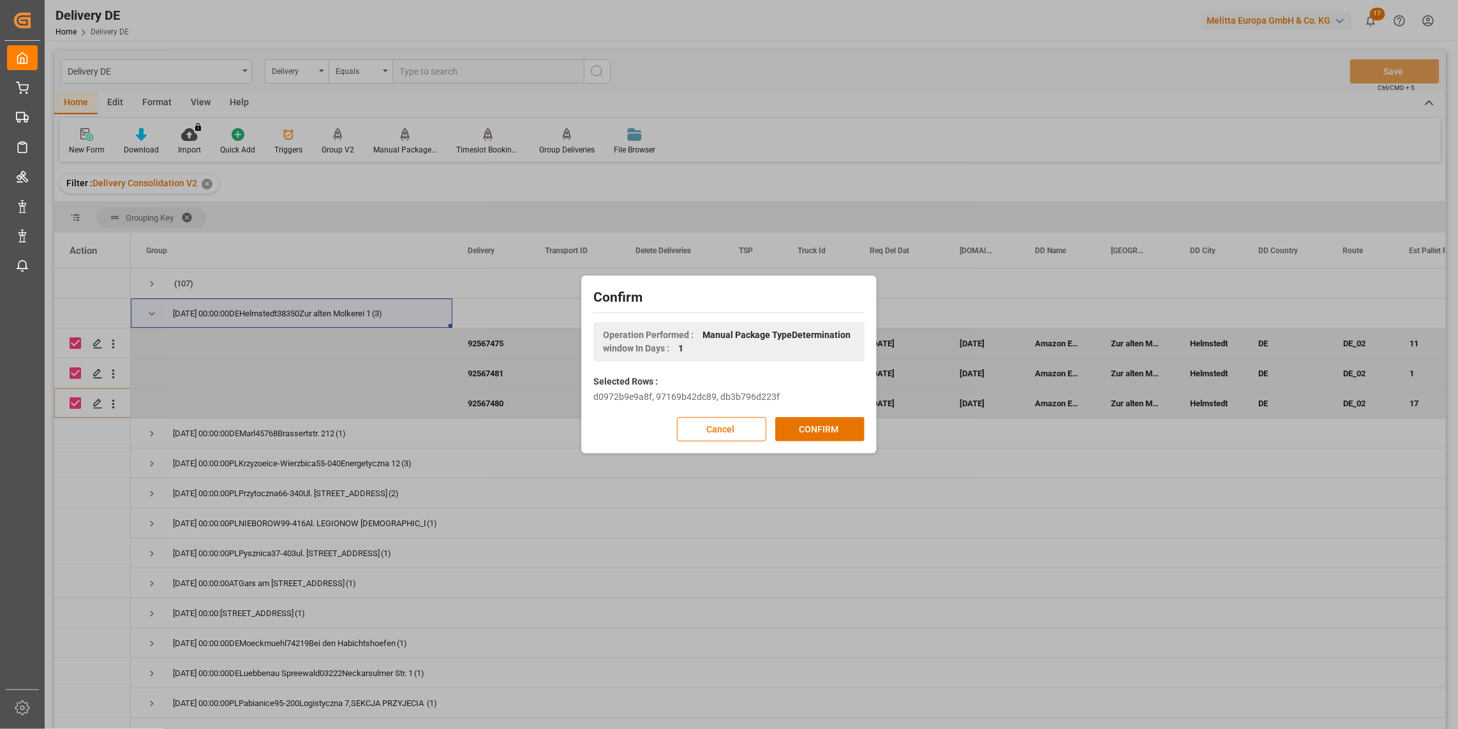
click at [809, 424] on button "CONFIRM" at bounding box center [819, 429] width 89 height 24
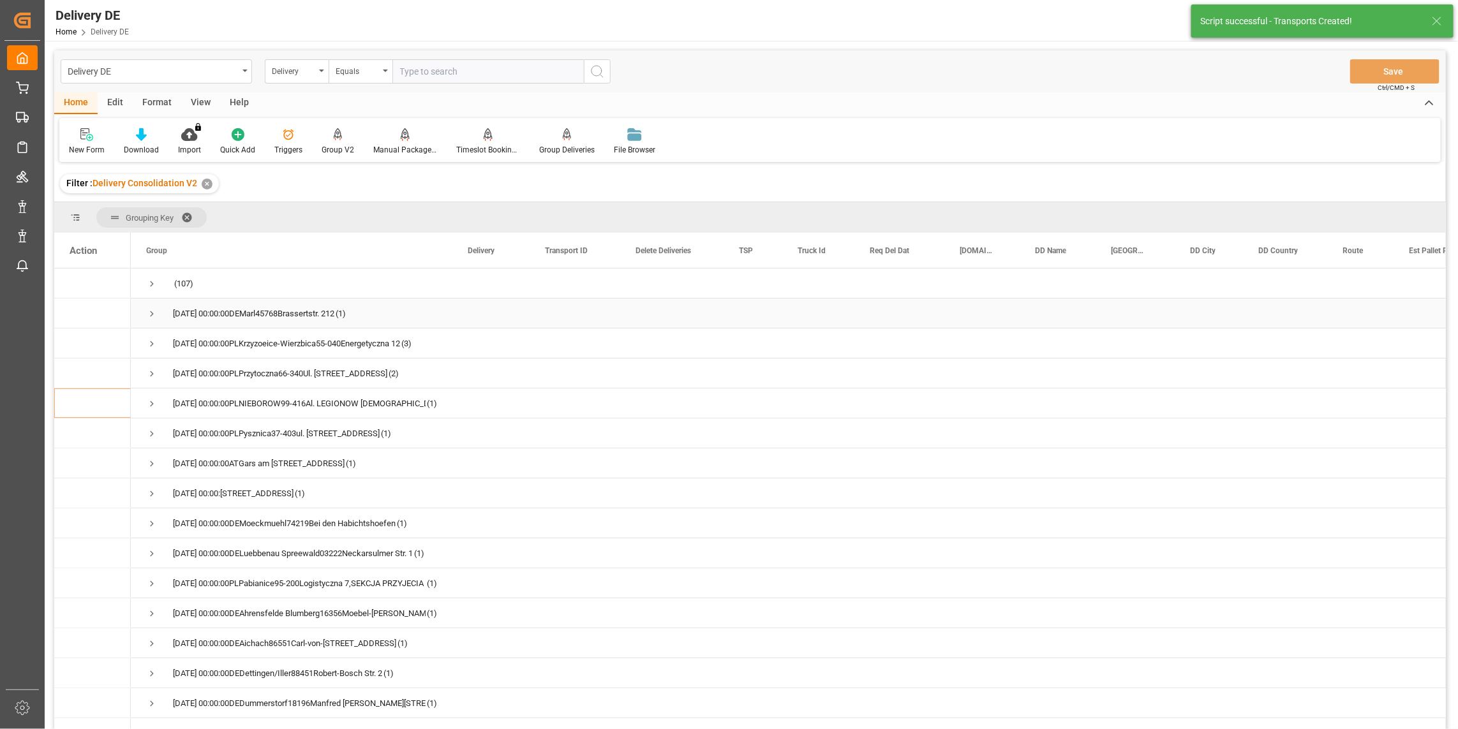
click at [149, 310] on span "Press SPACE to select this row." at bounding box center [151, 313] width 11 height 11
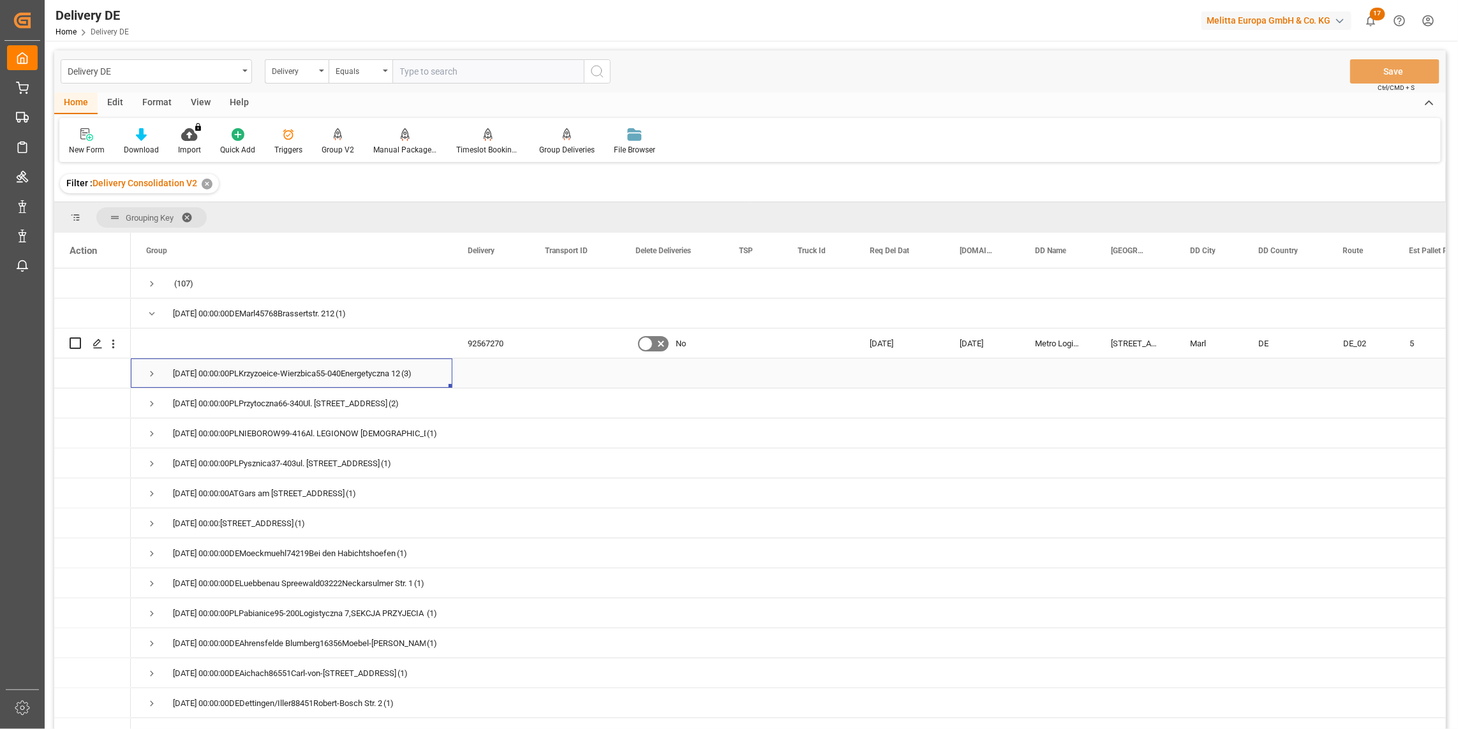
click at [151, 373] on span "Press SPACE to select this row." at bounding box center [151, 373] width 11 height 11
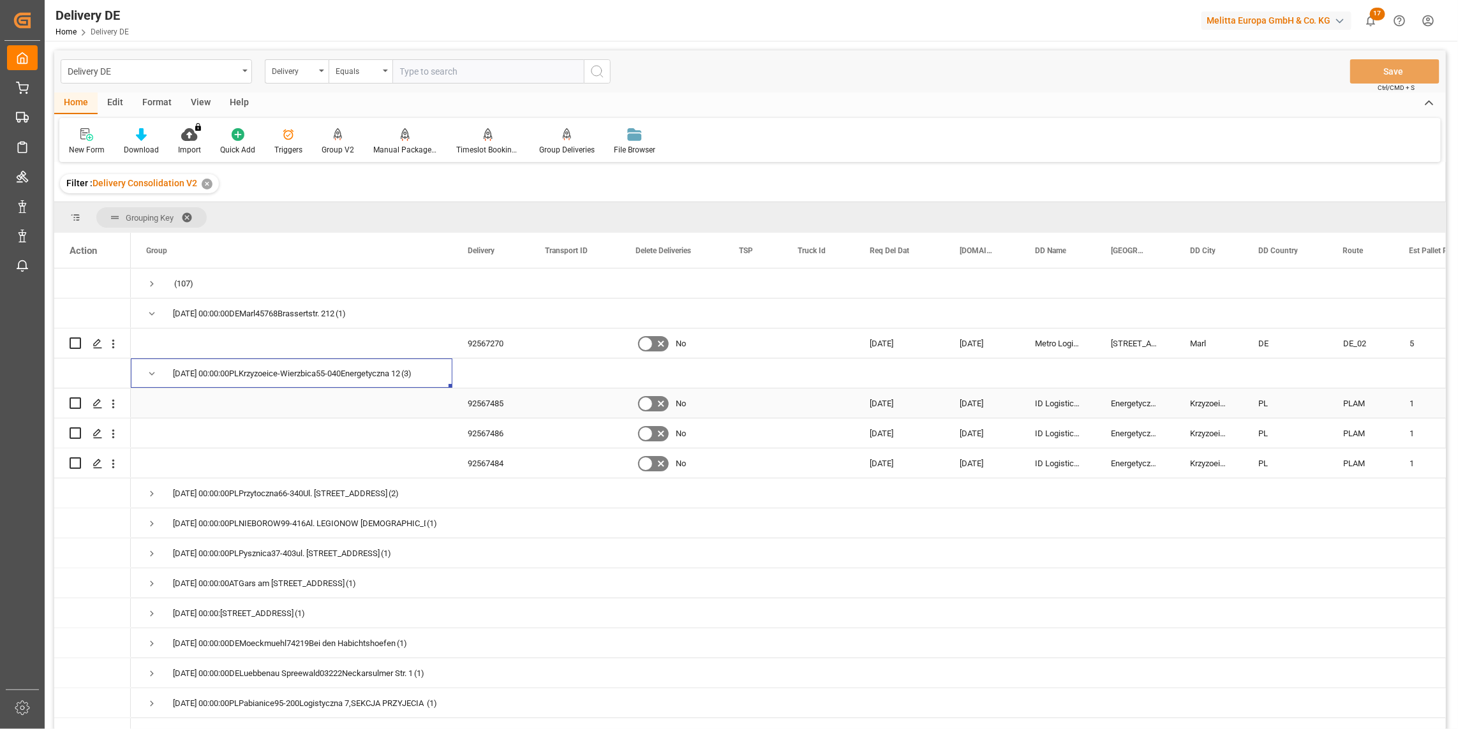
click at [74, 400] on input "Press Space to toggle row selection (unchecked)" at bounding box center [75, 403] width 11 height 11
checkbox input "true"
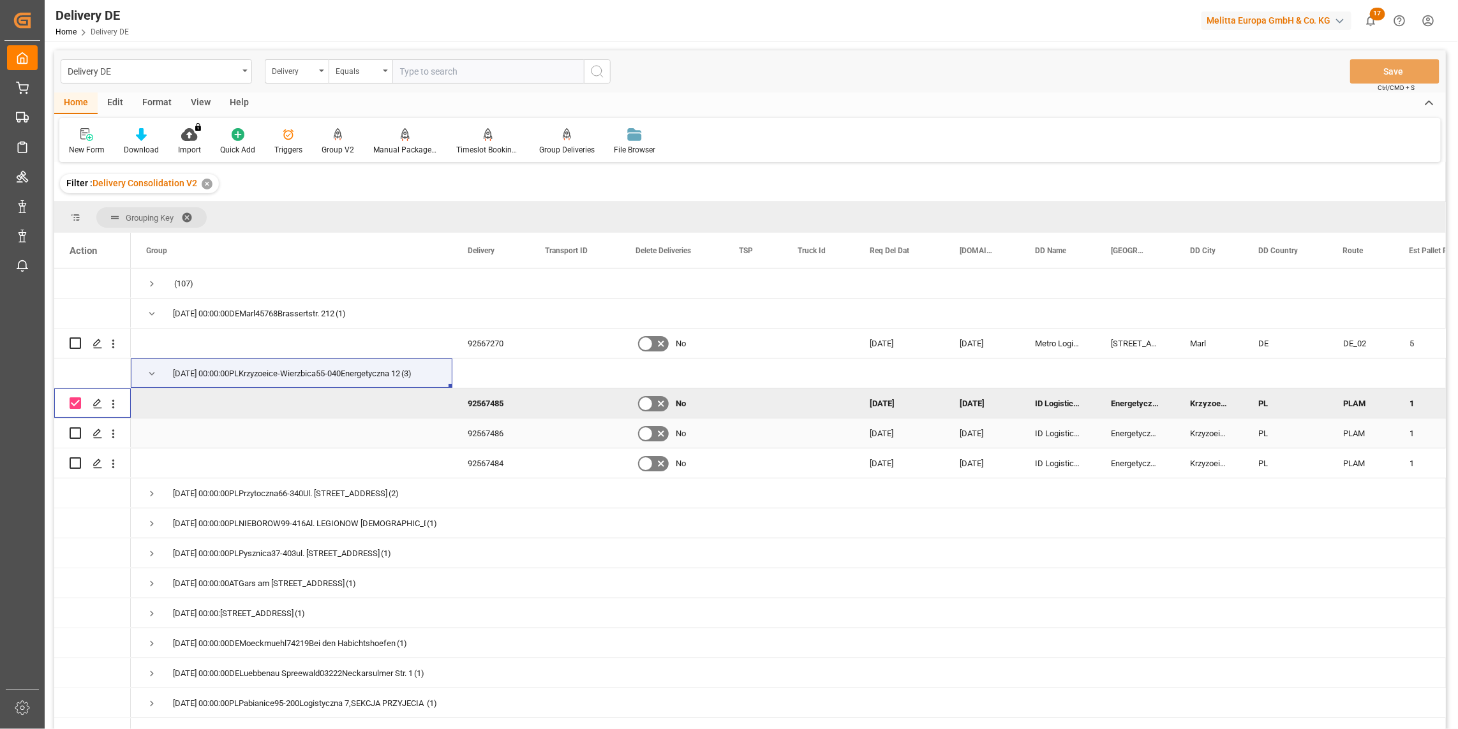
click at [73, 431] on input "Press Space to toggle row selection (unchecked)" at bounding box center [75, 433] width 11 height 11
checkbox input "true"
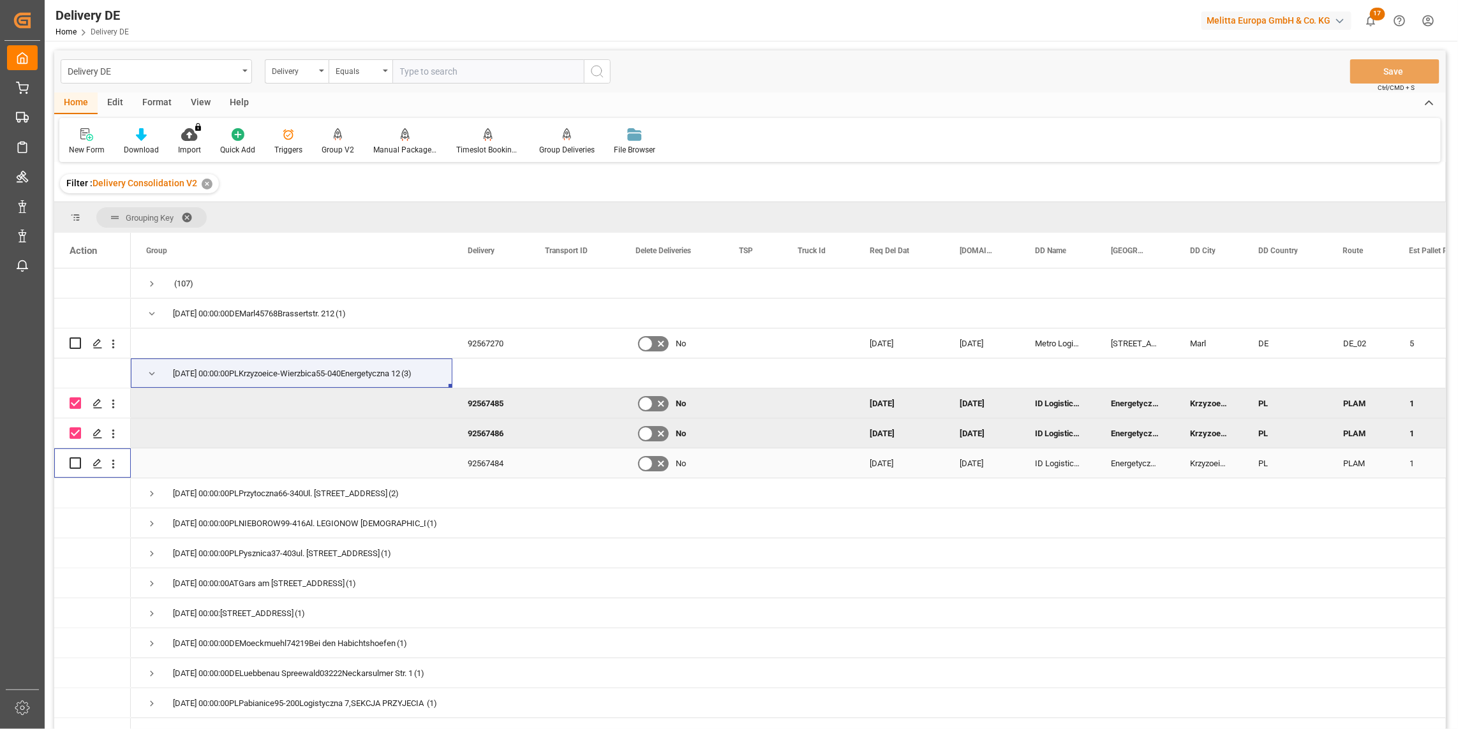
click at [75, 468] on input "Press Space to toggle row selection (unchecked)" at bounding box center [75, 463] width 11 height 11
checkbox input "true"
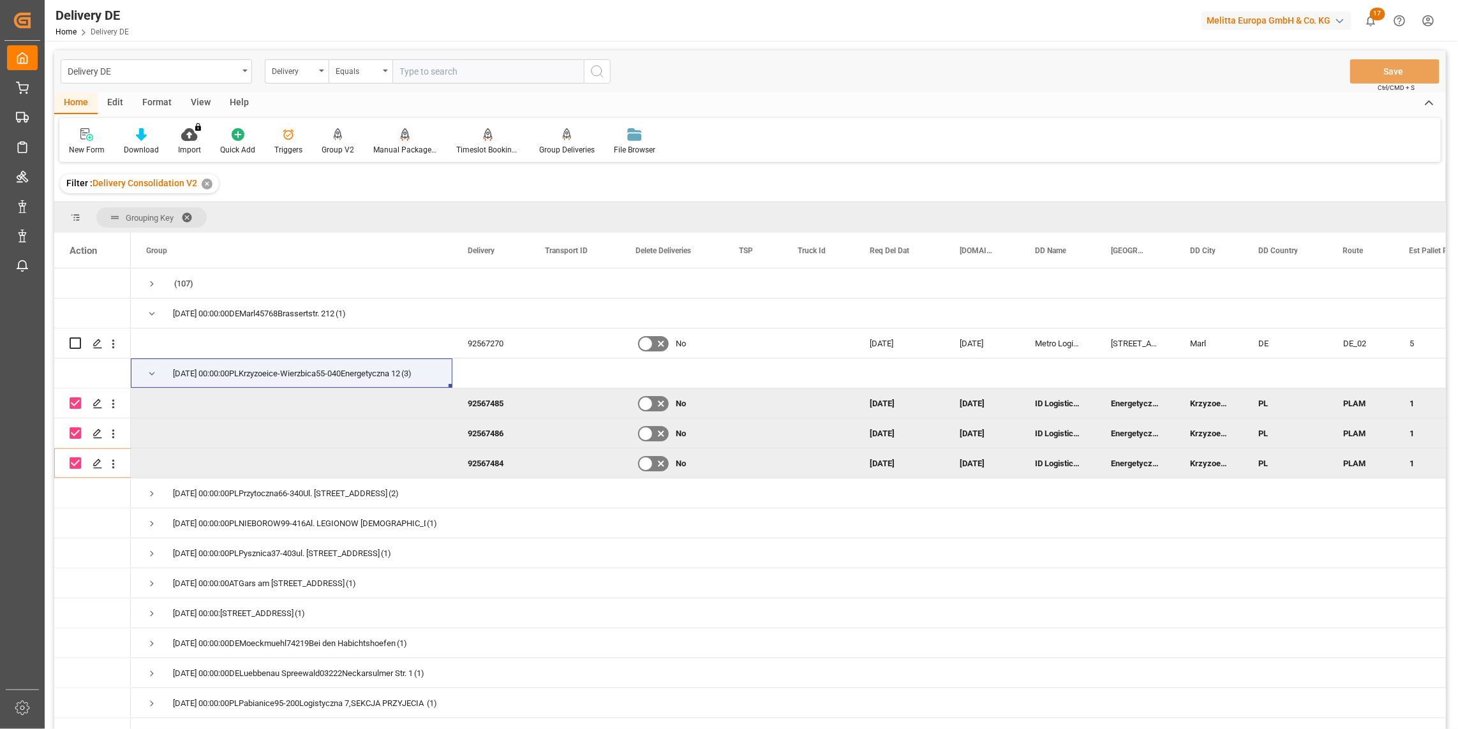
click at [403, 140] on icon at bounding box center [405, 134] width 9 height 13
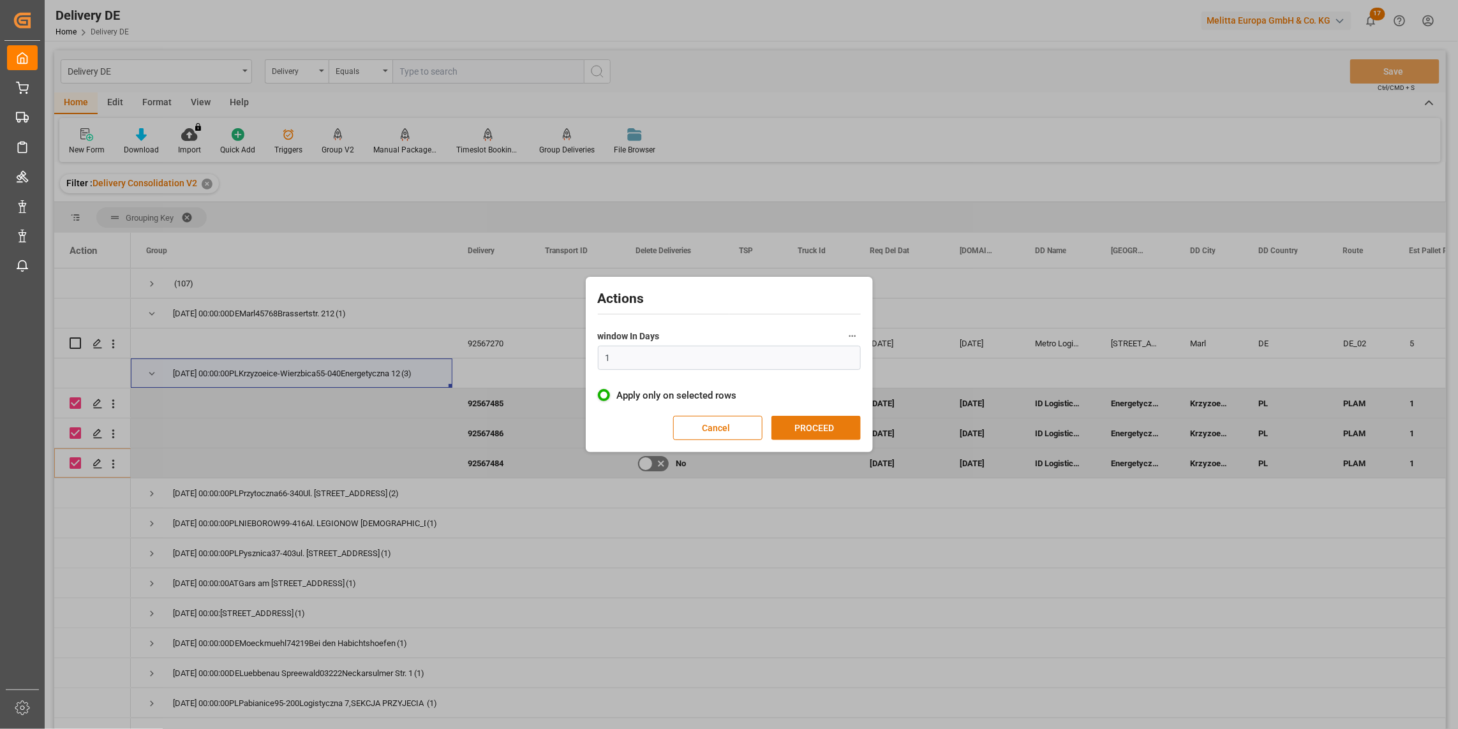
click at [840, 433] on button "PROCEED" at bounding box center [816, 428] width 89 height 24
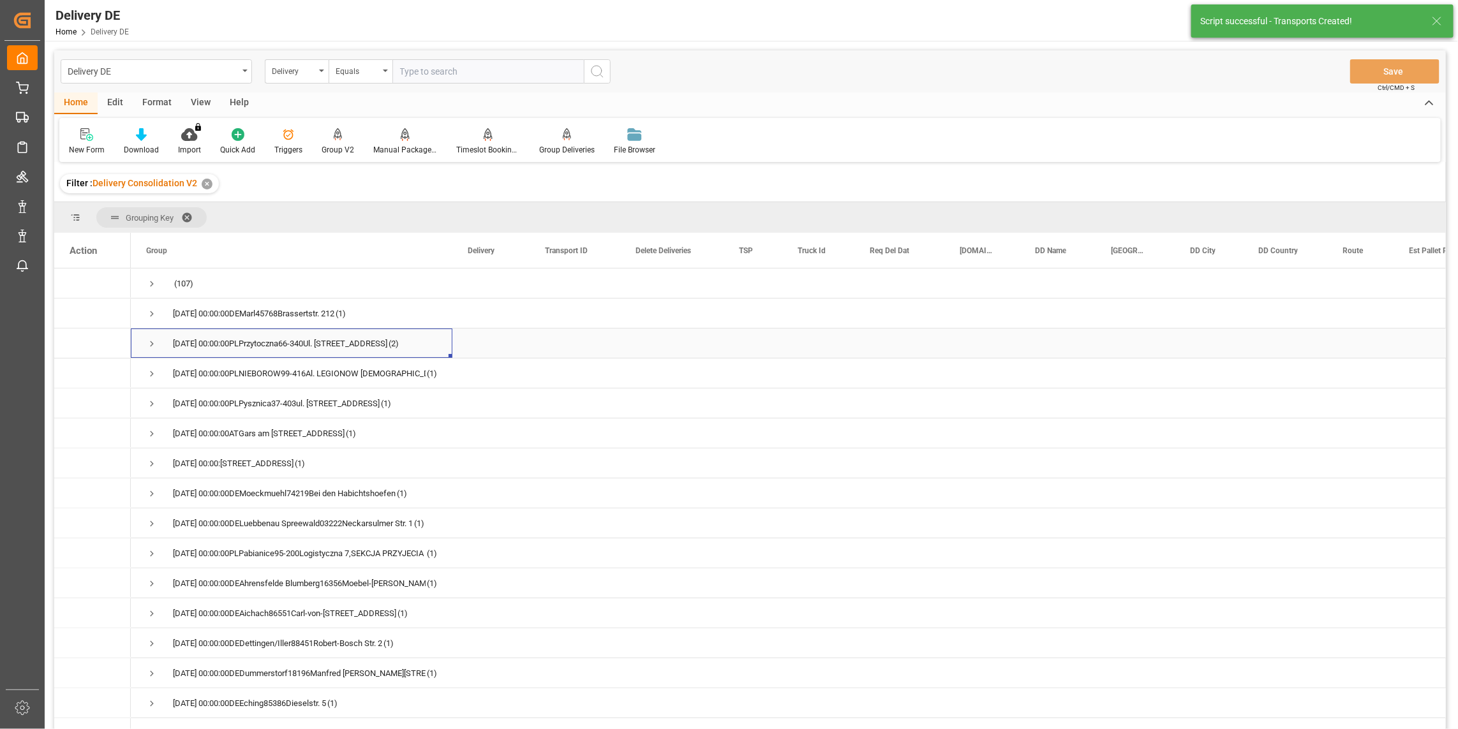
click at [151, 342] on span "Press SPACE to select this row." at bounding box center [151, 343] width 11 height 11
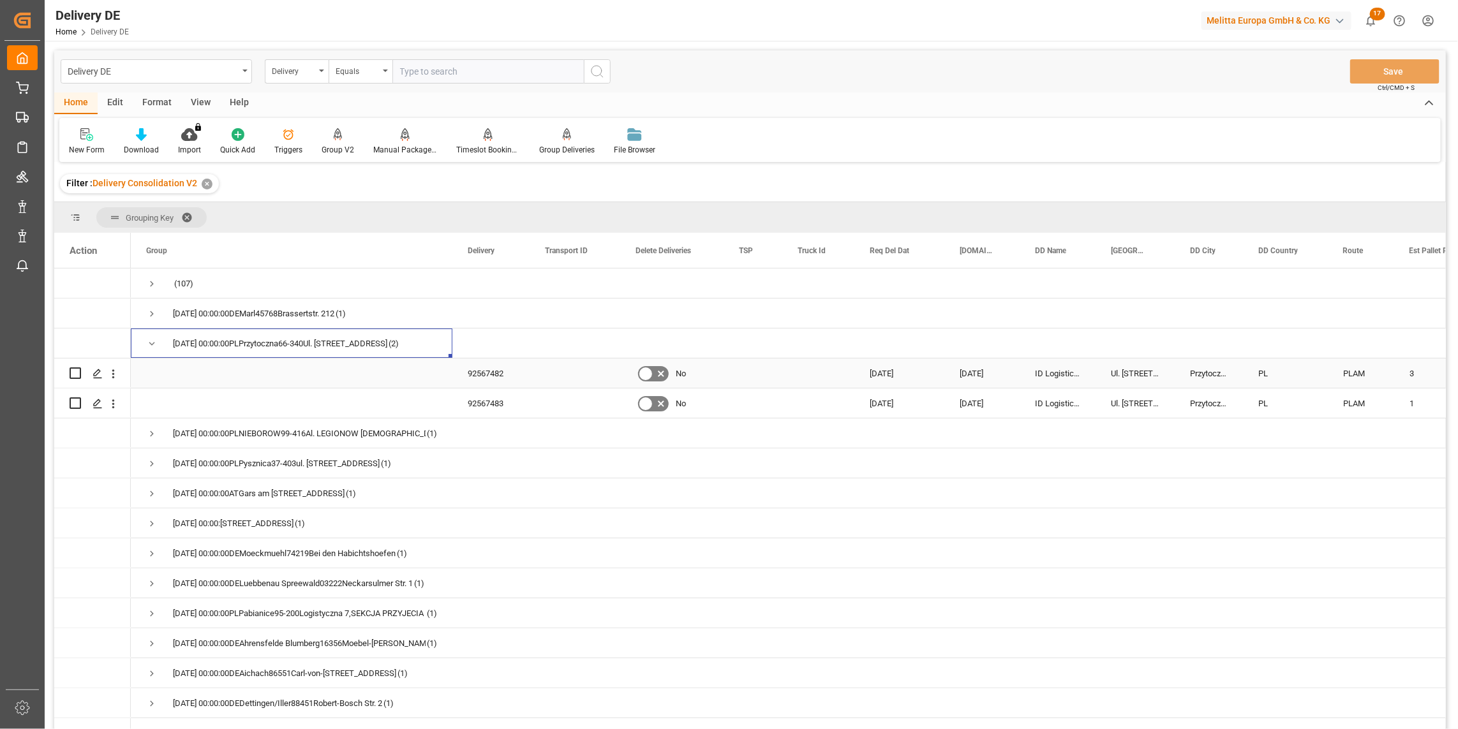
click at [77, 373] on input "Press Space to toggle row selection (unchecked)" at bounding box center [75, 373] width 11 height 11
checkbox input "true"
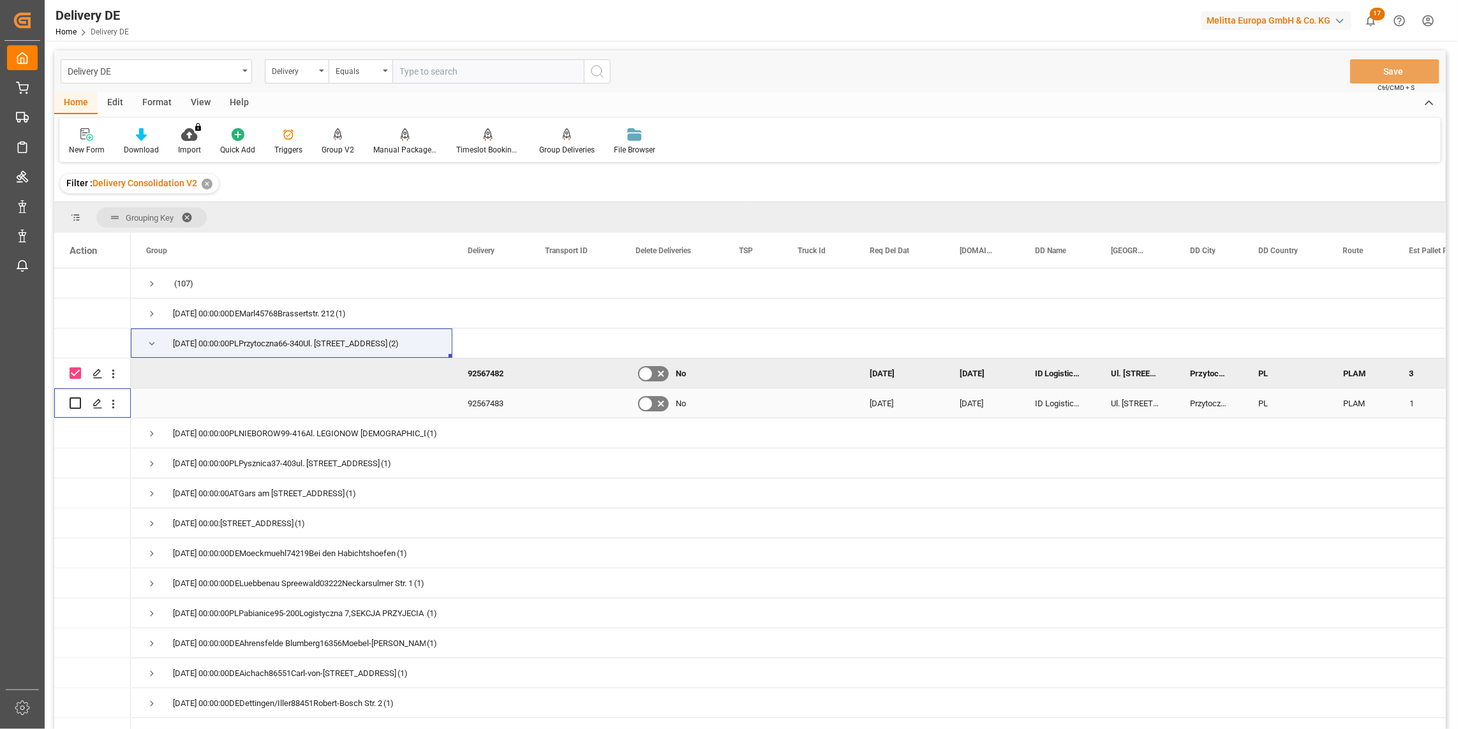
click at [75, 400] on input "Press Space to toggle row selection (unchecked)" at bounding box center [75, 403] width 11 height 11
checkbox input "true"
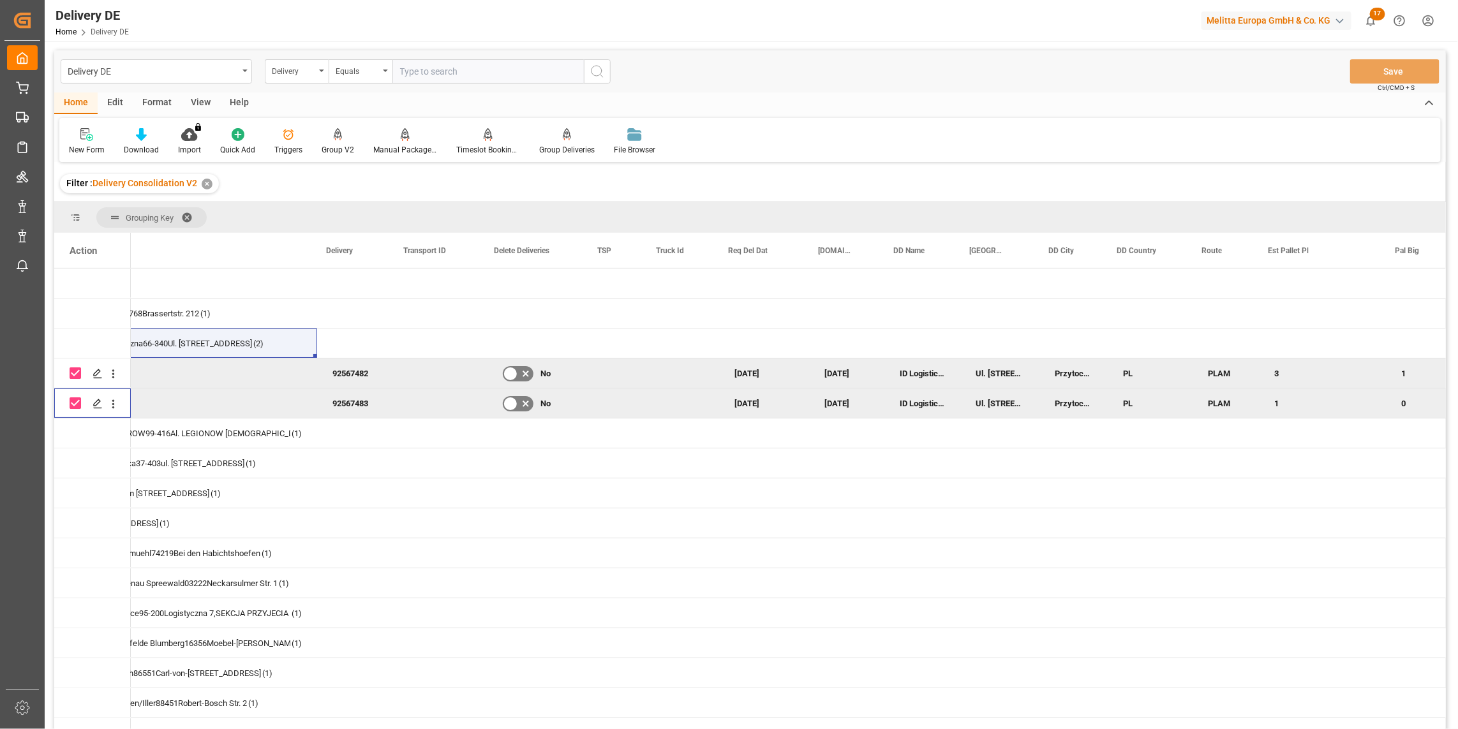
scroll to position [0, 142]
click at [398, 144] on div "Manual Package TypeDetermination" at bounding box center [405, 149] width 64 height 11
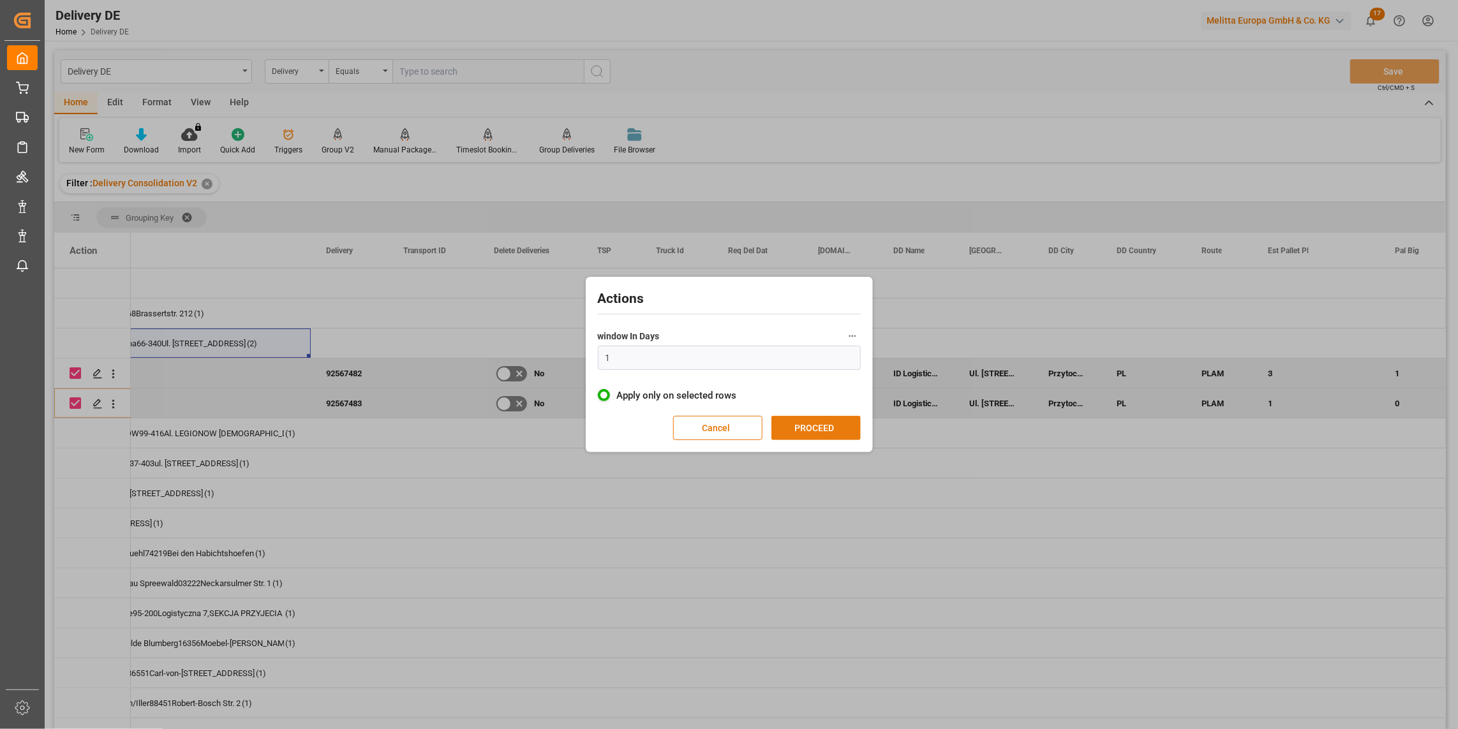
click at [817, 431] on button "PROCEED" at bounding box center [816, 428] width 89 height 24
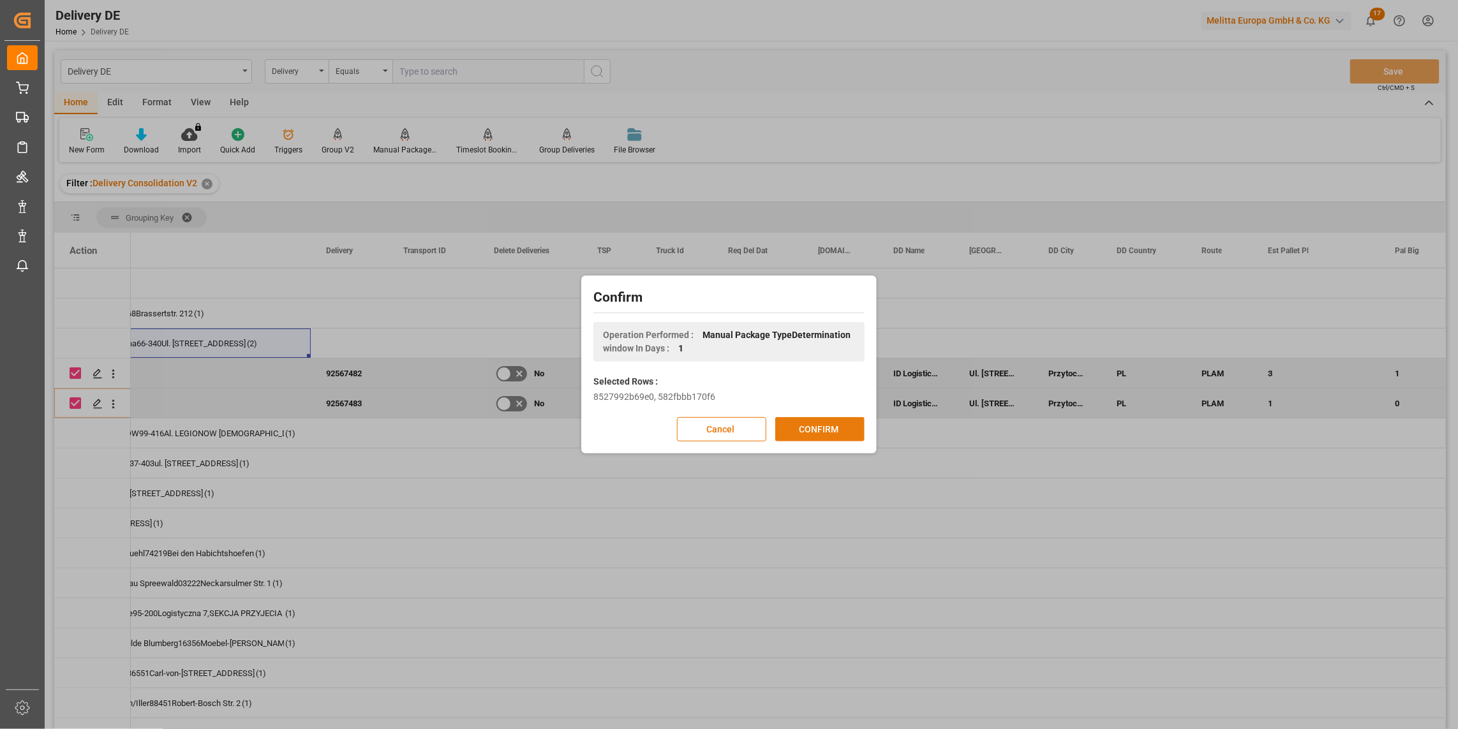
click at [818, 430] on button "CONFIRM" at bounding box center [819, 429] width 89 height 24
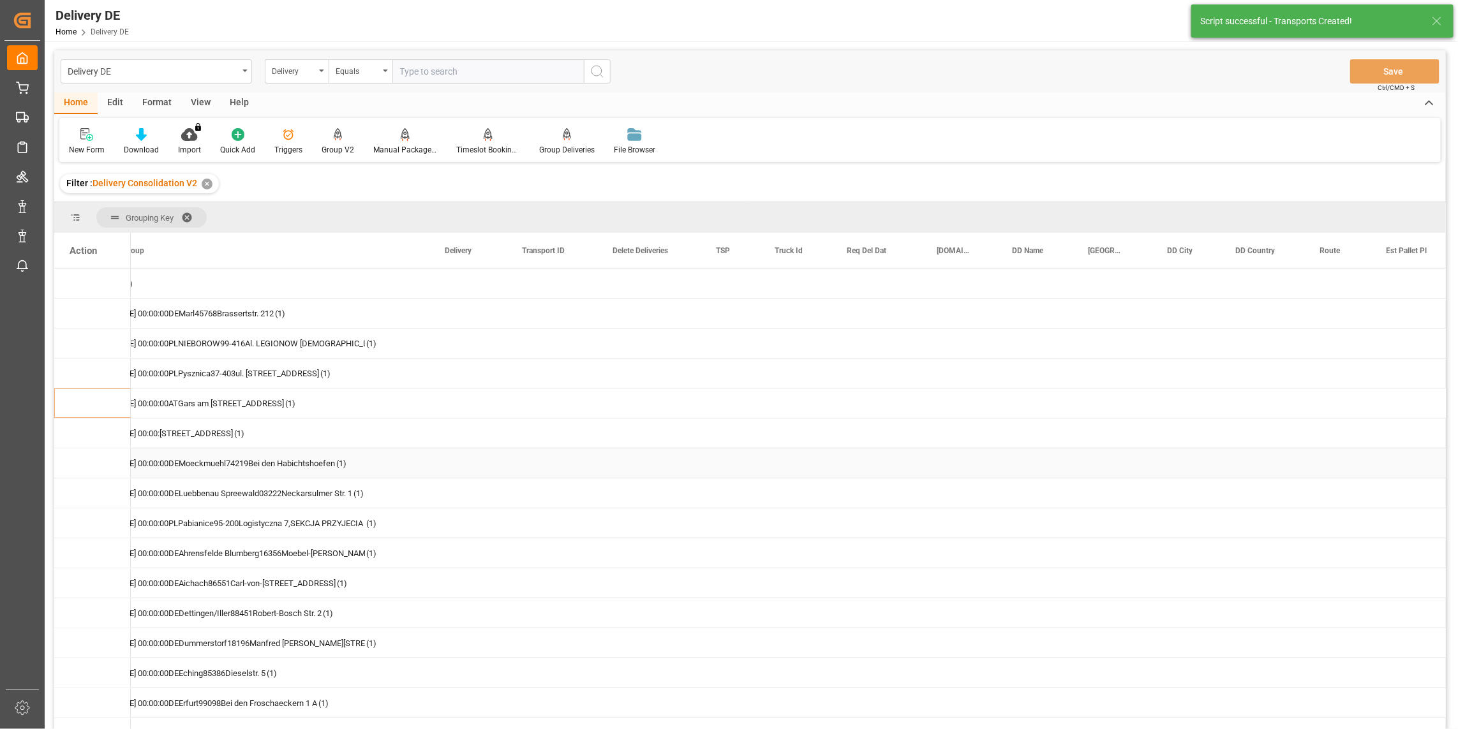
scroll to position [0, 0]
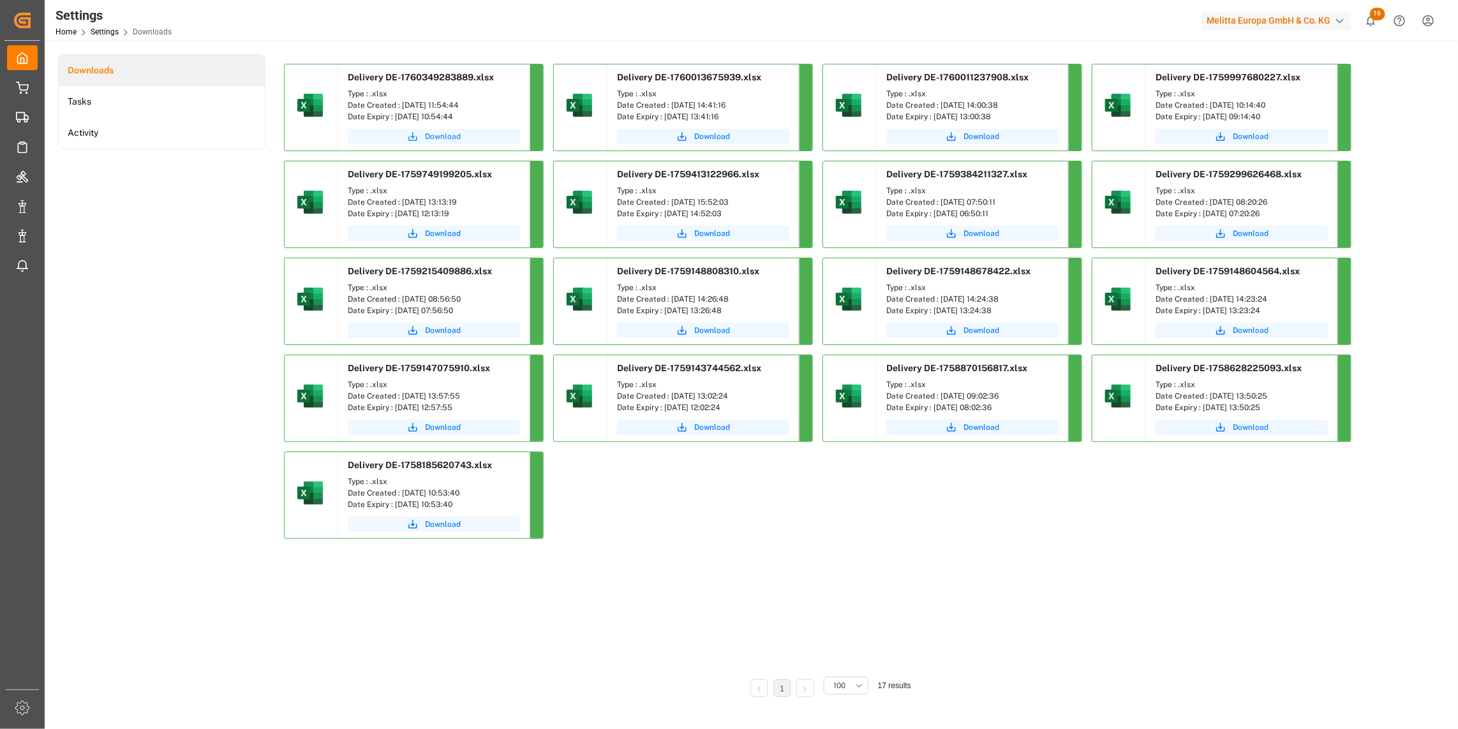
click at [451, 137] on span "Download" at bounding box center [443, 136] width 36 height 11
